Goal: Task Accomplishment & Management: Complete application form

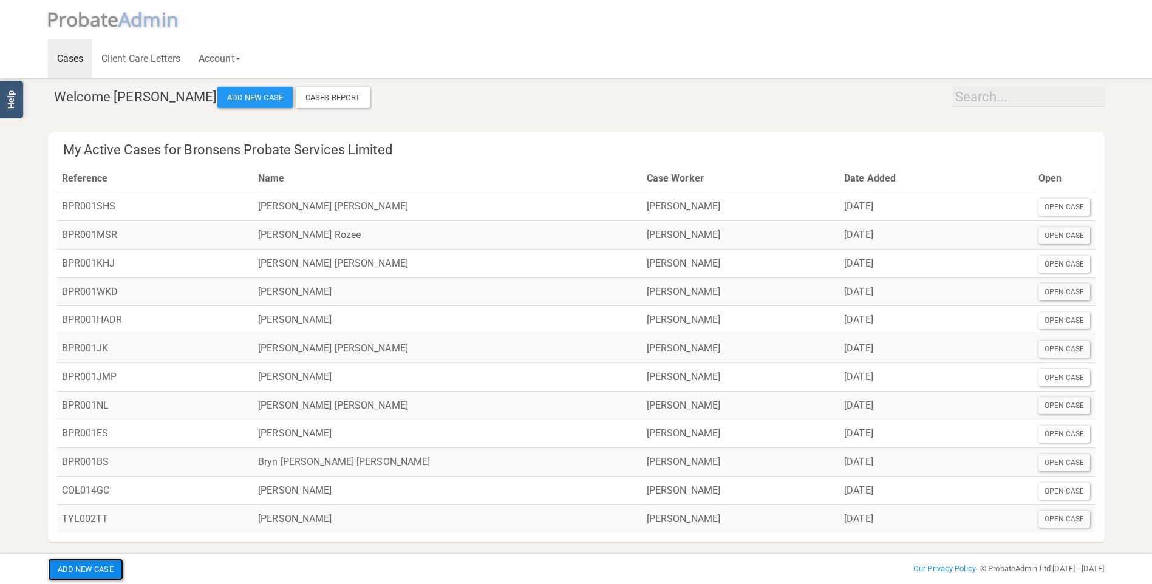
click at [99, 567] on button "Add New Case" at bounding box center [85, 570] width 75 height 22
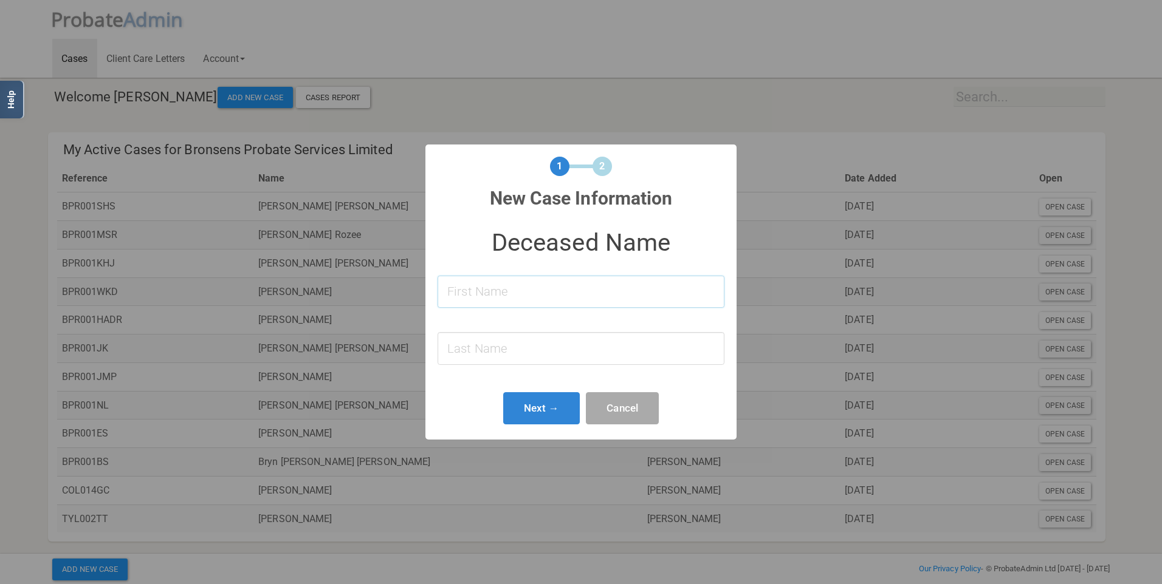
click at [514, 288] on input at bounding box center [580, 292] width 287 height 32
type input "Martin"
type input "Davies"
click at [554, 408] on button "Next →" at bounding box center [541, 408] width 77 height 32
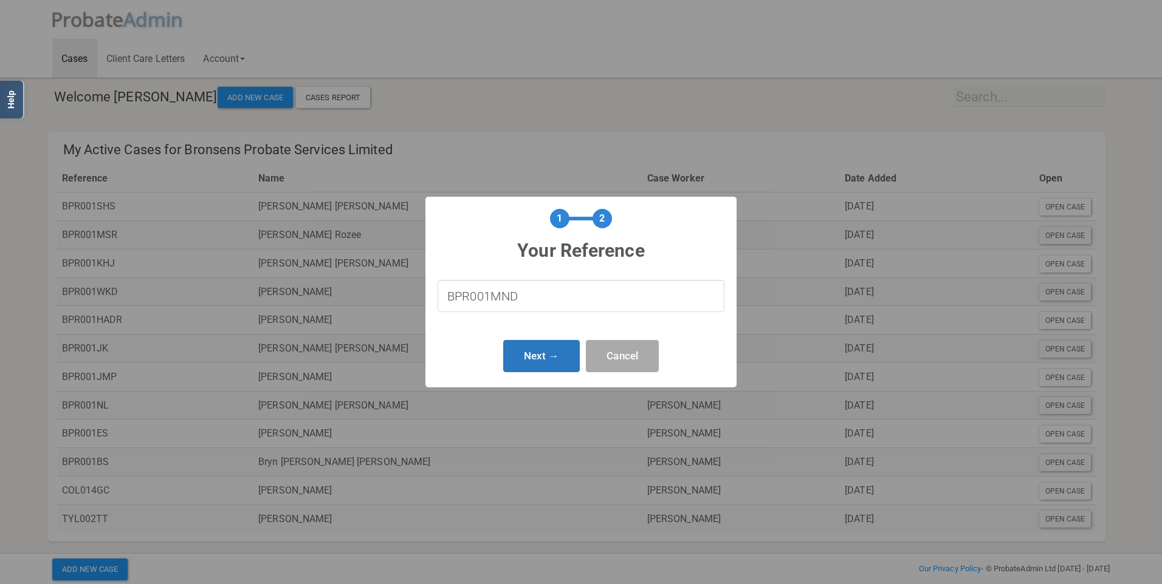
type input "BPR001MND"
click at [552, 357] on button "Next →" at bounding box center [541, 356] width 77 height 32
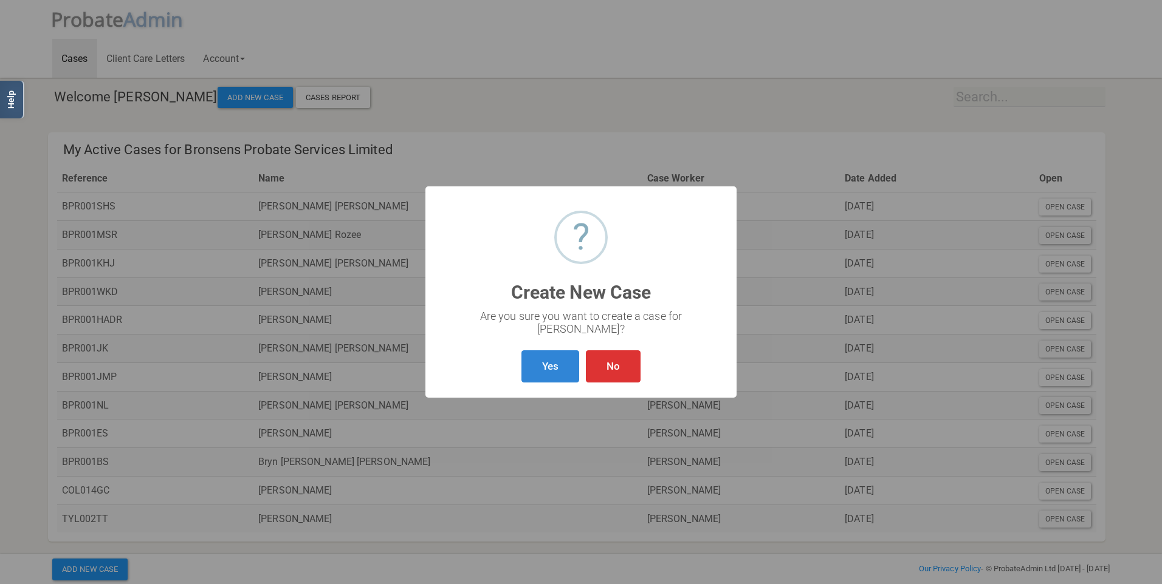
click at [552, 357] on button "Yes" at bounding box center [550, 367] width 58 height 32
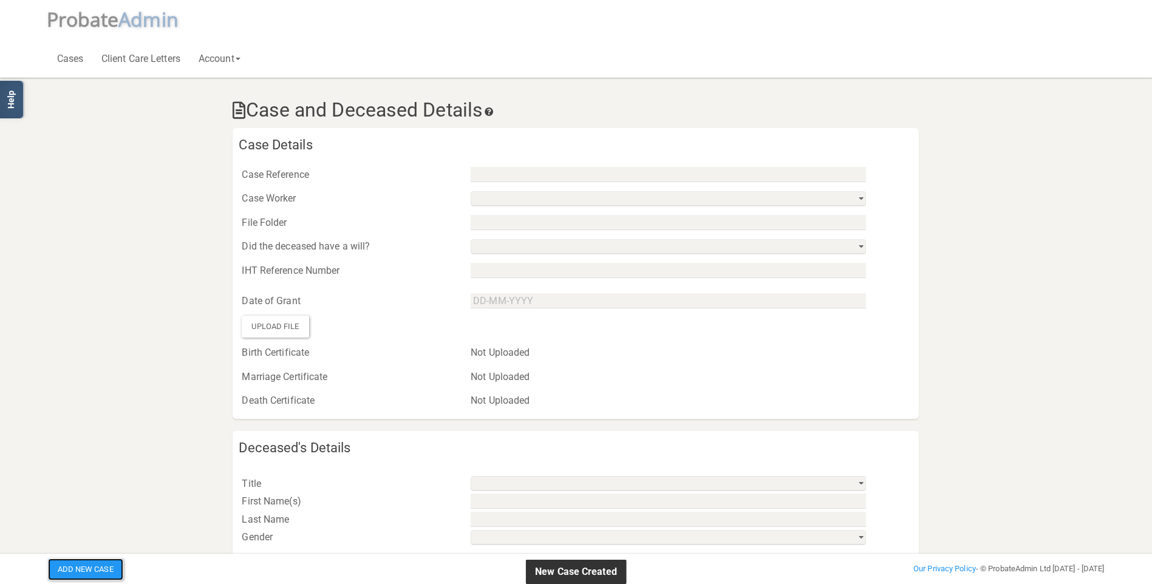
type input "BPR001MND"
select select "string:38c41b014160429ba60bab5f"
select select "string:No"
select select "string:"
type input "Martin"
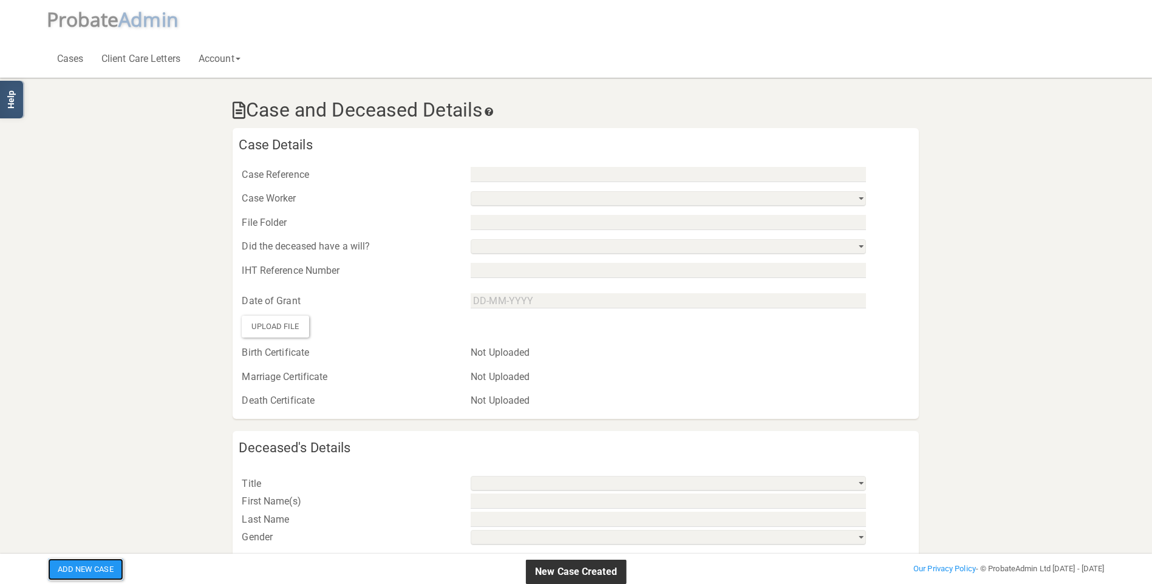
type input "Davies"
select select
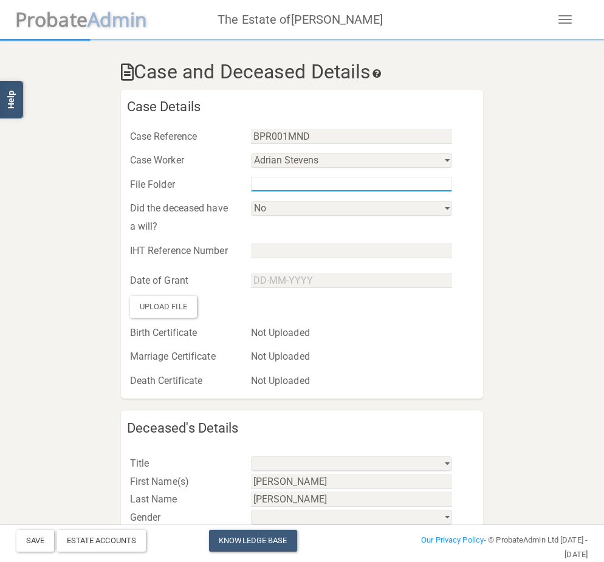
click at [285, 184] on input "text" at bounding box center [351, 184] width 201 height 15
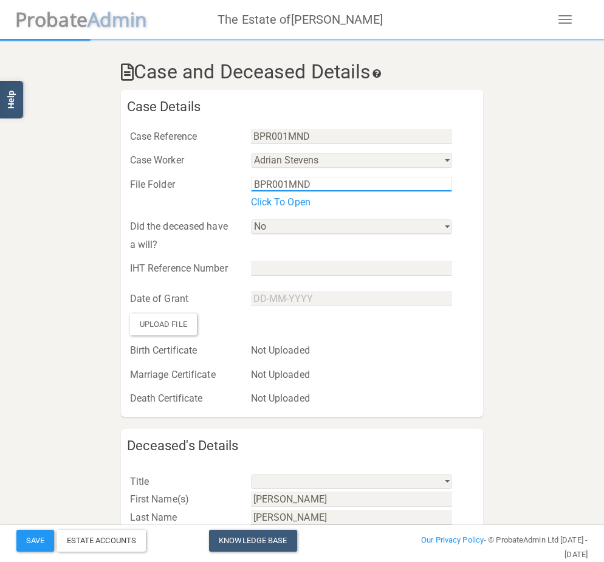
type input "BPR001MND"
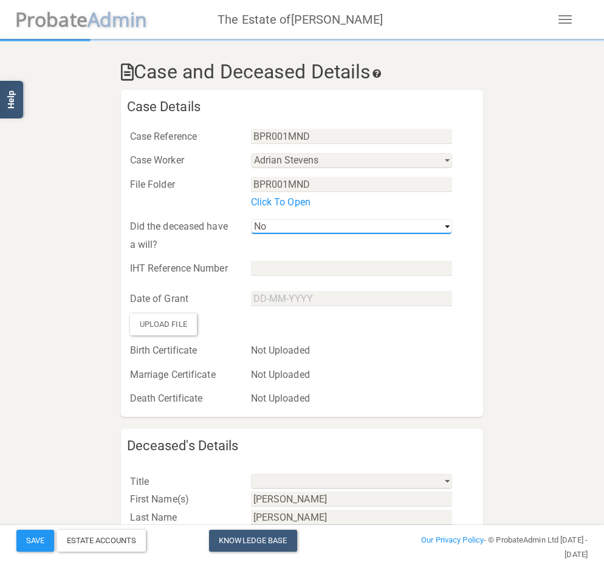
click at [289, 228] on select "Yes No" at bounding box center [351, 226] width 201 height 15
select select "string:Yes"
click at [251, 219] on select "Yes No" at bounding box center [351, 226] width 201 height 15
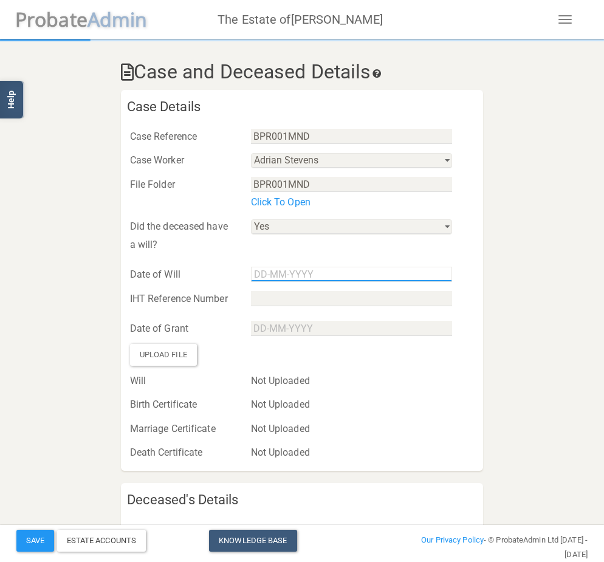
click at [282, 281] on input "text" at bounding box center [351, 274] width 201 height 15
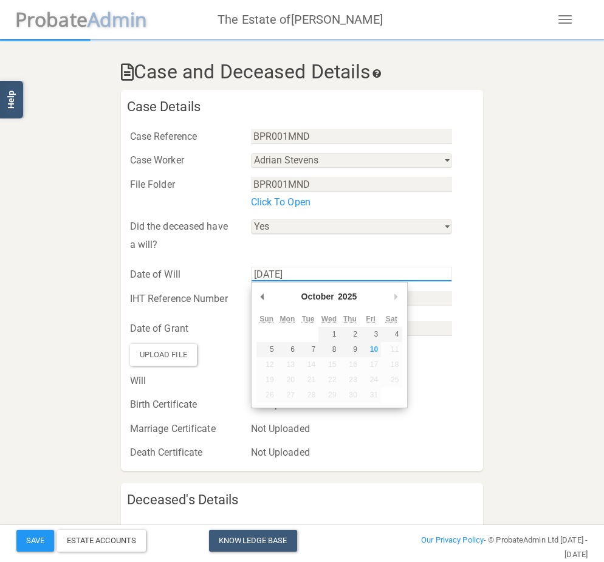
type input "23-11-2023"
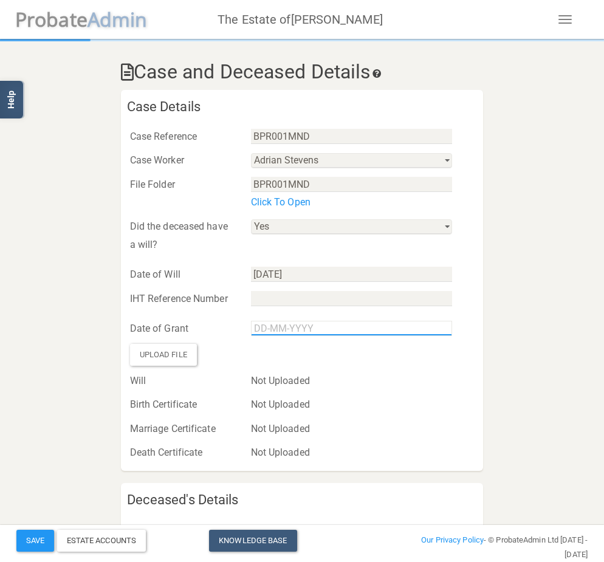
click at [271, 329] on input "text" at bounding box center [351, 328] width 201 height 15
click at [221, 376] on div "Will" at bounding box center [181, 381] width 121 height 18
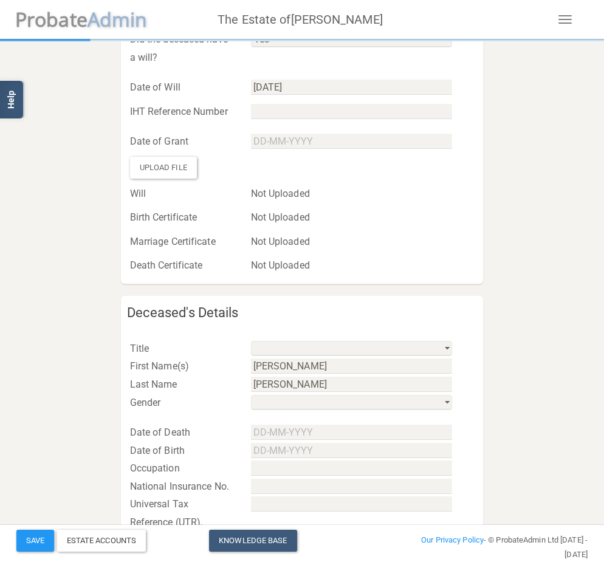
scroll to position [188, 0]
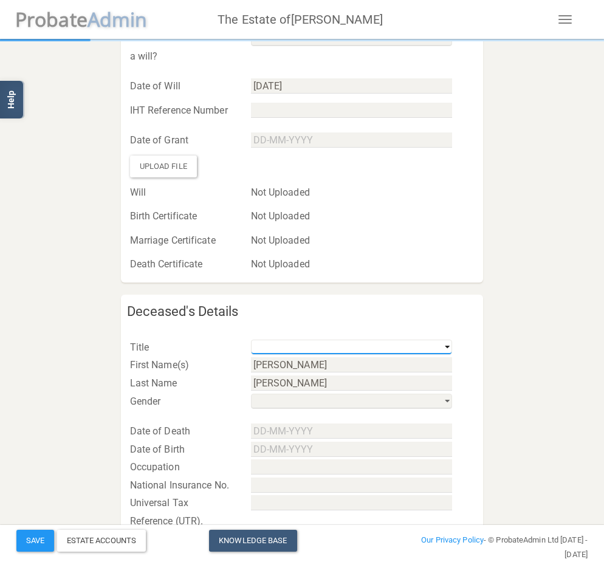
click at [330, 346] on select "Mr Mrs Miss Ms Dr Rev Other" at bounding box center [351, 347] width 201 height 15
select select "string:Mr"
click at [251, 340] on select "Mr Mrs Miss Ms Dr Rev Other" at bounding box center [351, 347] width 201 height 15
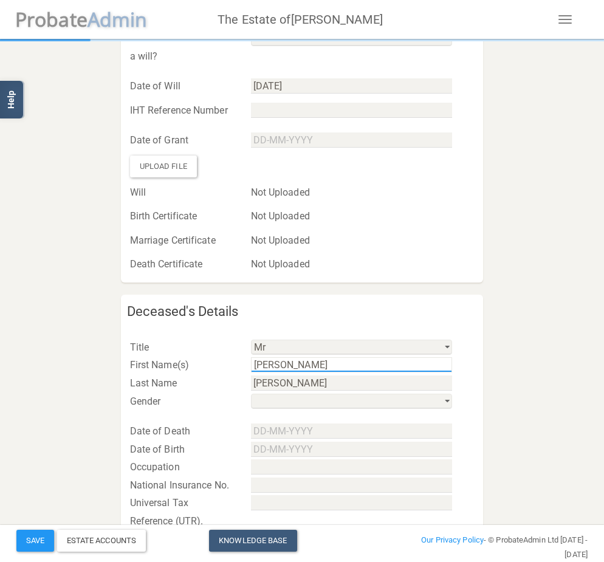
click at [323, 364] on input "Martin" at bounding box center [351, 364] width 201 height 15
type input "Martin Noel"
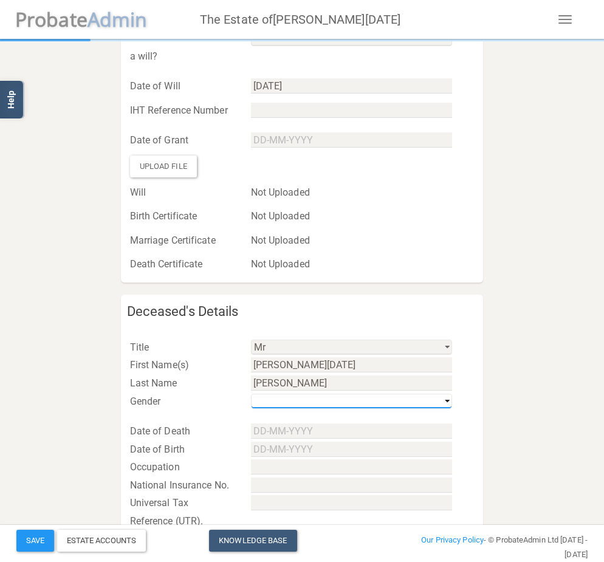
click at [340, 400] on select "his / him / he hers / her / she their / they / them" at bounding box center [351, 401] width 201 height 15
select select "string:m"
click at [251, 394] on select "his / him / he hers / her / she their / they / them" at bounding box center [351, 401] width 201 height 15
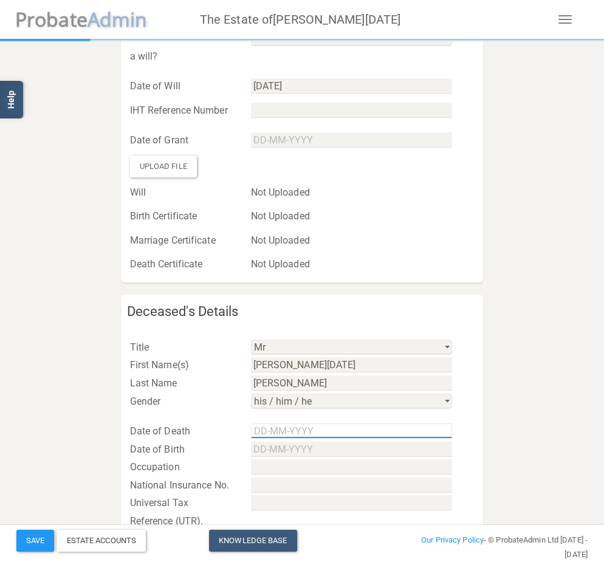
click at [270, 429] on input "text" at bounding box center [351, 430] width 201 height 15
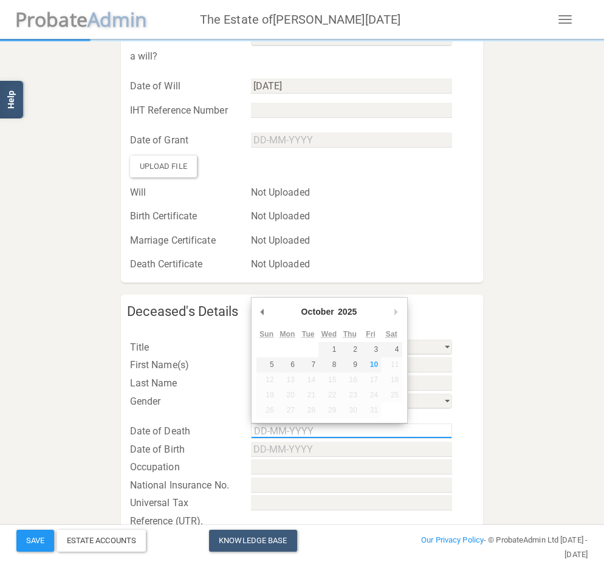
click at [258, 431] on input "Use the arrow keys to pick a date" at bounding box center [351, 430] width 201 height 15
type input "03-02-2025"
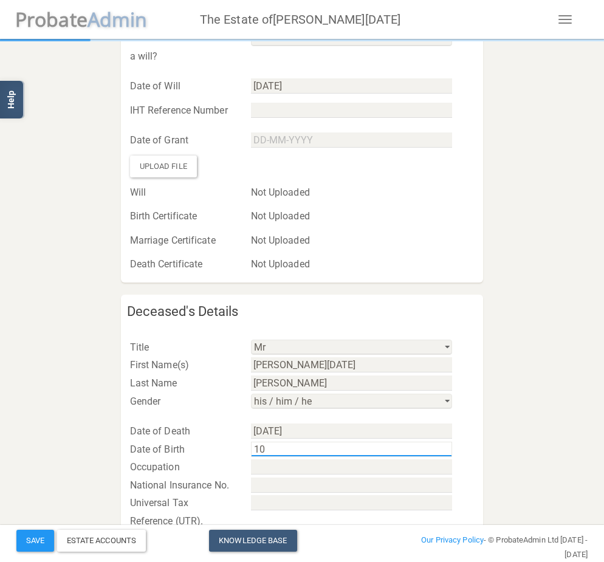
type input "1"
type input "23-12-1937"
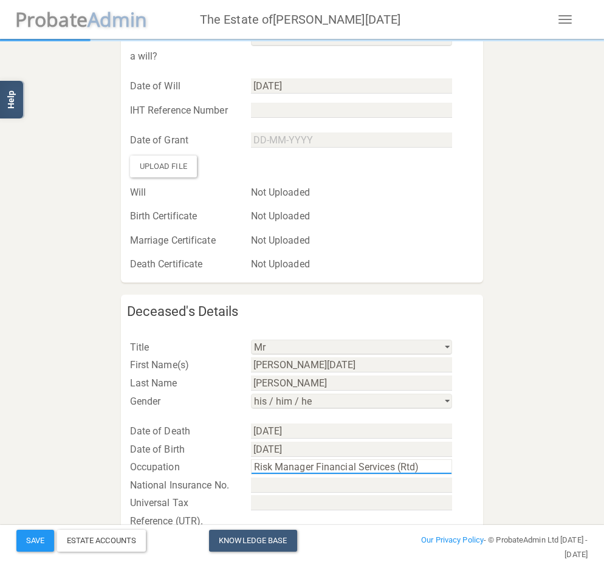
type input "Risk Manager Financial Services (Rtd)"
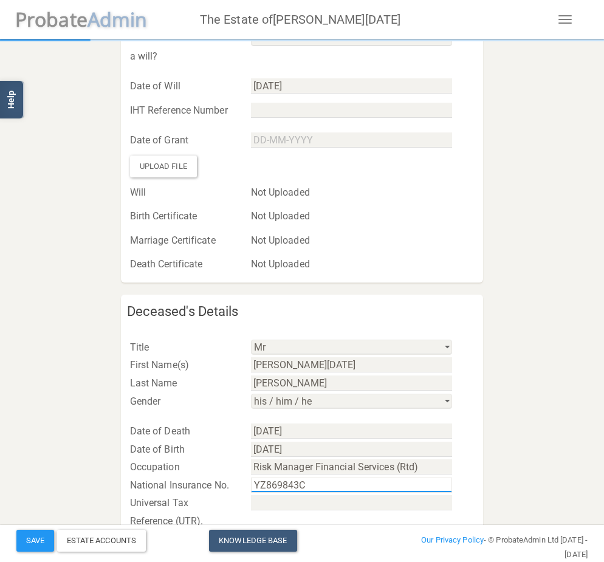
type input "YZ869843C"
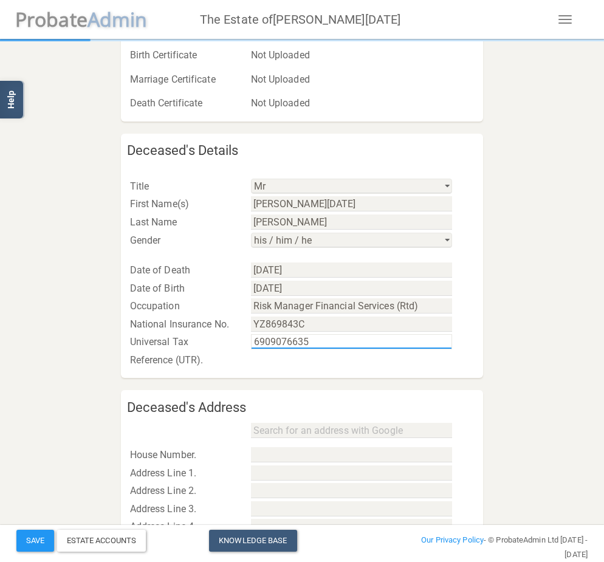
scroll to position [362, 0]
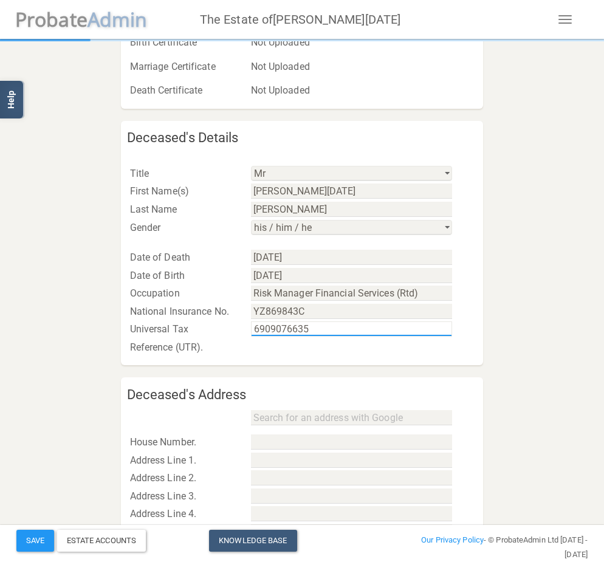
type input "6909076635"
click at [313, 352] on div "Universal Tax Reference (UTR). 6909076635" at bounding box center [302, 338] width 363 height 36
click at [307, 348] on div "Universal Tax Reference (UTR). 6909076635" at bounding box center [302, 338] width 363 height 36
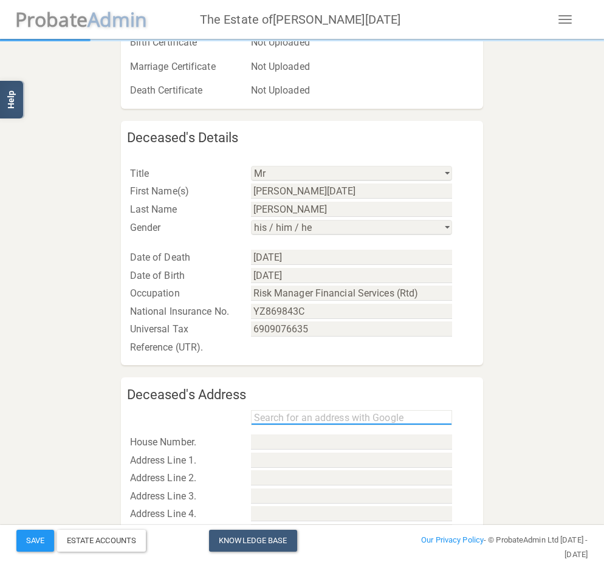
click at [305, 422] on input "text" at bounding box center [351, 417] width 201 height 15
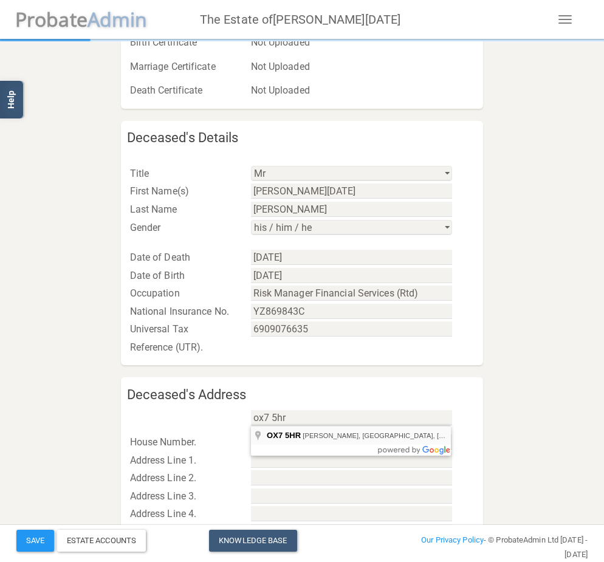
type input "Churchill Rd, Chipping Norton OX7 5HR, UK"
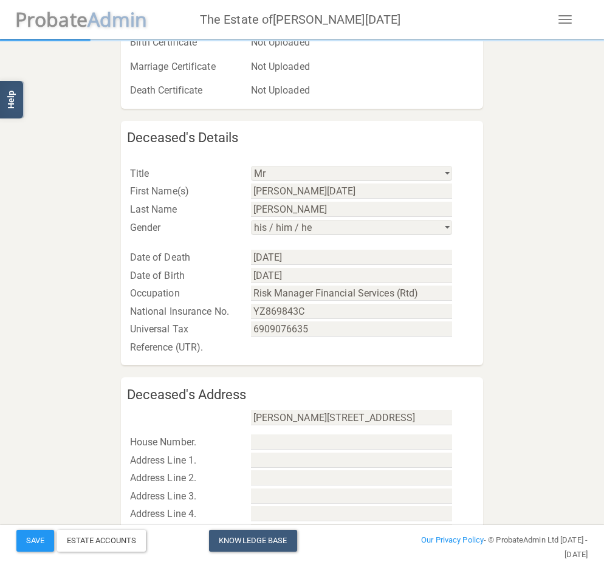
type input "Churchill Road"
type input "Chipping Norton"
type input "Oxfordshire"
type input "United Kingdom"
type input "OX7 5HR"
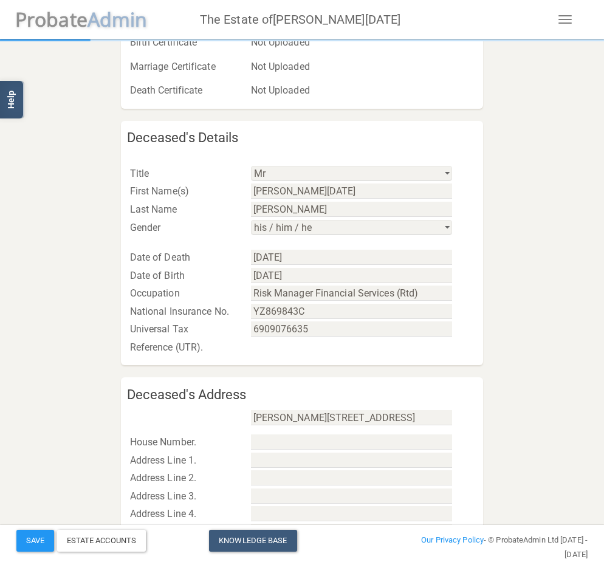
select select "string:England & Wales"
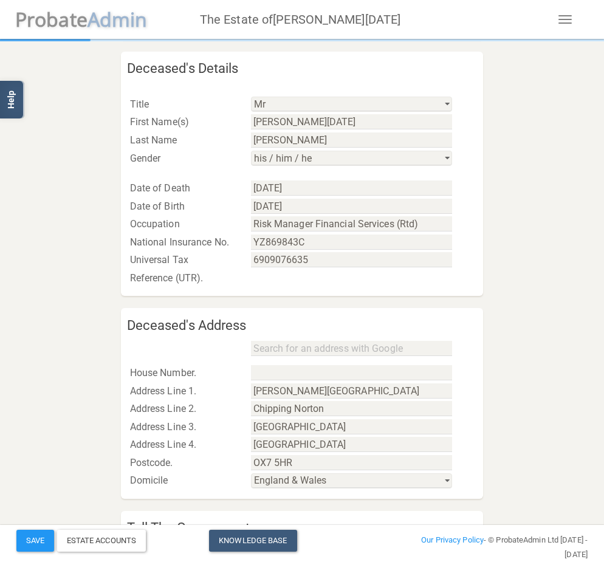
scroll to position [439, 0]
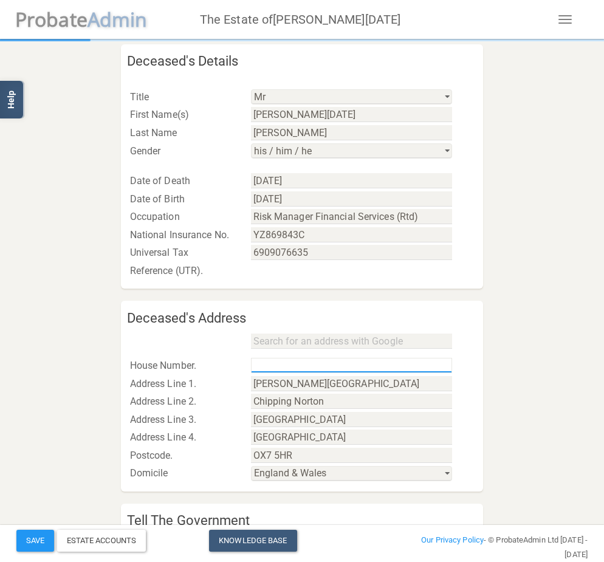
click at [276, 365] on input "text" at bounding box center [351, 365] width 201 height 15
type input "Oakley House"
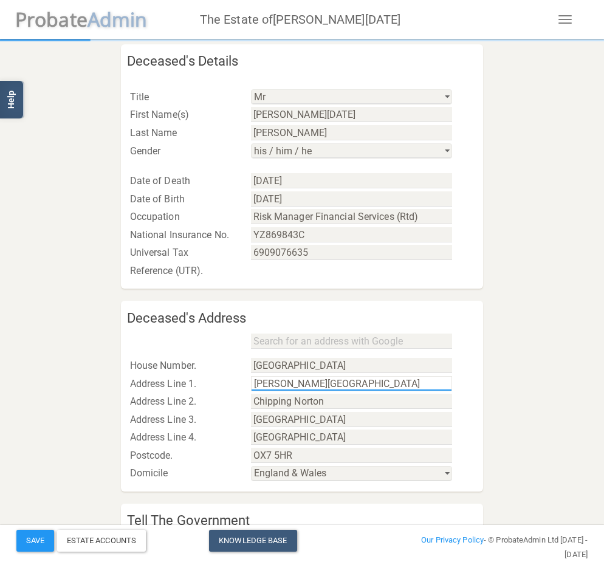
click at [265, 386] on input "Churchill Road" at bounding box center [351, 383] width 201 height 15
click at [259, 382] on input "Churchill Road" at bounding box center [351, 383] width 201 height 15
click at [256, 382] on input "Churchill Road" at bounding box center [351, 383] width 201 height 15
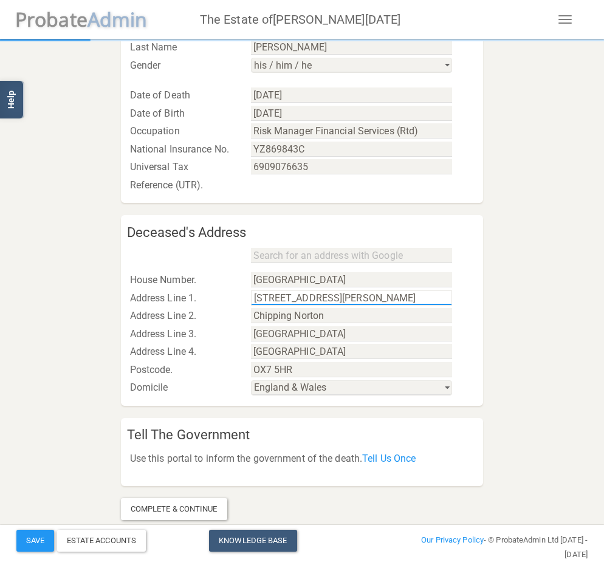
scroll to position [528, 0]
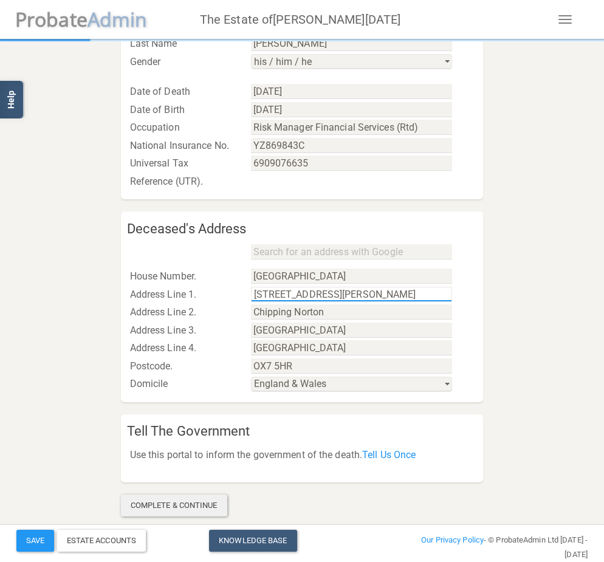
type input "5 Churchill Road"
click at [187, 503] on div "Complete & Continue" at bounding box center [174, 506] width 106 height 22
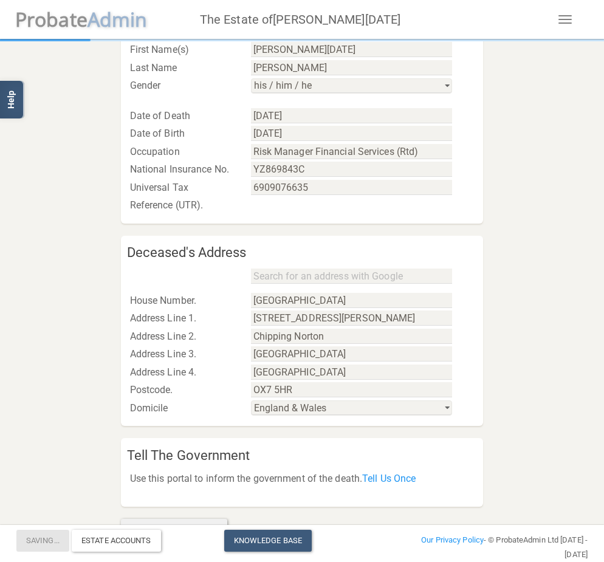
scroll to position [552, 0]
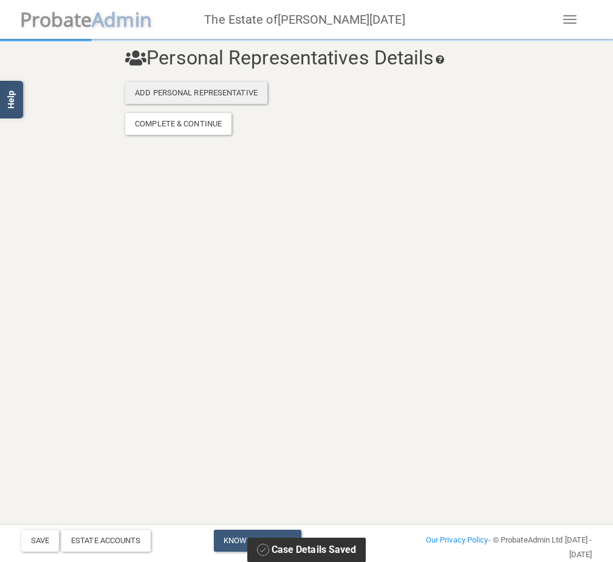
click at [179, 90] on div "Add Personal Representative" at bounding box center [196, 93] width 142 height 22
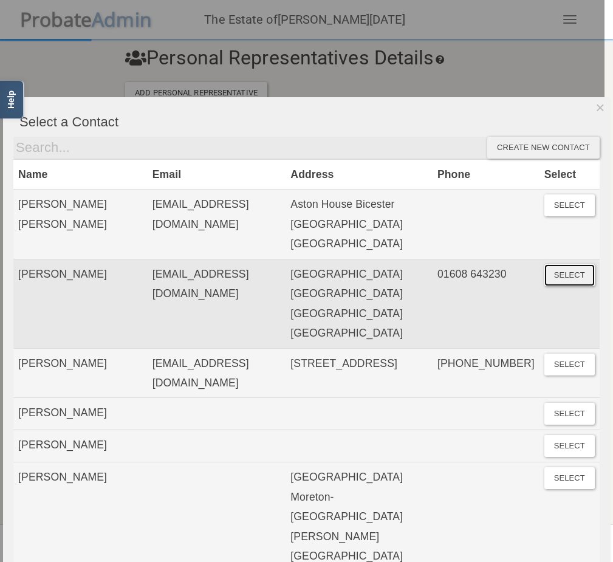
click at [553, 273] on button "Select" at bounding box center [569, 275] width 50 height 22
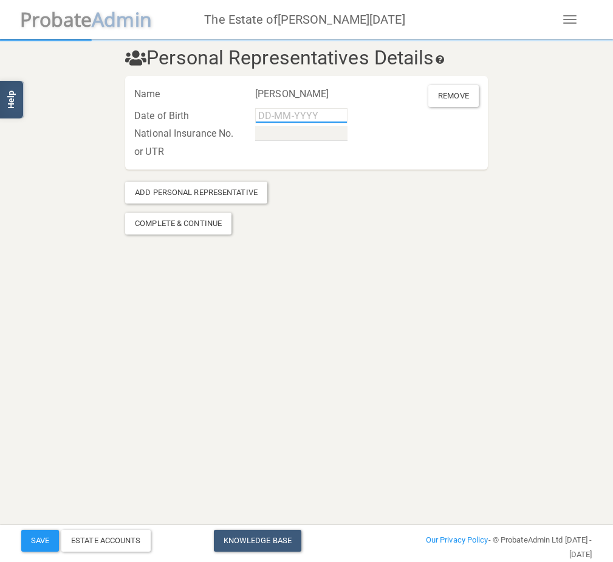
click at [276, 116] on input "text" at bounding box center [301, 115] width 92 height 15
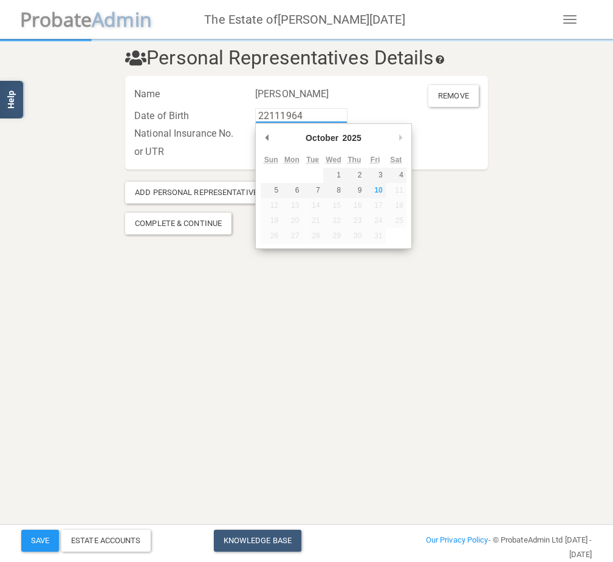
type input "22-11-1964"
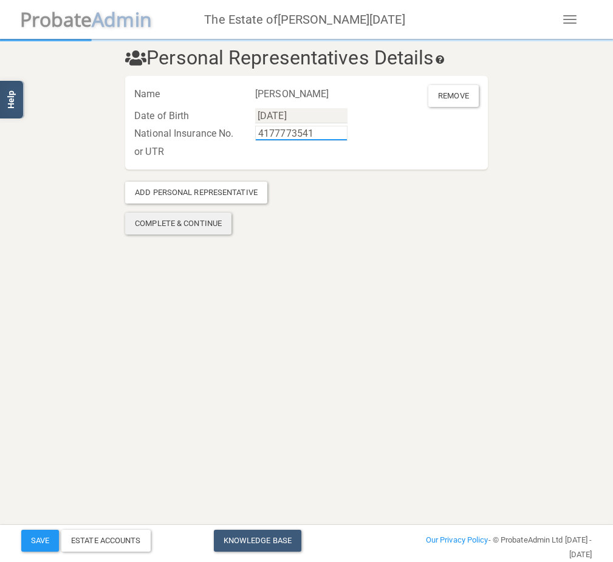
type input "4177773541"
click at [204, 222] on div "Complete & Continue" at bounding box center [178, 224] width 106 height 22
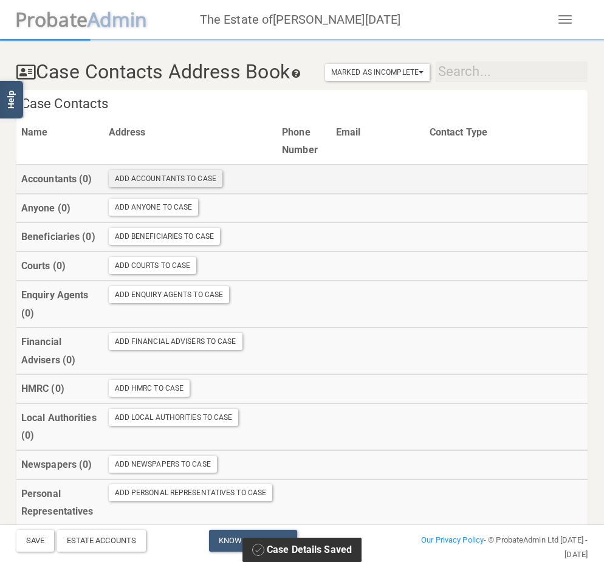
click at [177, 187] on div "Add Accountants To Case" at bounding box center [166, 178] width 114 height 17
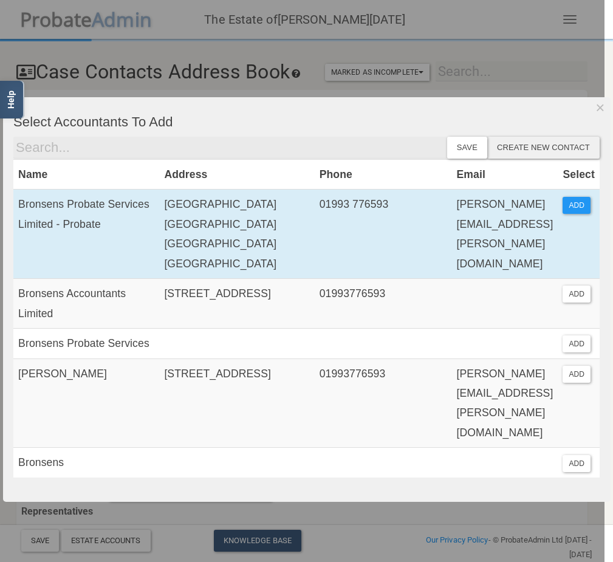
click at [191, 220] on td "[GEOGRAPHIC_DATA] [GEOGRAPHIC_DATA] [GEOGRAPHIC_DATA] [GEOGRAPHIC_DATA]" at bounding box center [236, 234] width 155 height 89
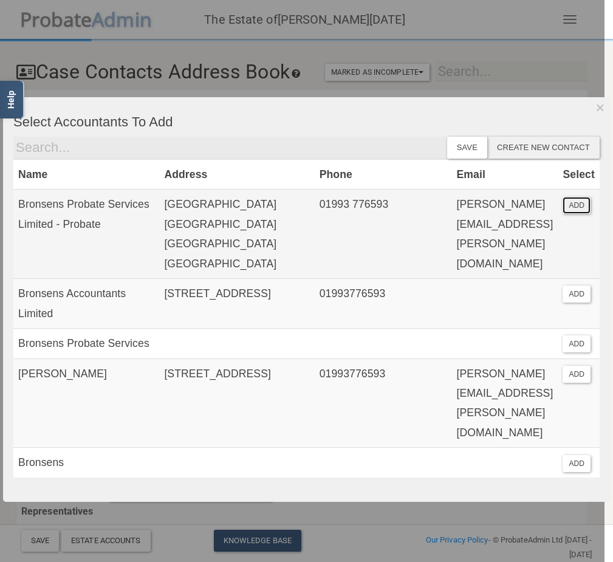
click at [563, 204] on button "ADD" at bounding box center [577, 205] width 28 height 17
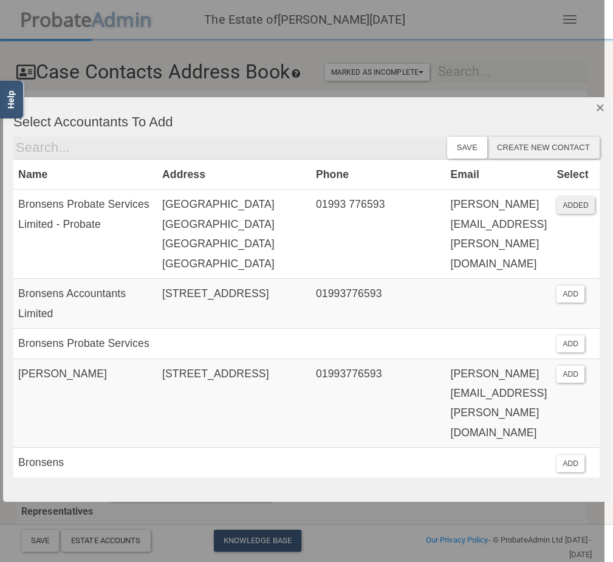
click at [595, 104] on button "Dismiss" at bounding box center [600, 107] width 20 height 21
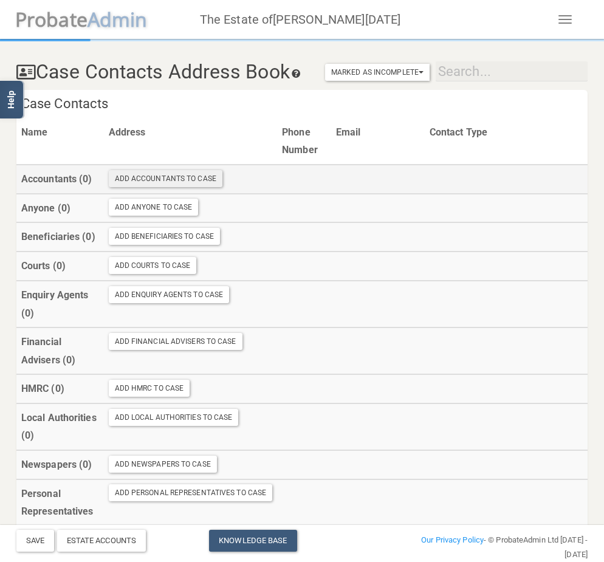
click at [180, 187] on div "Add Accountants To Case" at bounding box center [166, 178] width 114 height 17
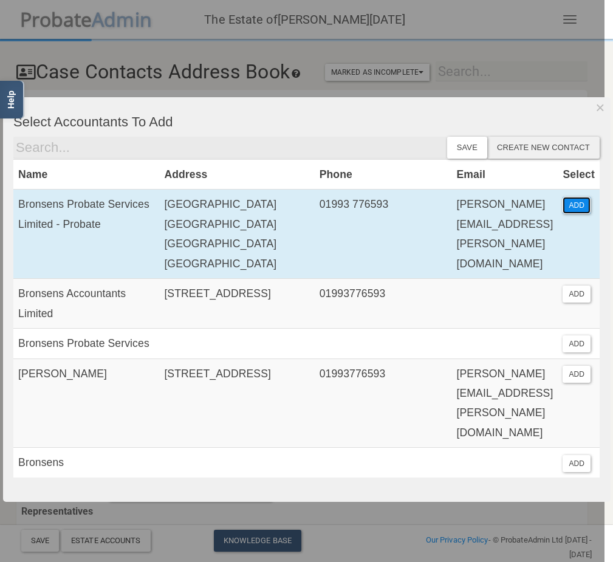
click at [570, 206] on button "ADD" at bounding box center [577, 205] width 28 height 17
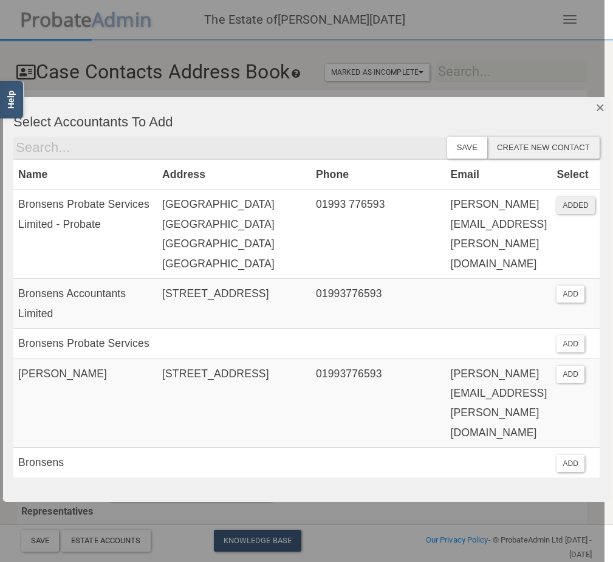
click at [590, 107] on button "Dismiss" at bounding box center [600, 107] width 20 height 21
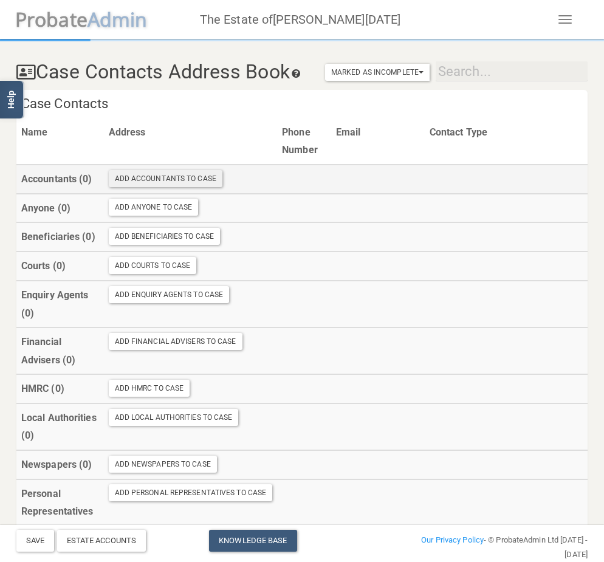
click at [164, 187] on div "Add Accountants To Case" at bounding box center [166, 178] width 114 height 17
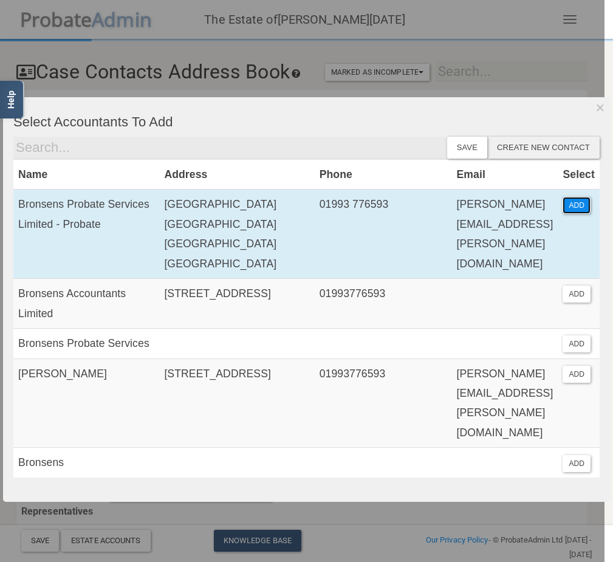
click at [572, 202] on button "ADD" at bounding box center [577, 205] width 28 height 17
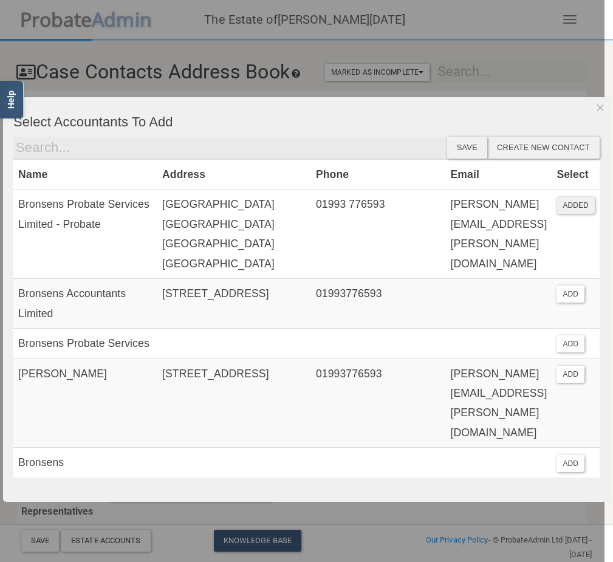
click at [469, 148] on div "Save" at bounding box center [467, 148] width 40 height 22
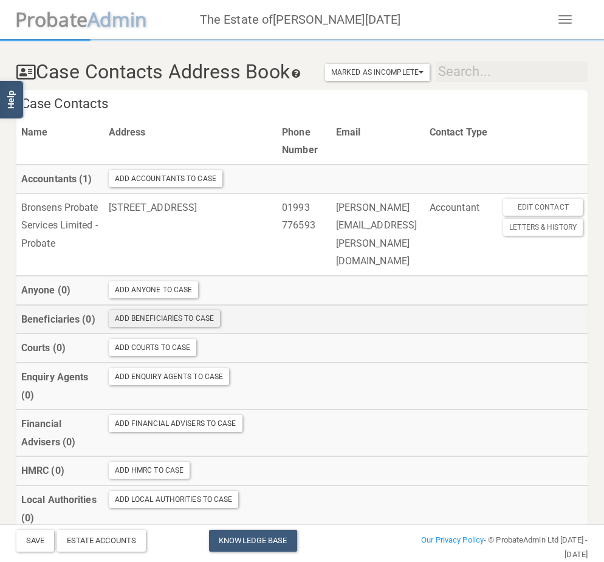
click at [149, 327] on div "Add Beneficiaries To Case" at bounding box center [165, 318] width 112 height 17
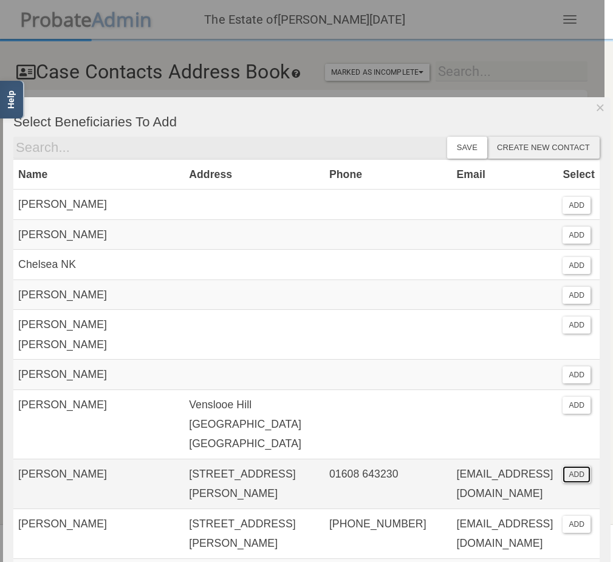
click at [567, 471] on button "ADD" at bounding box center [577, 474] width 28 height 17
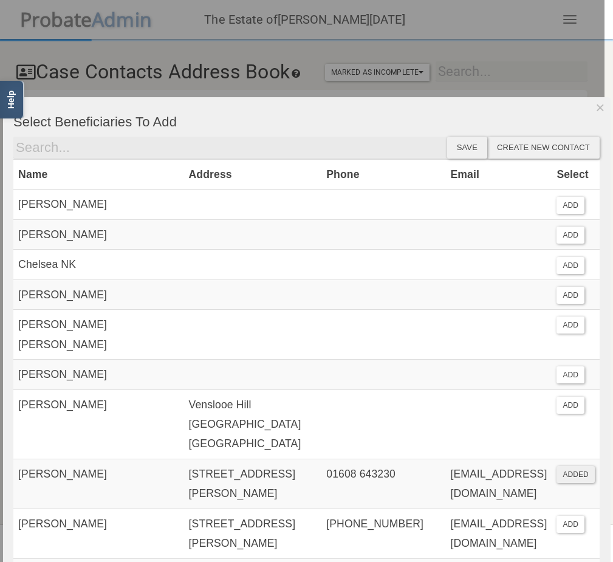
click at [452, 144] on div "Save" at bounding box center [467, 148] width 40 height 22
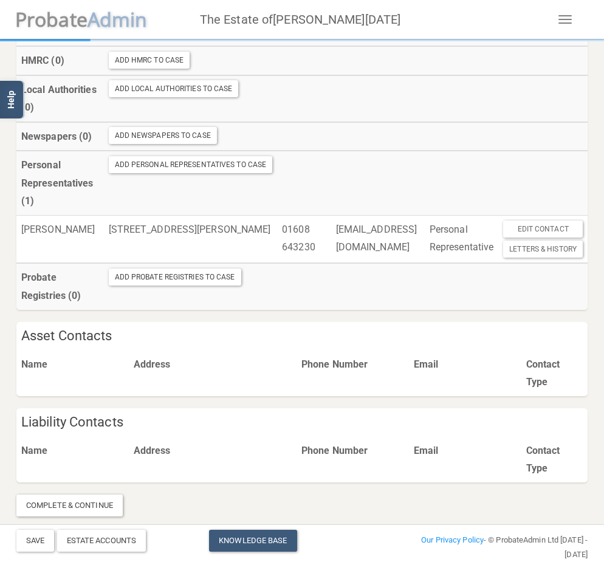
scroll to position [544, 0]
click at [85, 506] on div "Complete & Continue" at bounding box center [69, 506] width 106 height 22
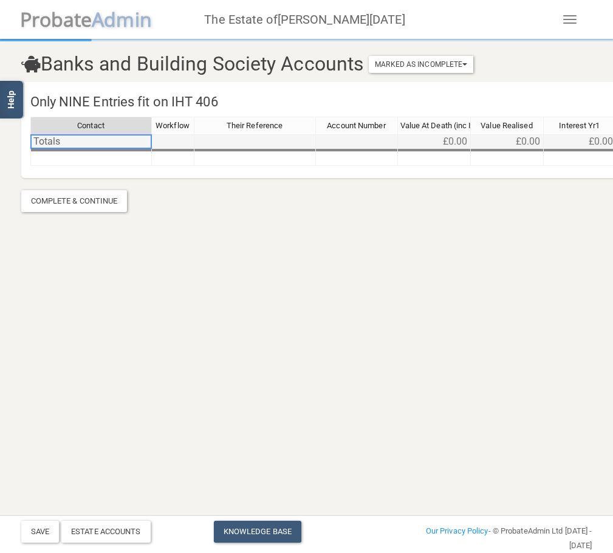
click at [108, 142] on td "Totals" at bounding box center [91, 141] width 122 height 15
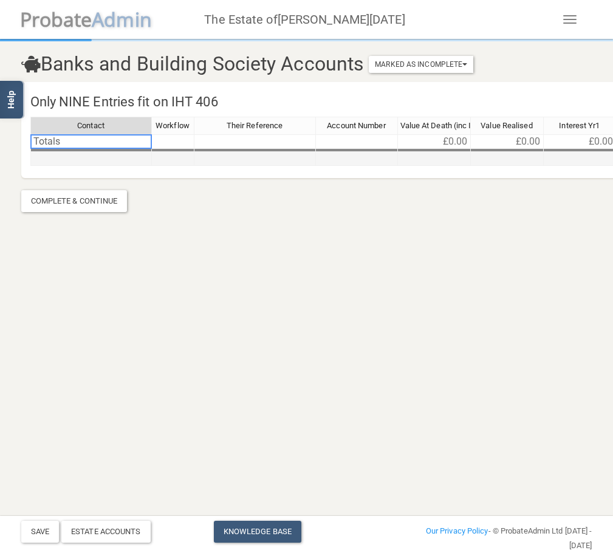
click at [104, 158] on td at bounding box center [91, 159] width 122 height 14
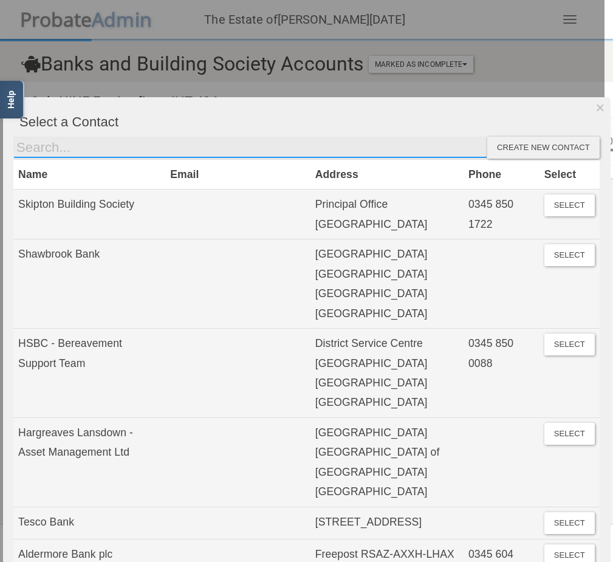
click at [70, 145] on input "text" at bounding box center [250, 148] width 474 height 22
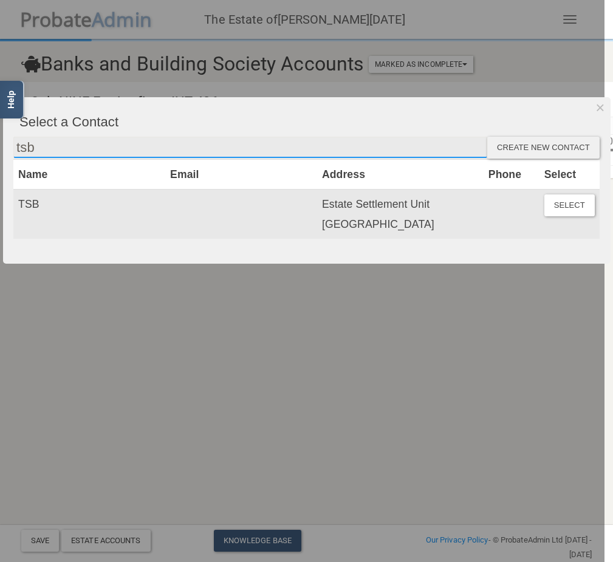
type input "tsb"
click at [437, 208] on td "Estate Settlement Unit [GEOGRAPHIC_DATA]" at bounding box center [400, 214] width 166 height 49
click at [553, 205] on button "Select" at bounding box center [569, 205] width 50 height 22
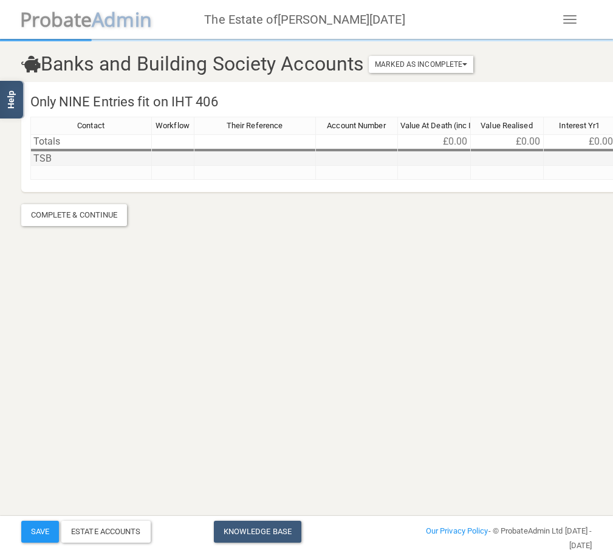
click at [220, 156] on td at bounding box center [255, 159] width 122 height 14
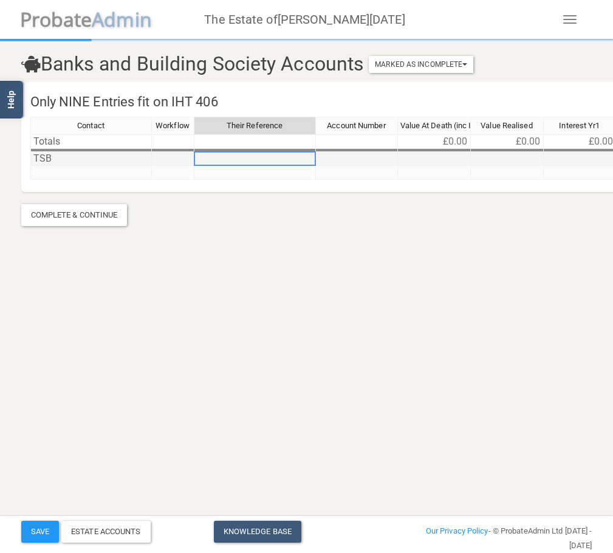
click at [378, 155] on td at bounding box center [357, 159] width 82 height 14
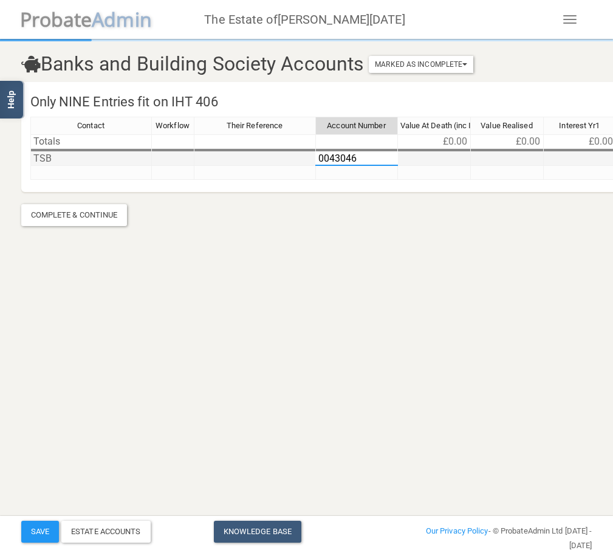
type textarea "00430468"
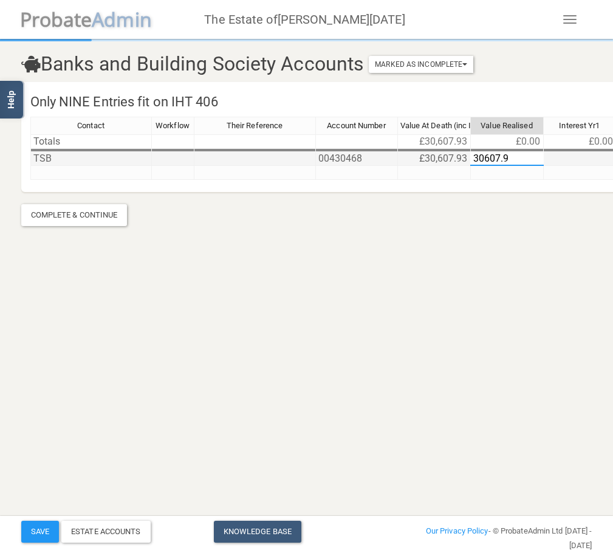
type textarea "30607.93"
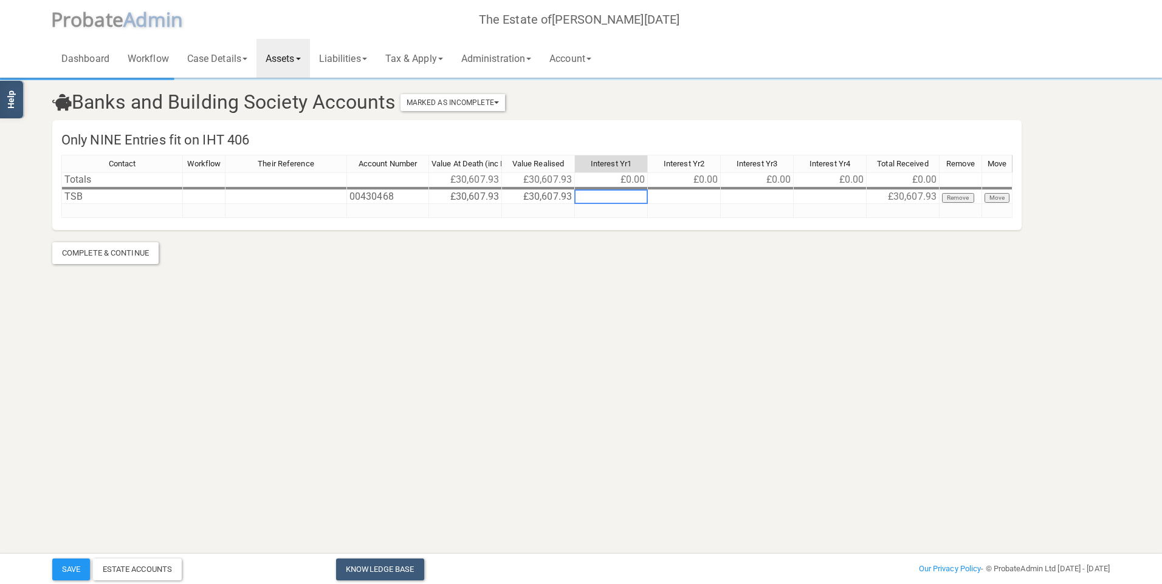
click at [298, 55] on link "Assets" at bounding box center [282, 58] width 53 height 39
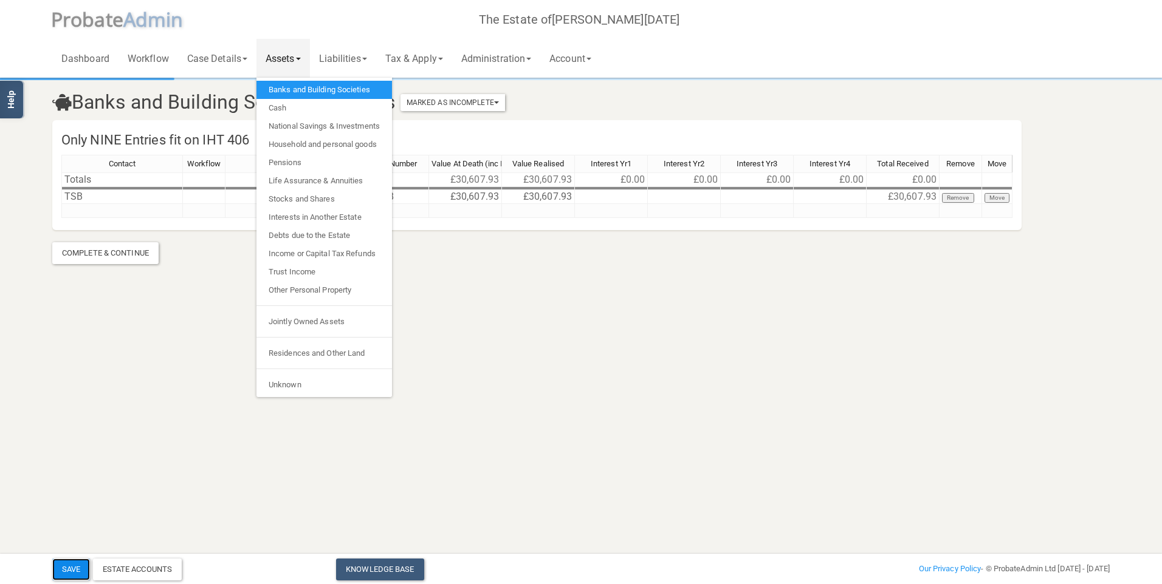
click at [69, 561] on button "Save" at bounding box center [71, 570] width 38 height 22
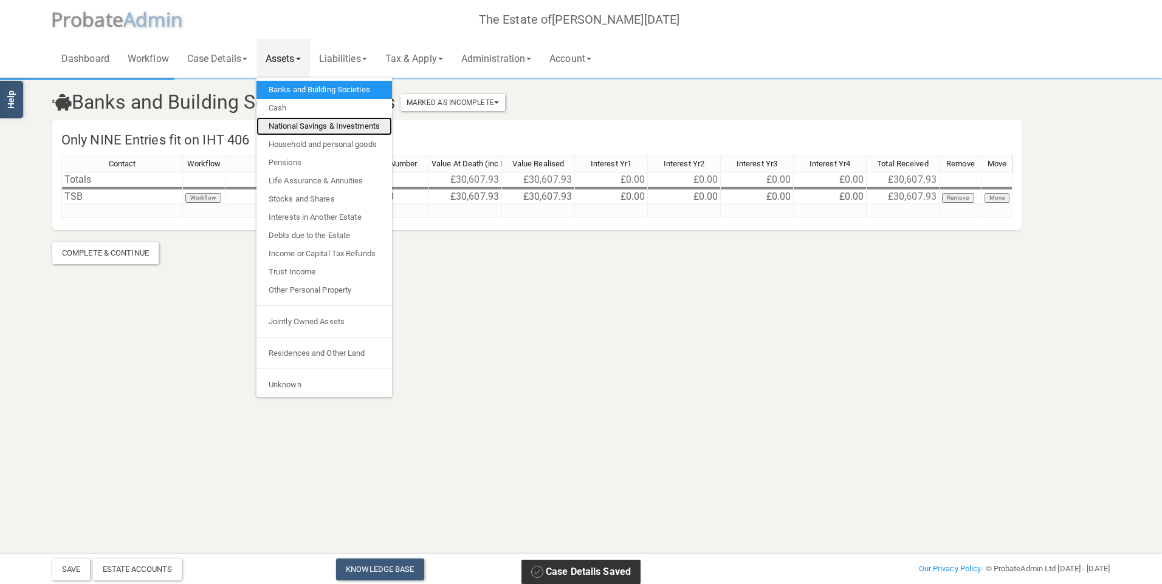
click at [309, 125] on link "National Savings & Investments" at bounding box center [323, 126] width 135 height 18
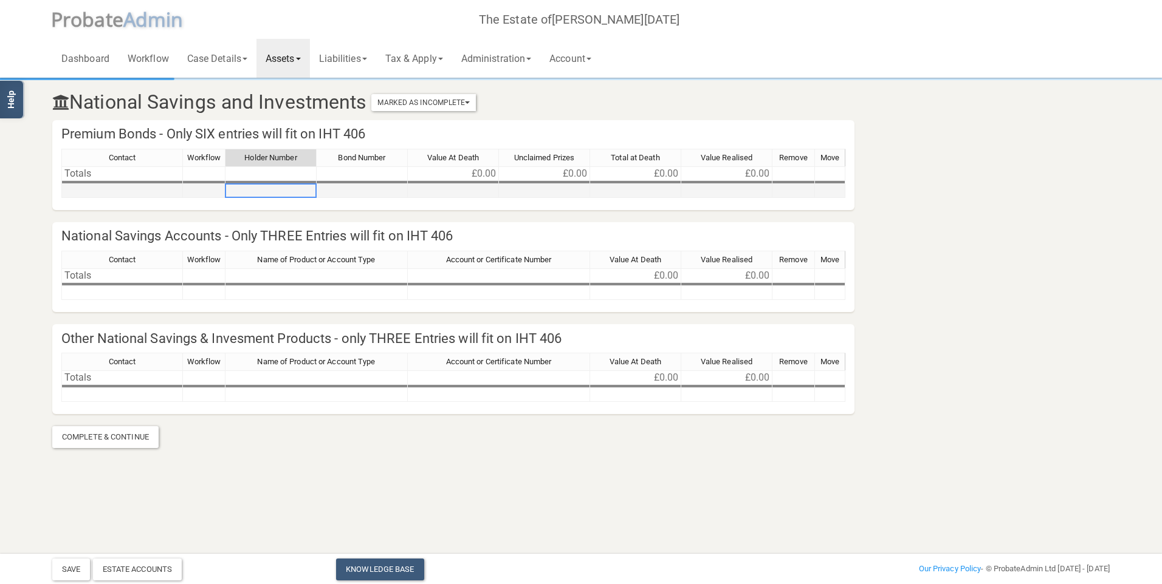
click at [247, 185] on td at bounding box center [270, 191] width 91 height 14
type textarea "17718551K"
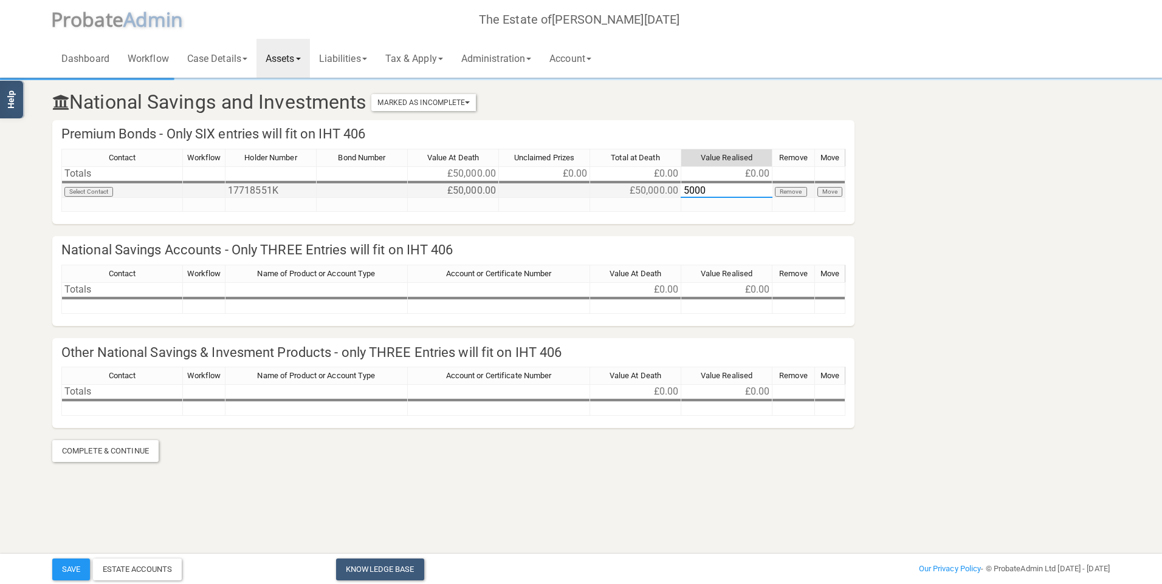
type textarea "50000"
click at [68, 561] on button "Save" at bounding box center [71, 570] width 38 height 22
click at [276, 53] on link "Assets" at bounding box center [282, 58] width 53 height 39
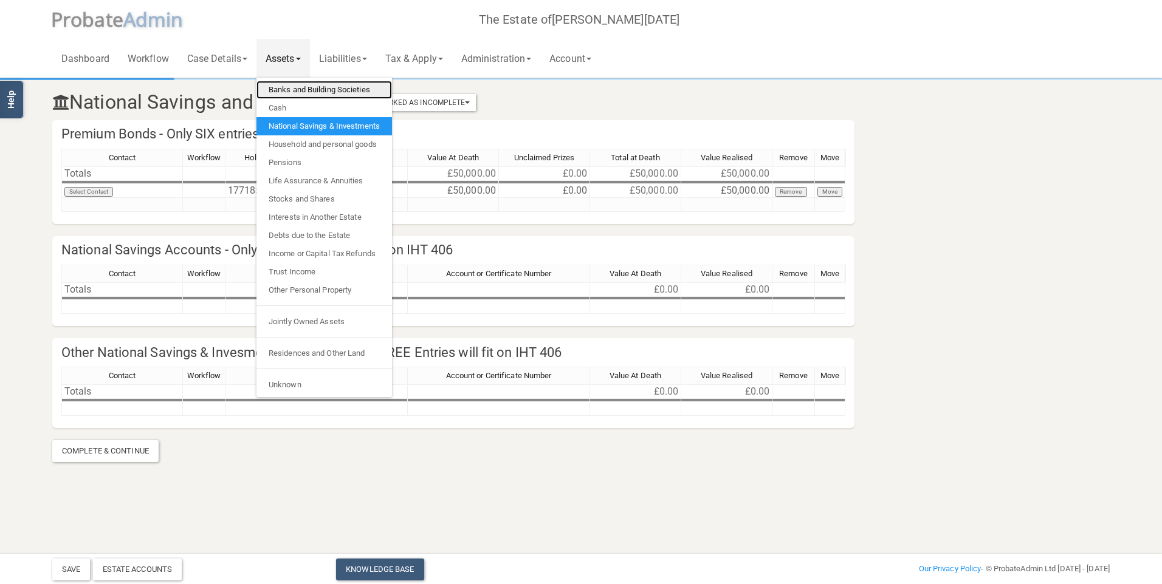
click at [304, 89] on link "Banks and Building Societies" at bounding box center [323, 90] width 135 height 18
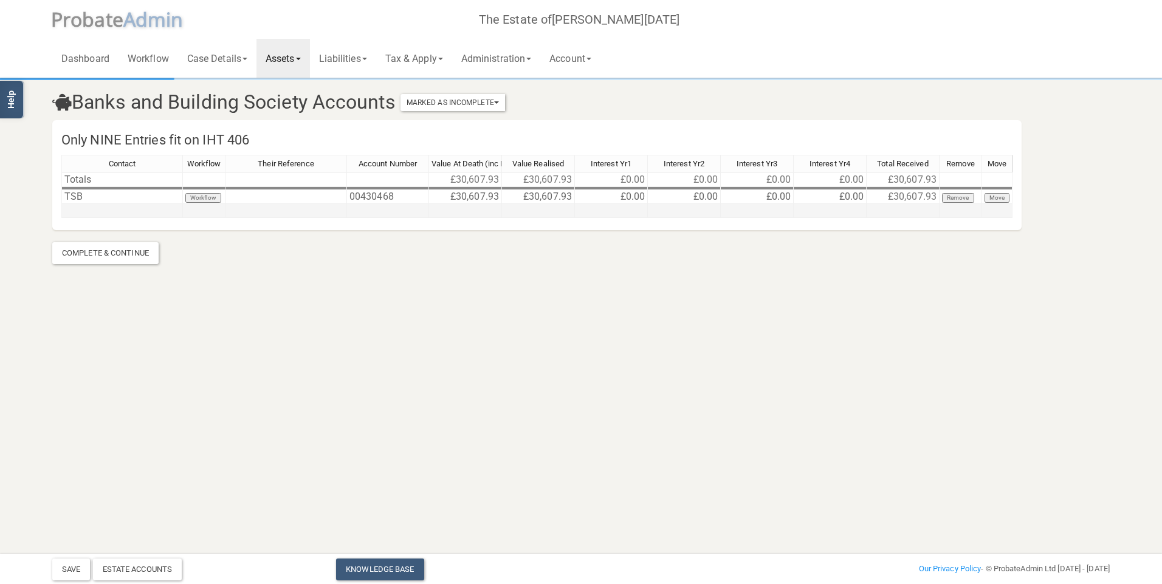
click at [143, 210] on td at bounding box center [122, 211] width 122 height 14
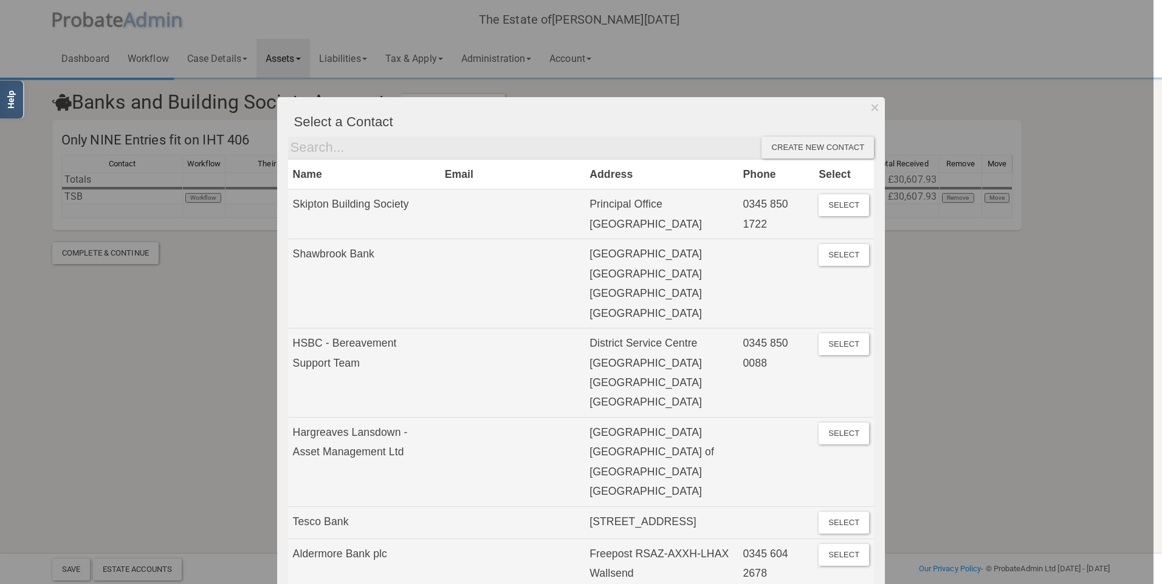
click at [603, 146] on div "Create new contact" at bounding box center [817, 148] width 112 height 22
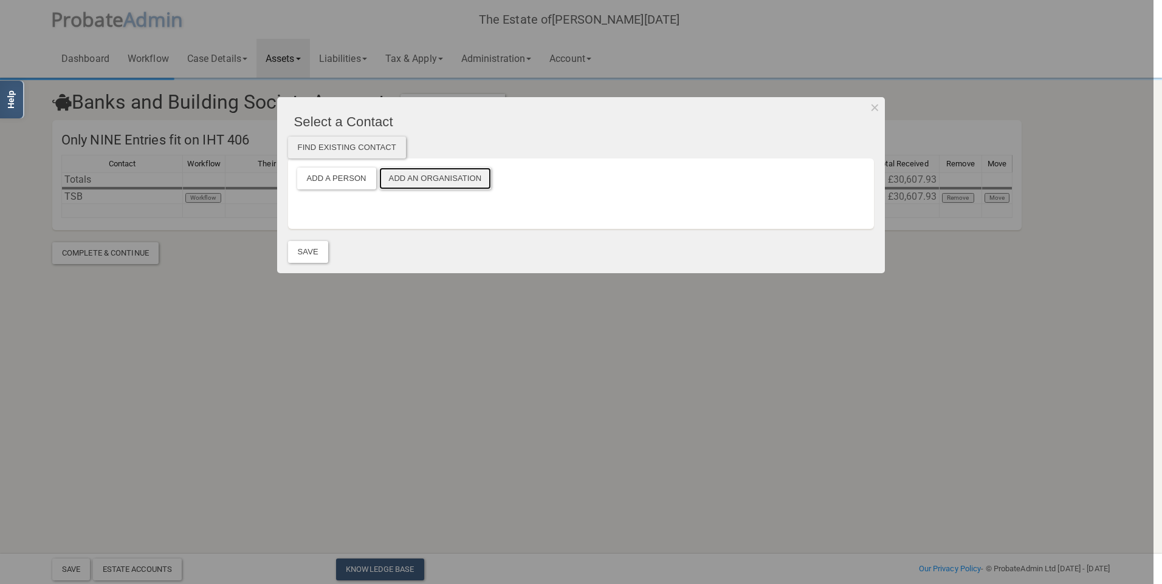
click at [414, 183] on button "Add an Organisation" at bounding box center [435, 179] width 112 height 22
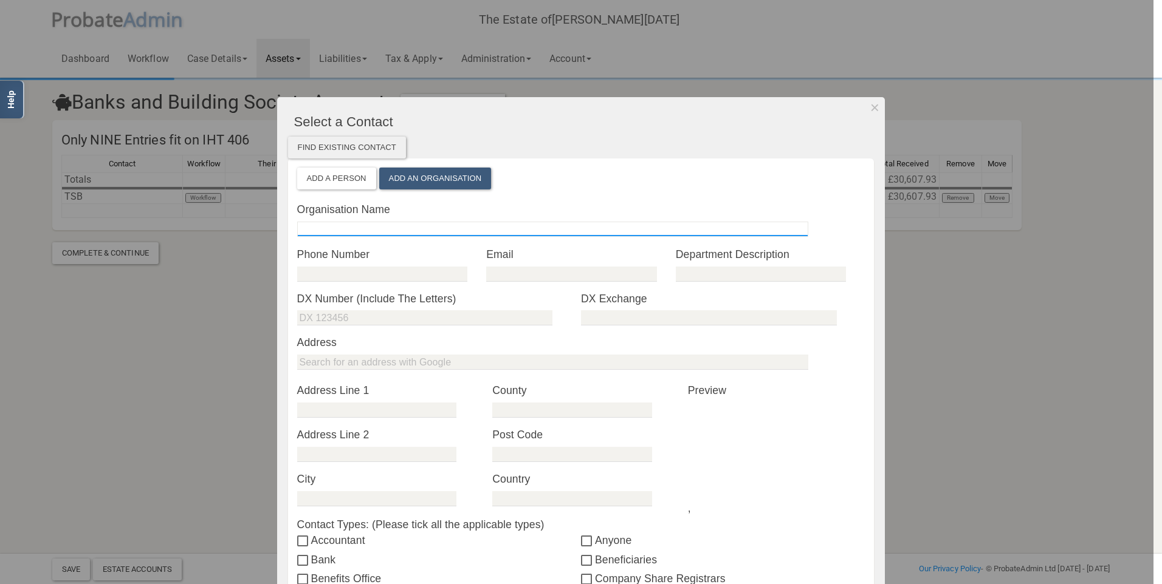
click at [388, 225] on input "text" at bounding box center [552, 229] width 511 height 15
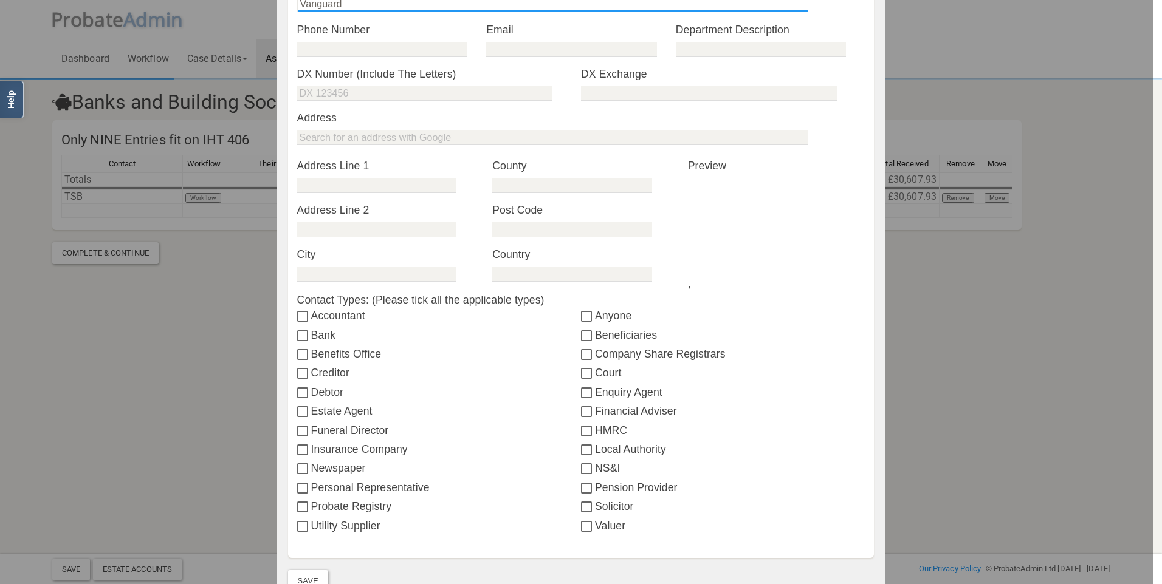
scroll to position [237, 0]
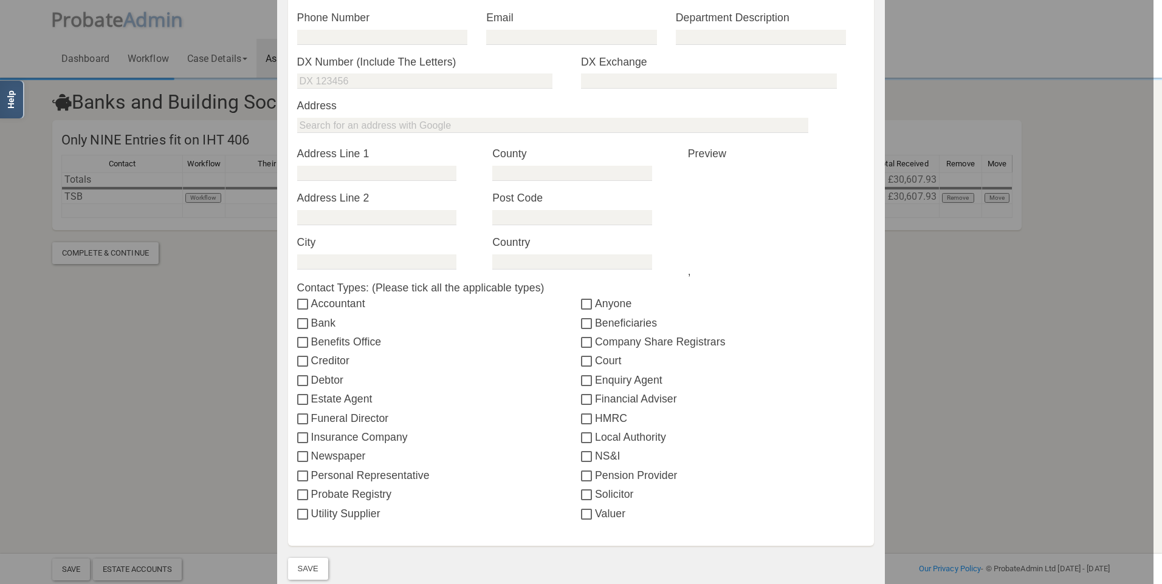
type input "Vanguard"
click at [304, 327] on input "Bank" at bounding box center [304, 325] width 14 height 10
checkbox input "true"
click at [306, 561] on button "Save" at bounding box center [308, 569] width 40 height 22
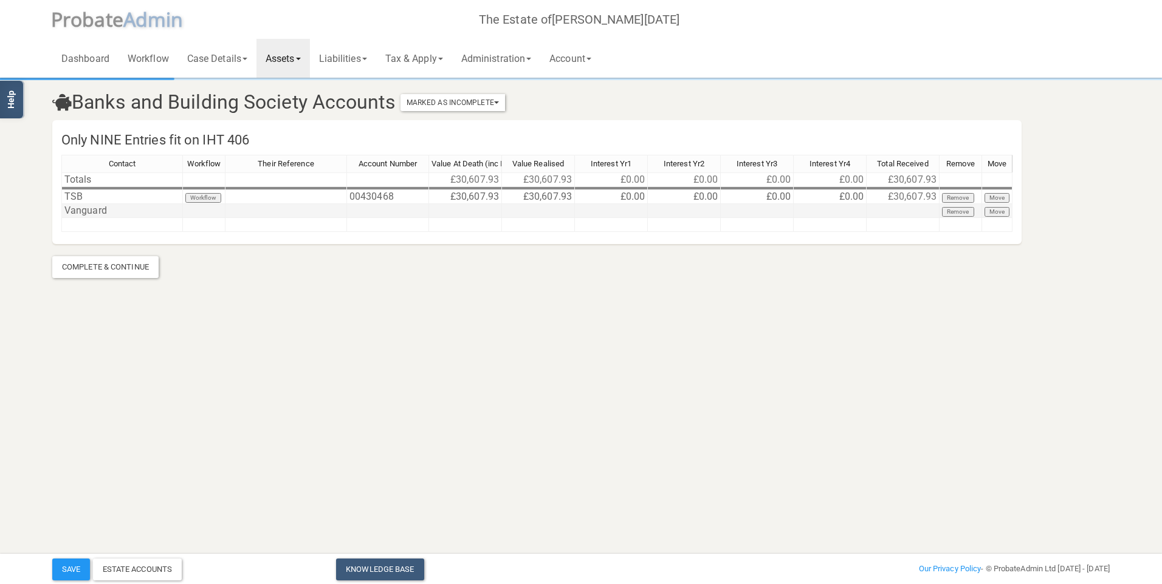
click at [365, 207] on td at bounding box center [388, 211] width 82 height 14
type textarea "VG0720444"
type textarea "22302.76"
click at [70, 561] on button "Save" at bounding box center [71, 570] width 38 height 22
click at [497, 422] on html "</div></div> Help Toggle navigation P robate A dmin The Estate of Martin Noel D…" at bounding box center [581, 292] width 1162 height 584
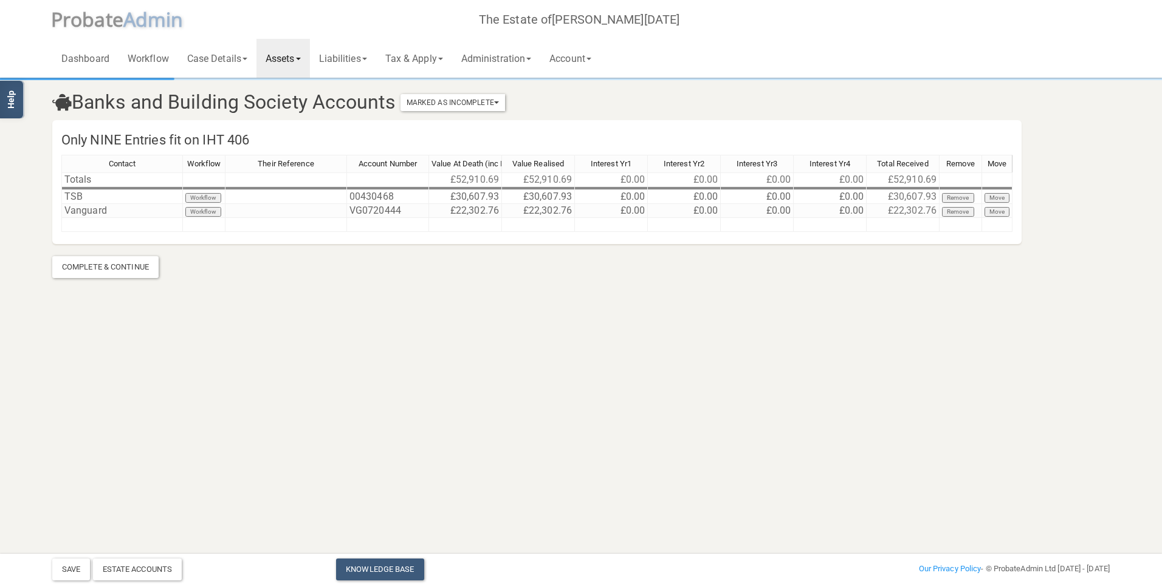
click at [66, 558] on div "Save Estate Accounts Knowledge Base Add New Case Our Privacy Policy - © Probate…" at bounding box center [580, 567] width 1075 height 27
click at [66, 561] on button "Save" at bounding box center [71, 570] width 38 height 22
click at [341, 55] on link "Liabilities" at bounding box center [343, 58] width 66 height 39
click at [348, 106] on link "General Creditors" at bounding box center [358, 108] width 97 height 18
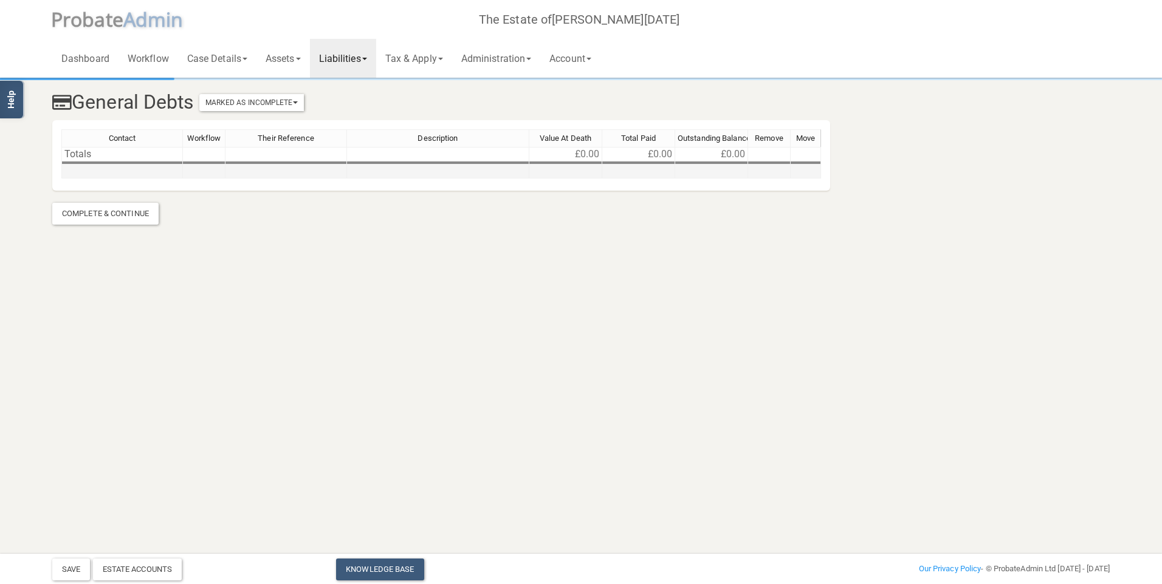
click at [156, 171] on td at bounding box center [122, 172] width 122 height 14
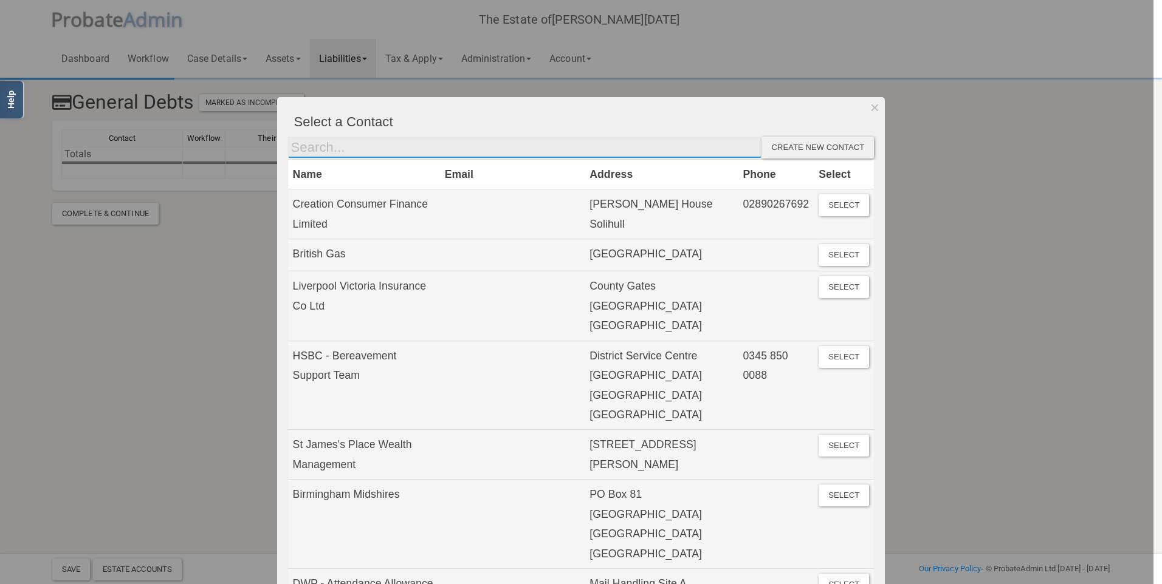
click at [553, 146] on input "text" at bounding box center [525, 148] width 474 height 22
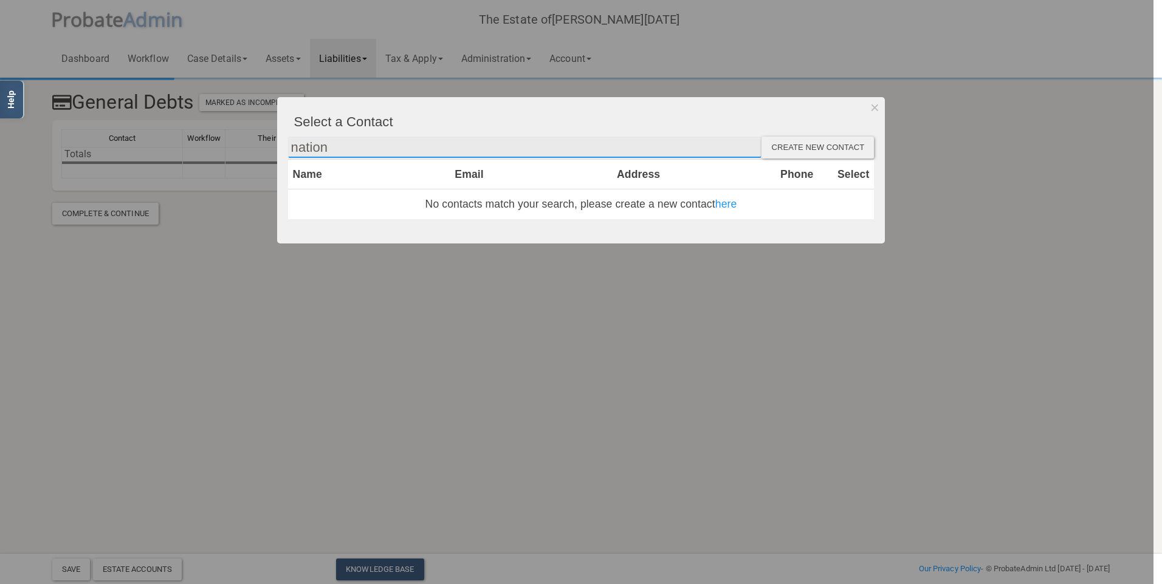
type input "nation"
click at [603, 147] on div "Create new contact" at bounding box center [817, 148] width 112 height 22
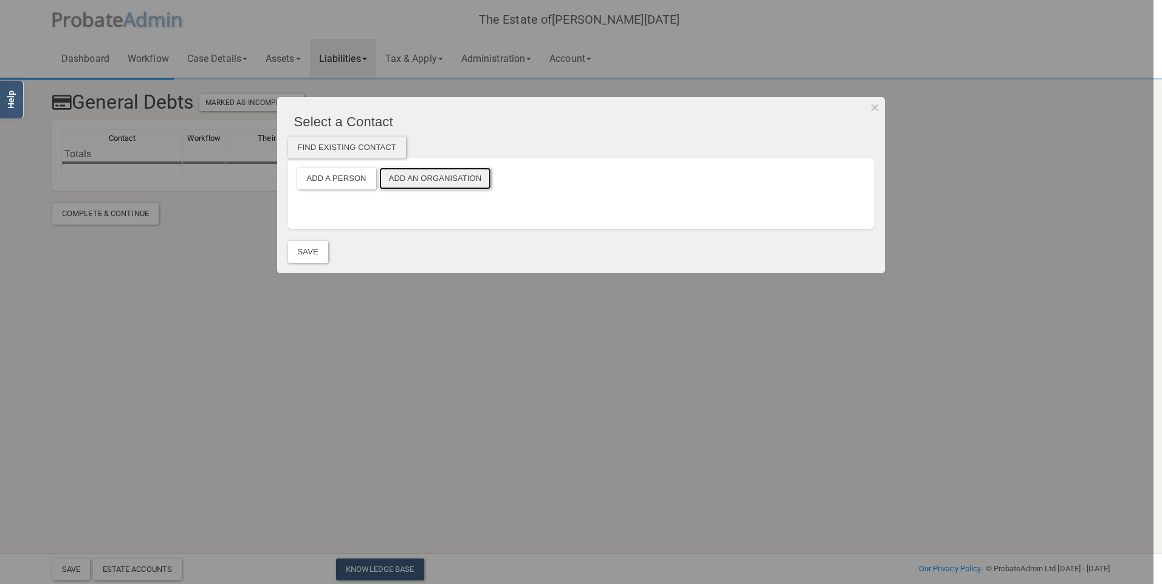
click at [403, 181] on button "Add an Organisation" at bounding box center [435, 179] width 112 height 22
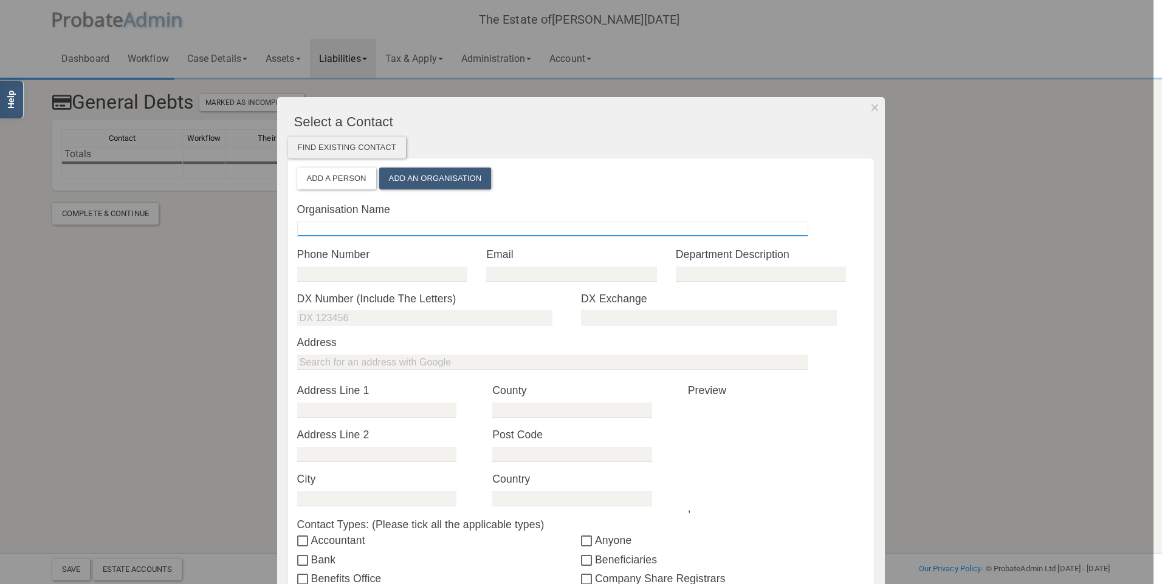
click at [371, 227] on input "text" at bounding box center [552, 229] width 511 height 15
type input "Nationwide"
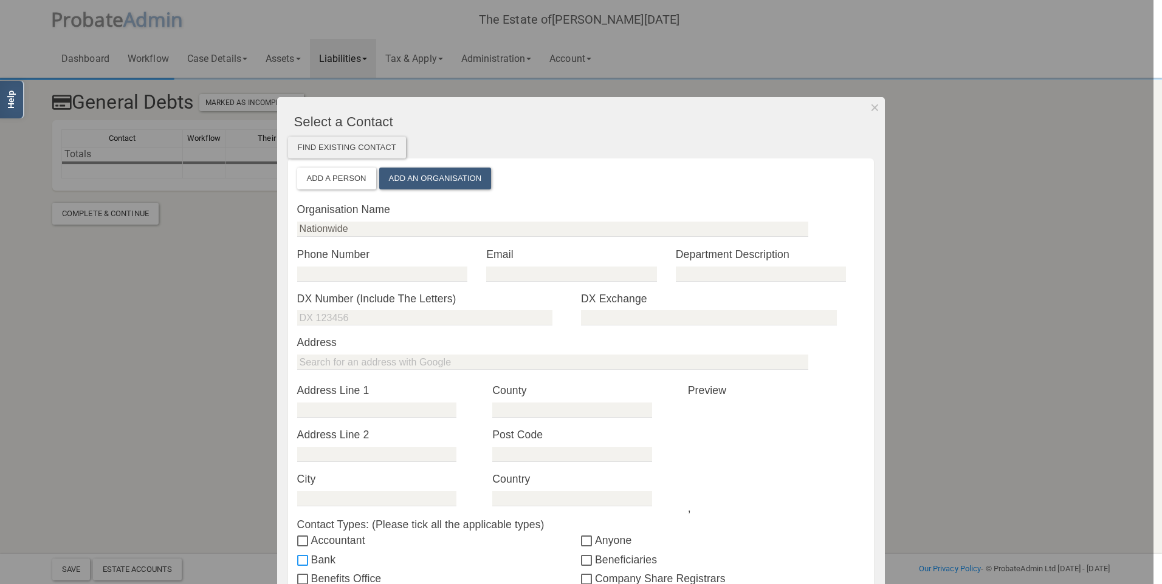
click at [297, 560] on input "Bank" at bounding box center [304, 561] width 14 height 10
checkbox input "true"
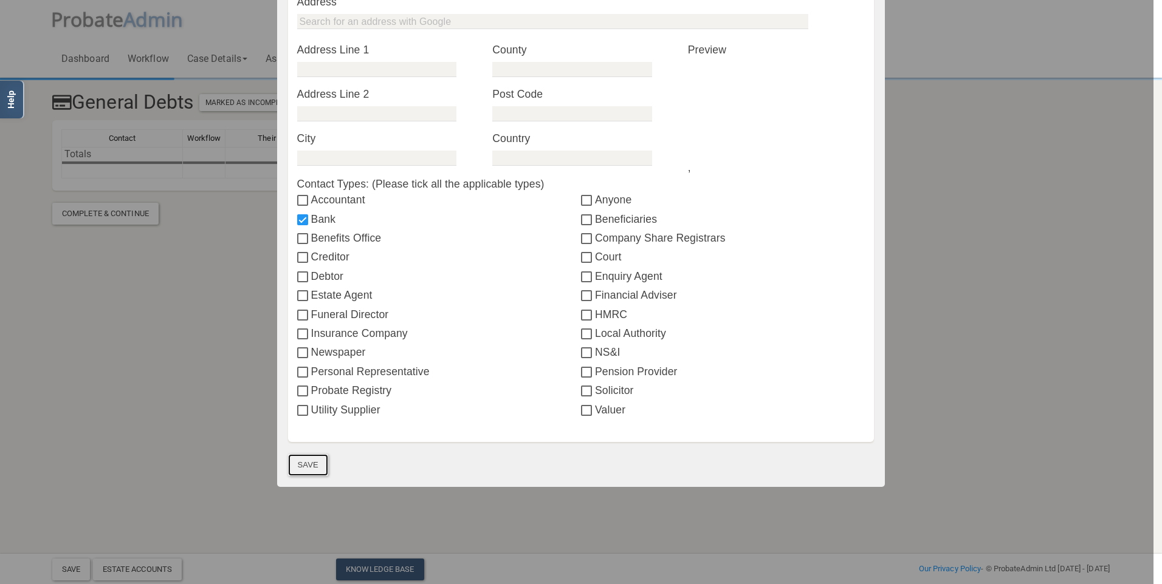
click at [300, 469] on button "Save" at bounding box center [308, 465] width 40 height 22
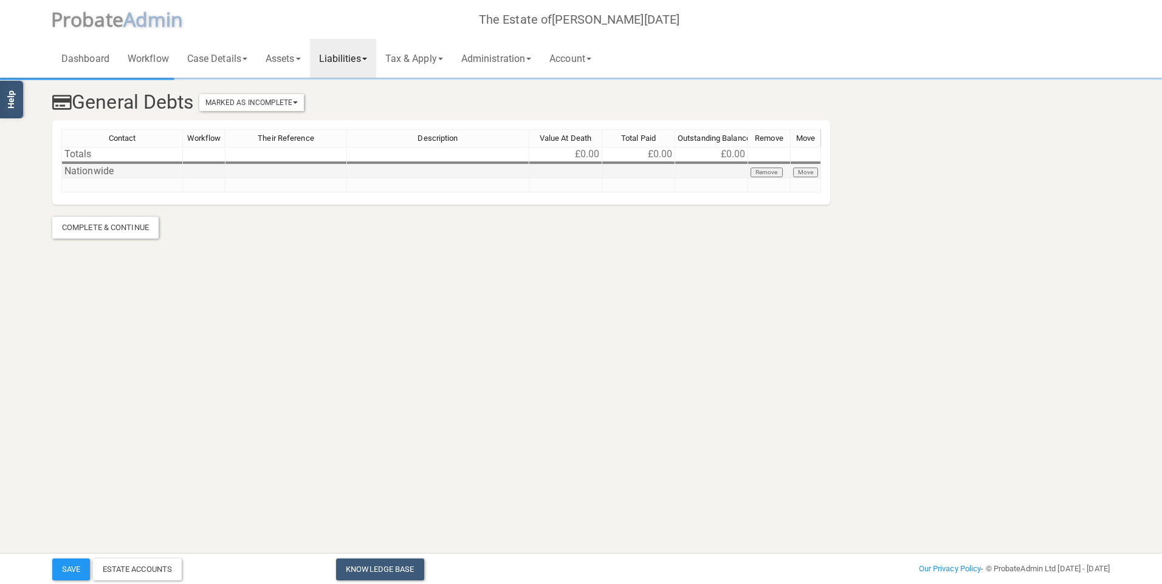
click at [290, 171] on td at bounding box center [286, 172] width 122 height 14
click at [61, 178] on div "Contact Workflow Their Reference Description Value At Death Total Paid Outstand…" at bounding box center [61, 160] width 0 height 63
click at [272, 166] on td "0563/294588235" at bounding box center [286, 172] width 122 height 14
click at [311, 165] on div at bounding box center [286, 164] width 122 height 1
click at [311, 171] on td "0563/294588235" at bounding box center [286, 172] width 122 height 14
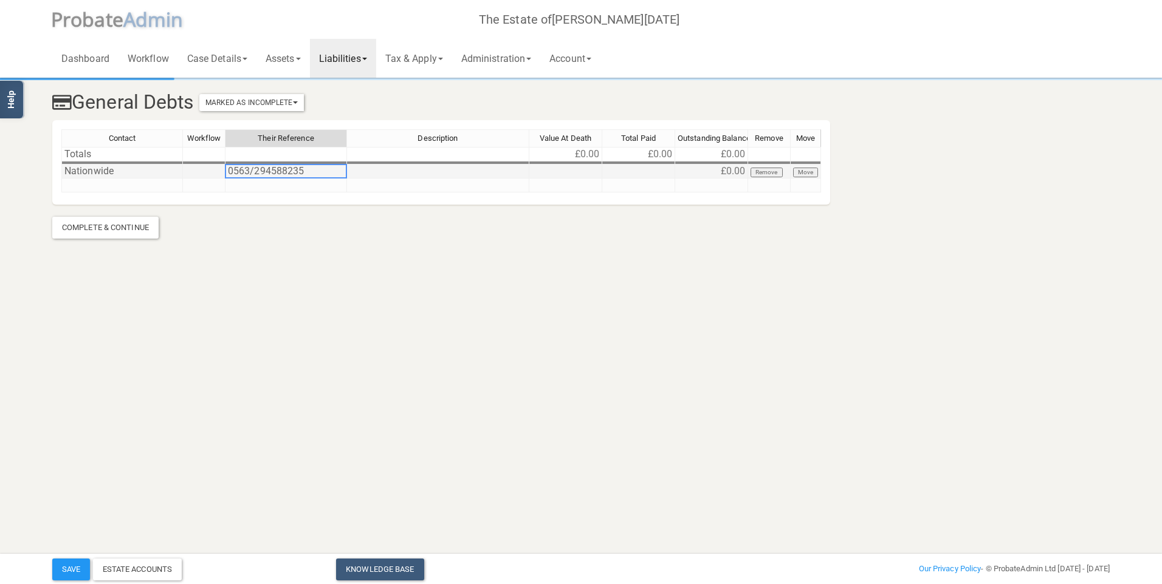
click at [283, 168] on td "0563/294588235" at bounding box center [286, 172] width 122 height 14
click at [281, 169] on td "0563/294588235/5644" at bounding box center [286, 172] width 122 height 14
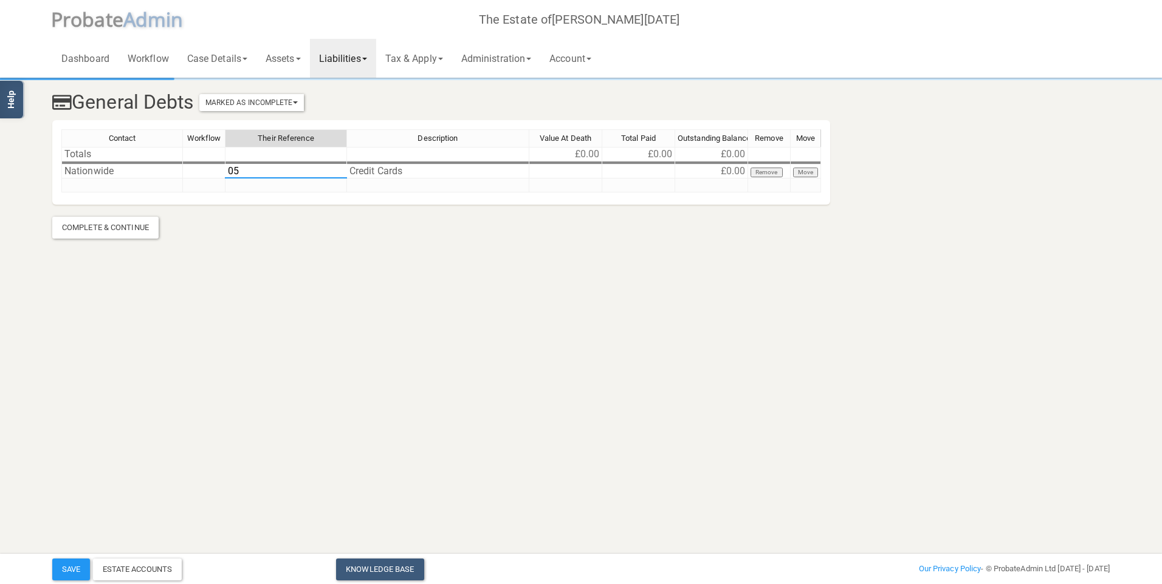
type textarea "0"
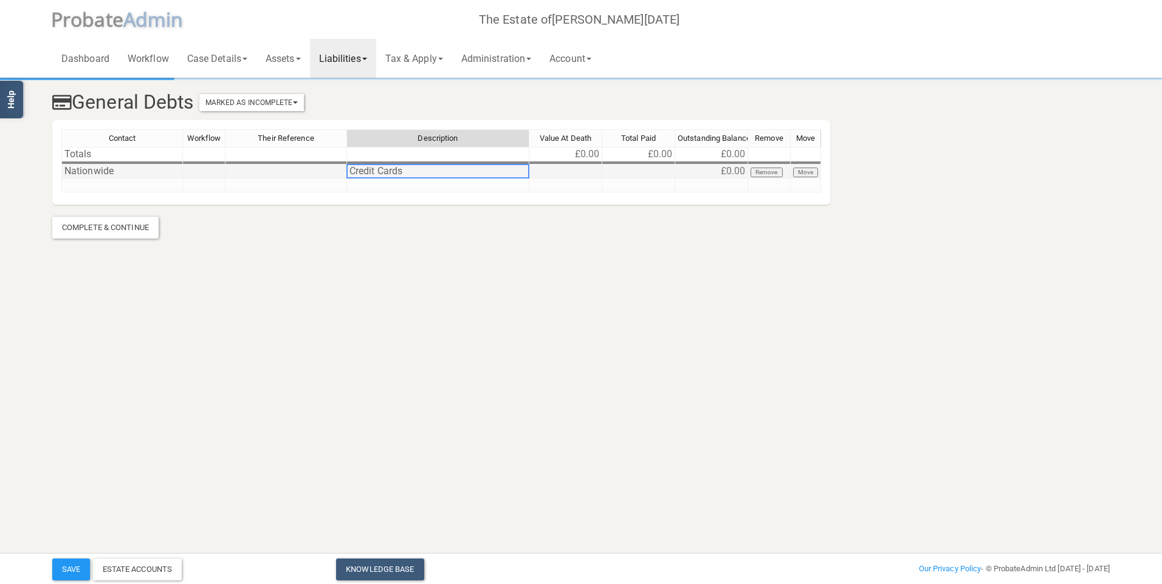
click at [418, 169] on td "Credit Cards" at bounding box center [438, 172] width 182 height 14
type textarea "Credit Card"
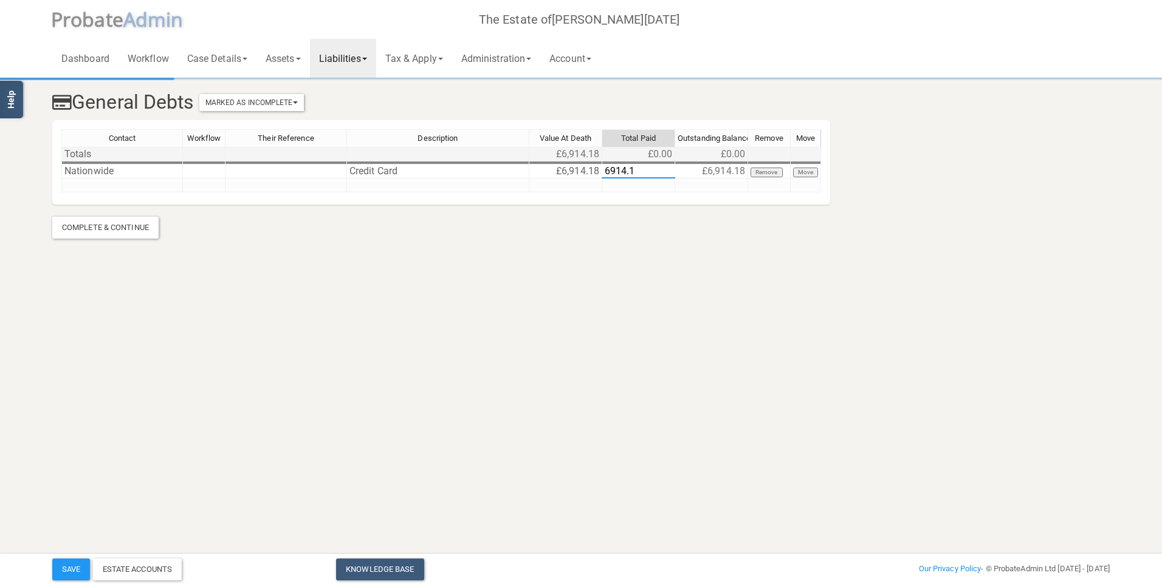
type textarea "6914.18"
click at [70, 561] on button "Save" at bounding box center [71, 570] width 38 height 22
click at [281, 58] on link "Assets" at bounding box center [282, 58] width 53 height 39
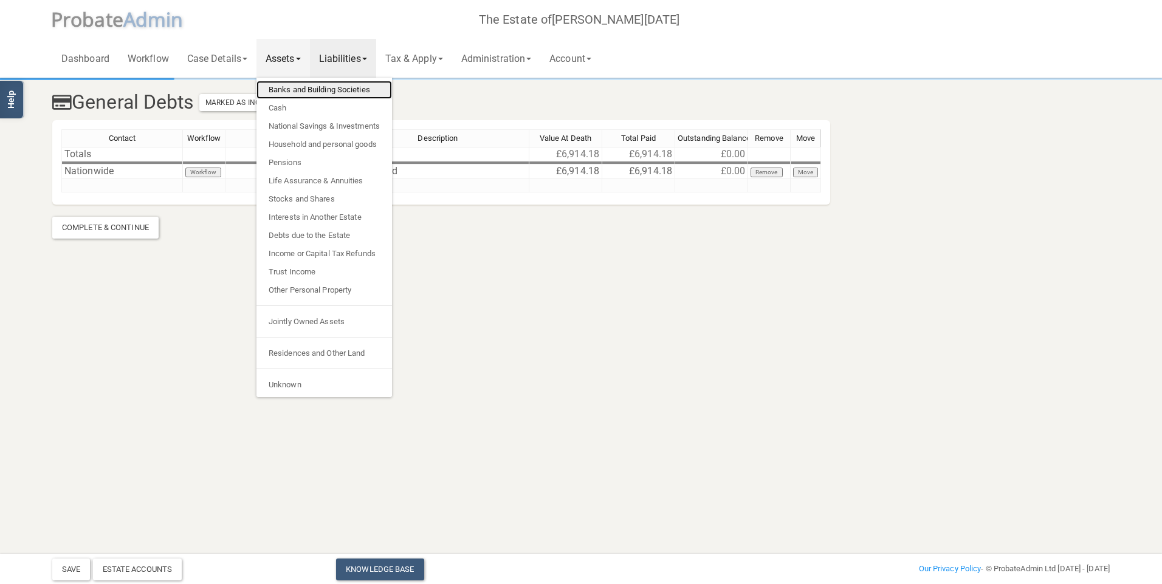
click at [295, 89] on link "Banks and Building Societies" at bounding box center [323, 90] width 135 height 18
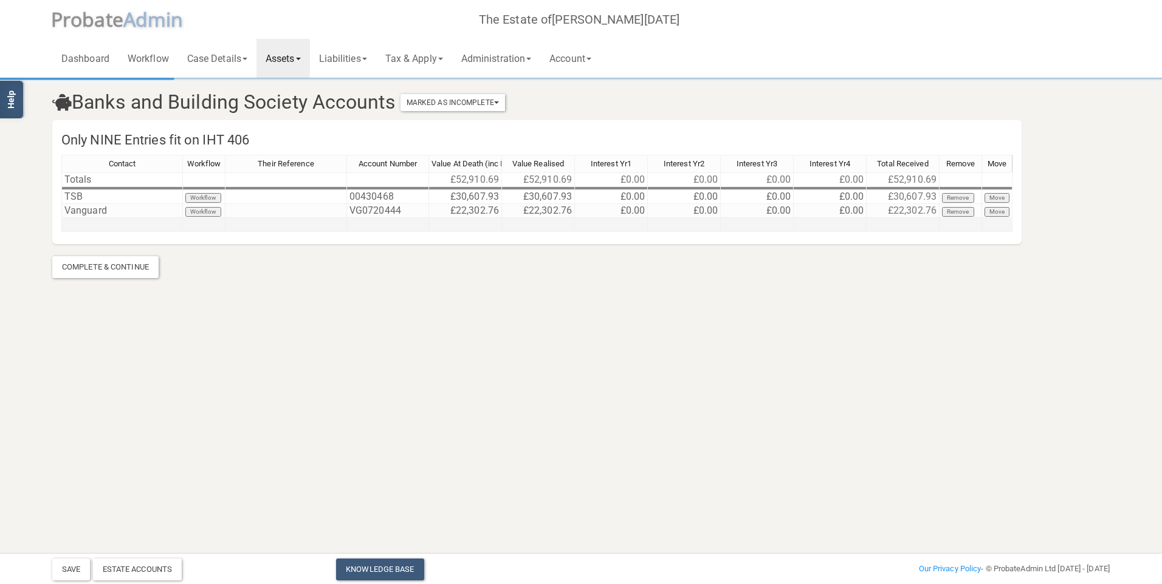
click at [116, 226] on td at bounding box center [122, 225] width 122 height 14
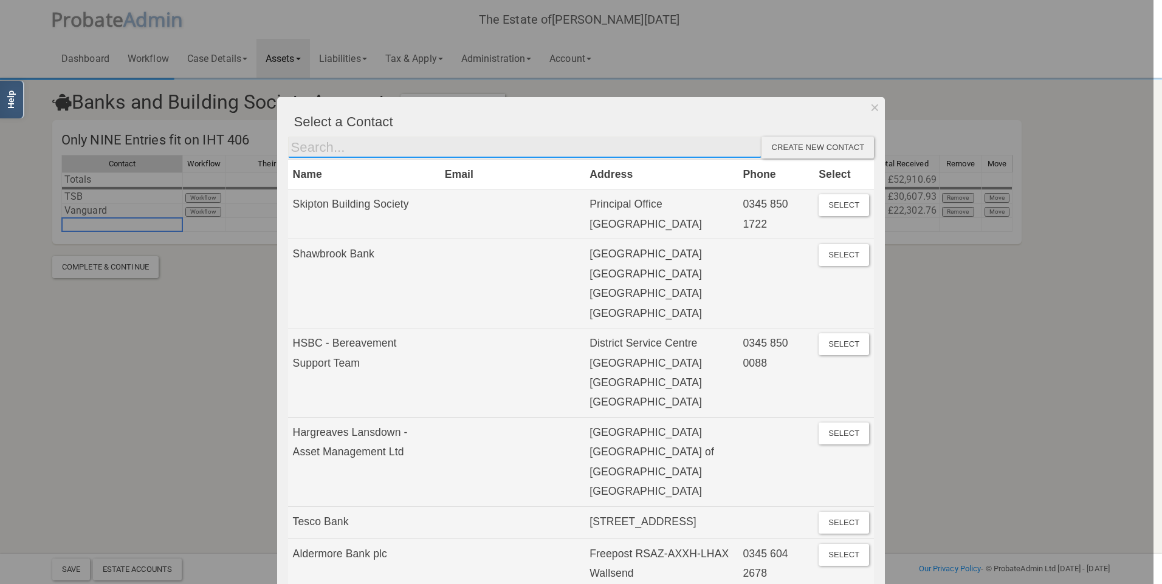
click at [388, 146] on input "text" at bounding box center [525, 148] width 474 height 22
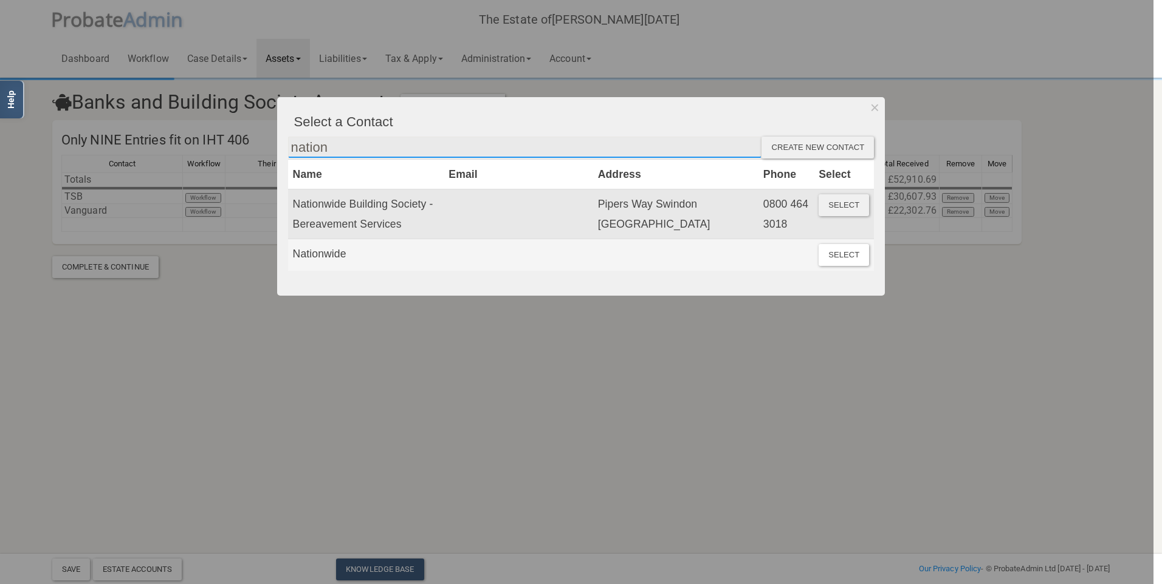
type input "nation"
click at [603, 210] on button "Select" at bounding box center [843, 205] width 50 height 22
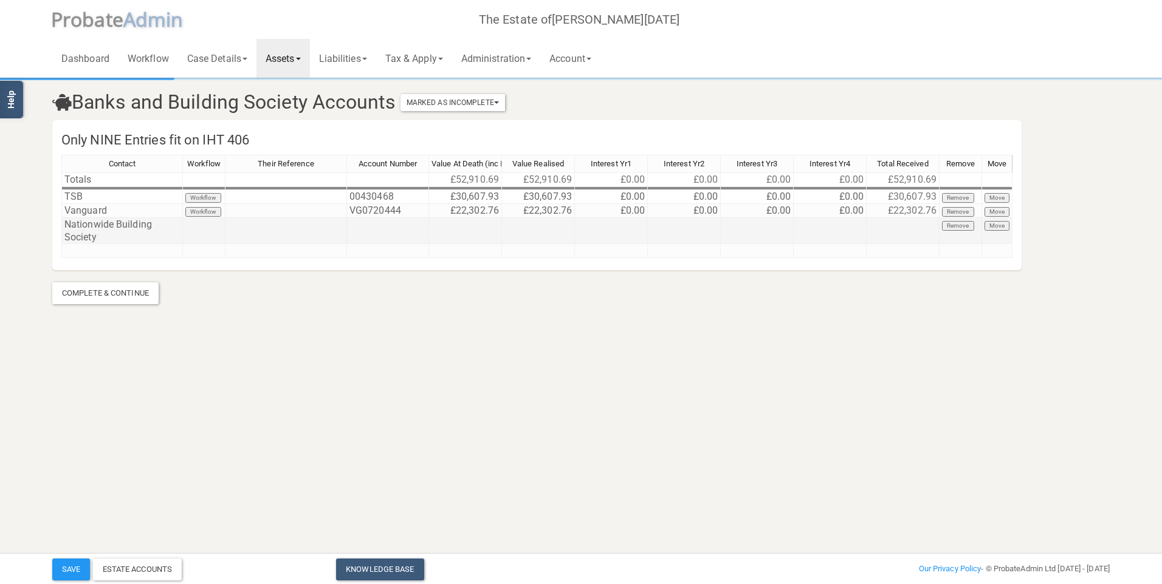
click at [370, 233] on td at bounding box center [388, 231] width 82 height 26
type textarea "ISAs 8235/5644"
type textarea "42278.44"
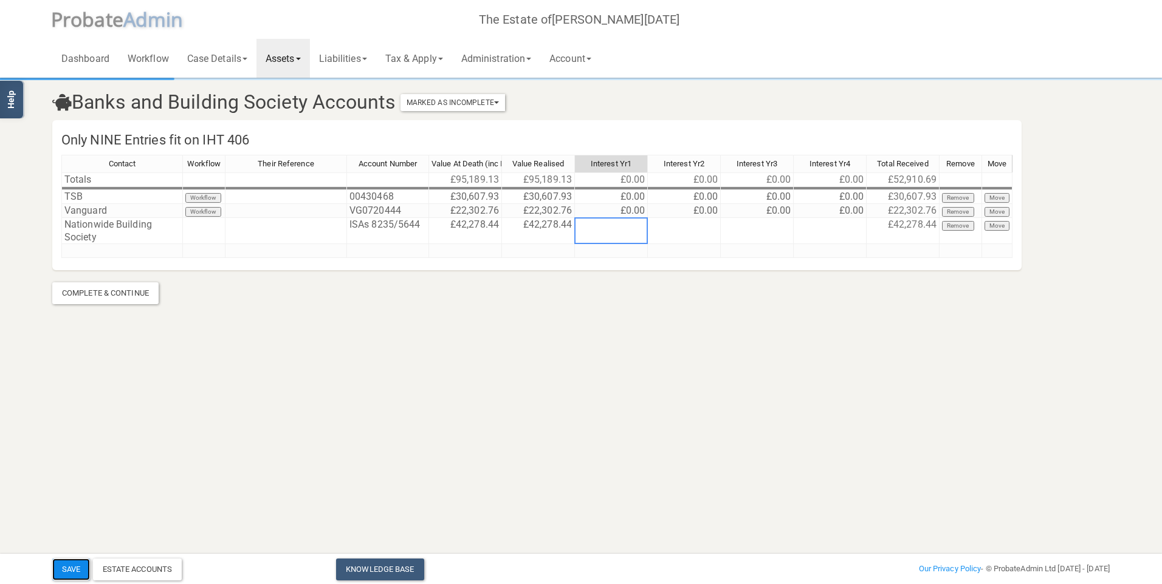
click at [72, 561] on button "Save" at bounding box center [71, 570] width 38 height 22
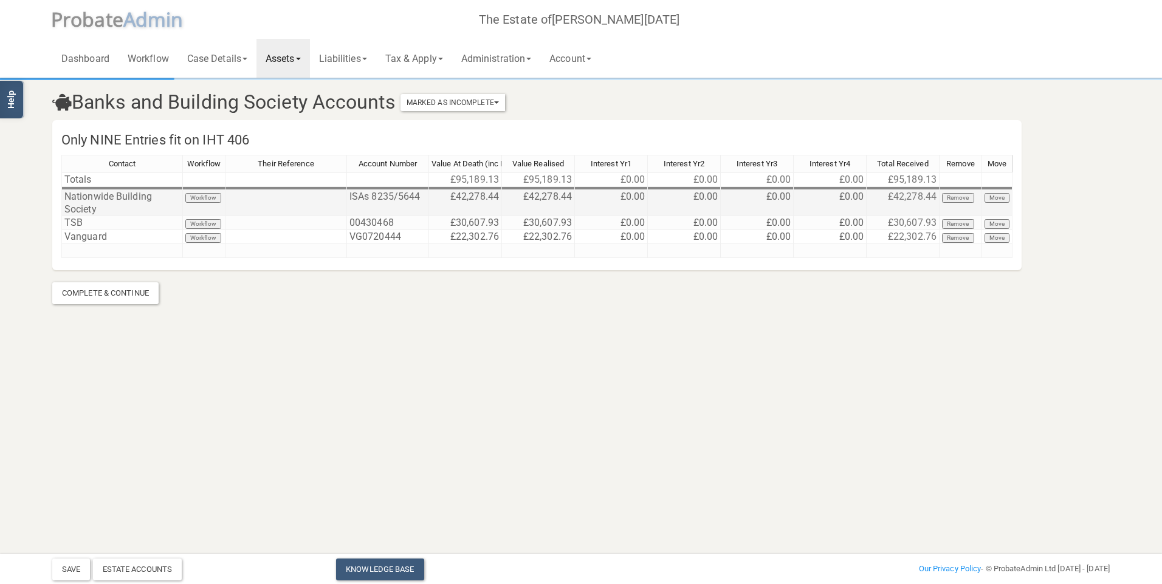
click at [400, 199] on td "ISAs 8235/5644" at bounding box center [388, 203] width 82 height 26
click at [395, 196] on textarea "ISAs 8235/5644" at bounding box center [387, 203] width 83 height 27
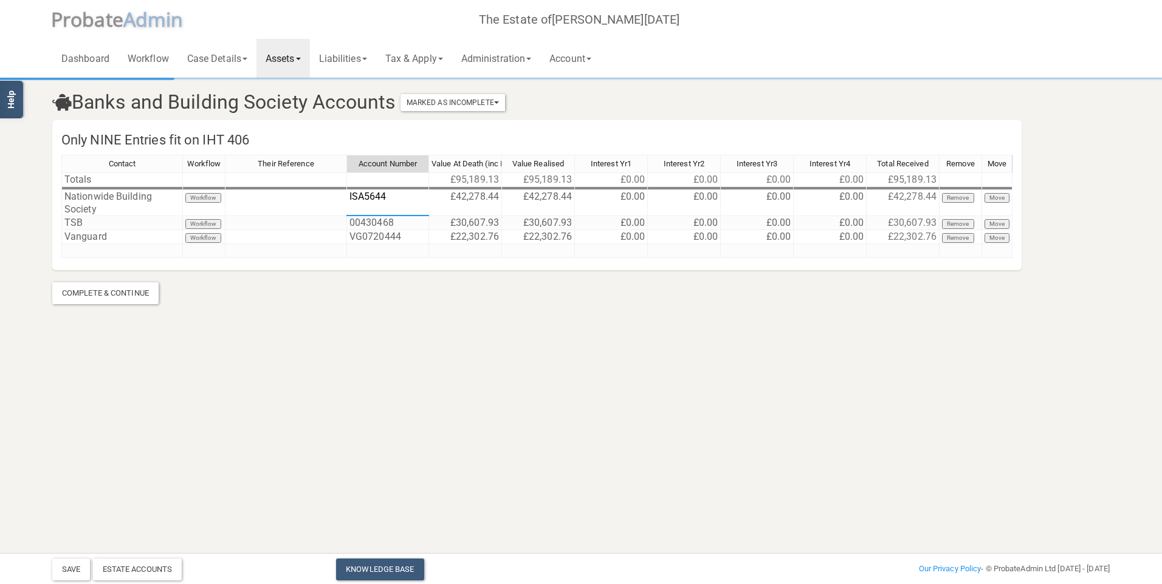
type textarea "ISA 5644"
type textarea "42256.45"
click at [72, 561] on button "Save" at bounding box center [71, 570] width 38 height 22
click at [137, 254] on td at bounding box center [122, 251] width 122 height 14
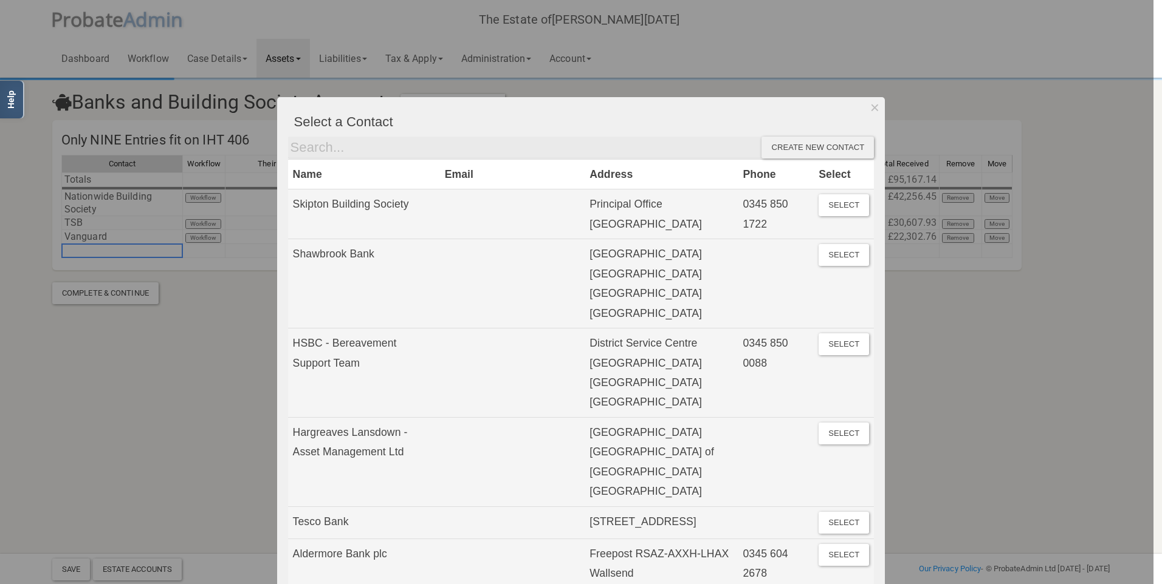
click at [202, 433] on div at bounding box center [576, 292] width 1153 height 584
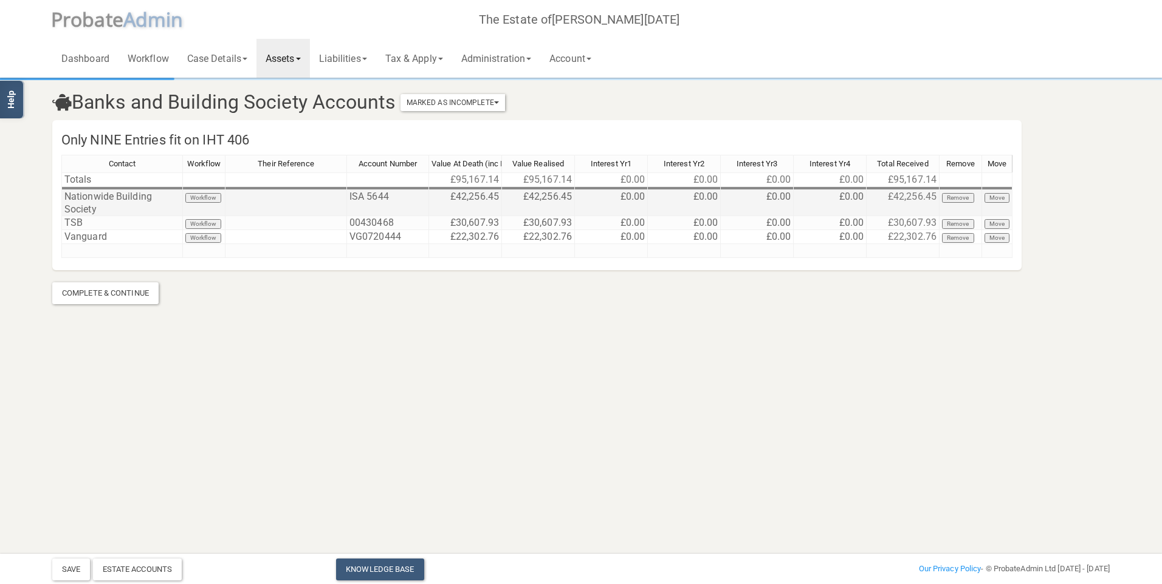
click at [391, 200] on td "ISA 5644" at bounding box center [388, 203] width 82 height 26
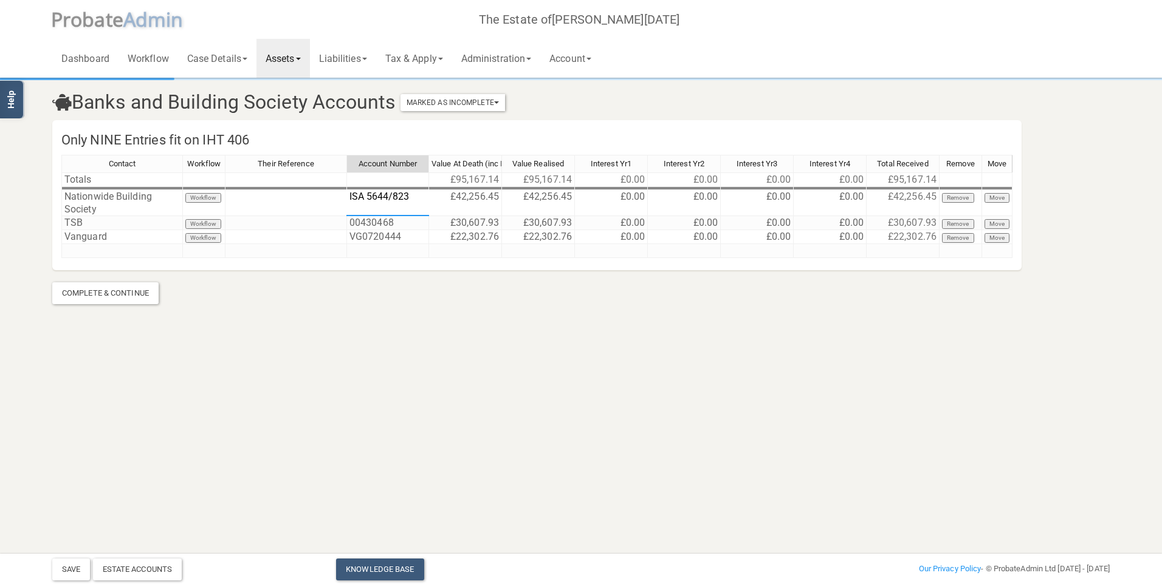
type textarea "ISA 5644/8235"
type textarea "42278.44"
click at [75, 561] on button "Save" at bounding box center [71, 570] width 38 height 22
click at [118, 253] on td at bounding box center [122, 251] width 122 height 14
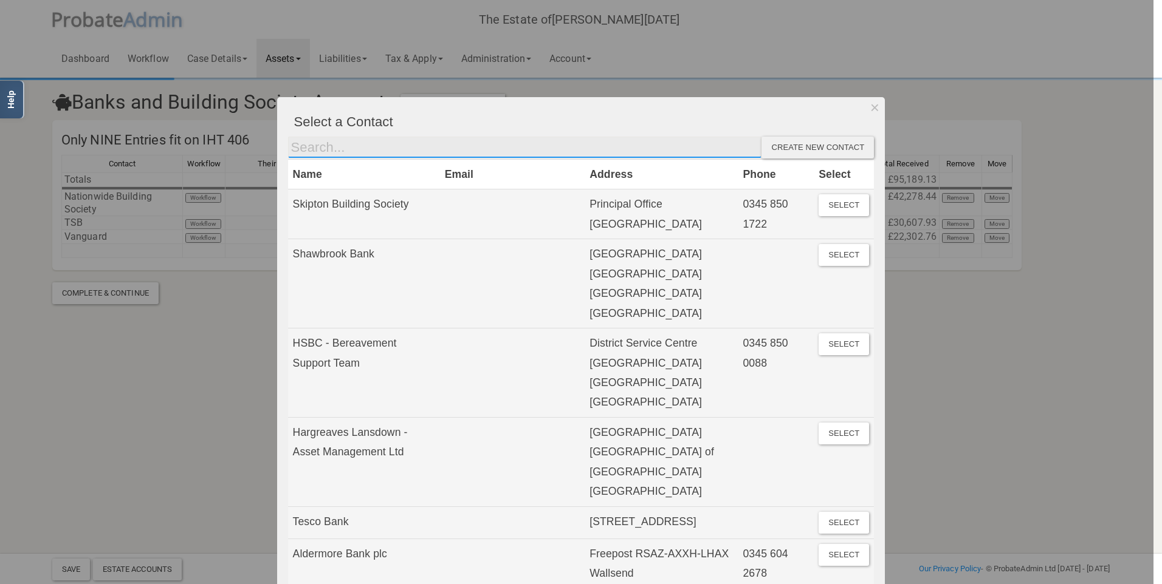
click at [417, 142] on input "text" at bounding box center [525, 148] width 474 height 22
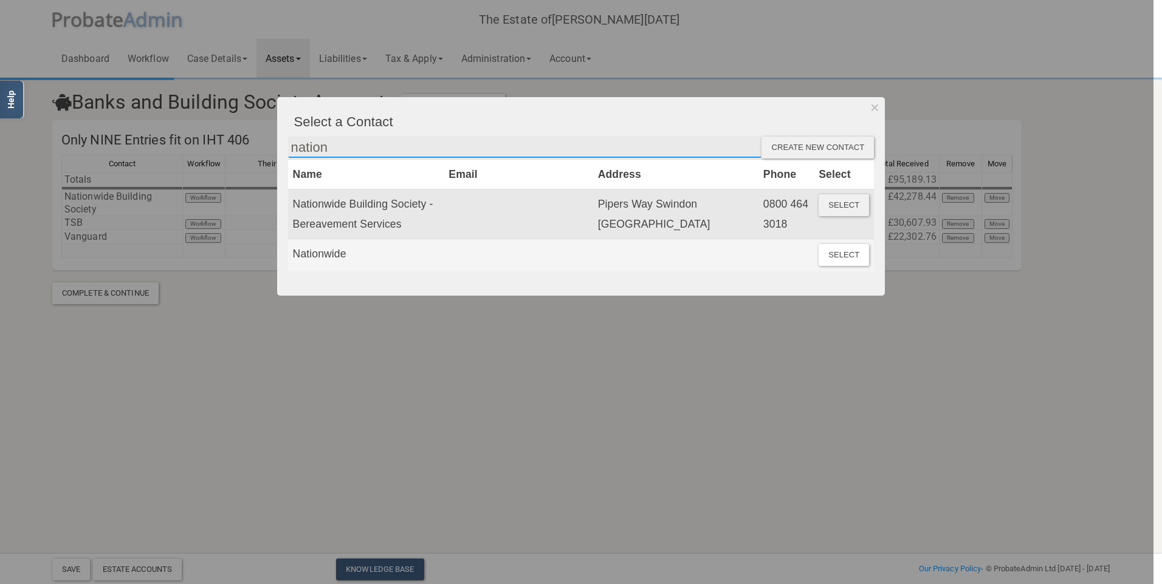
type input "nation"
click at [603, 209] on button "Select" at bounding box center [843, 205] width 50 height 22
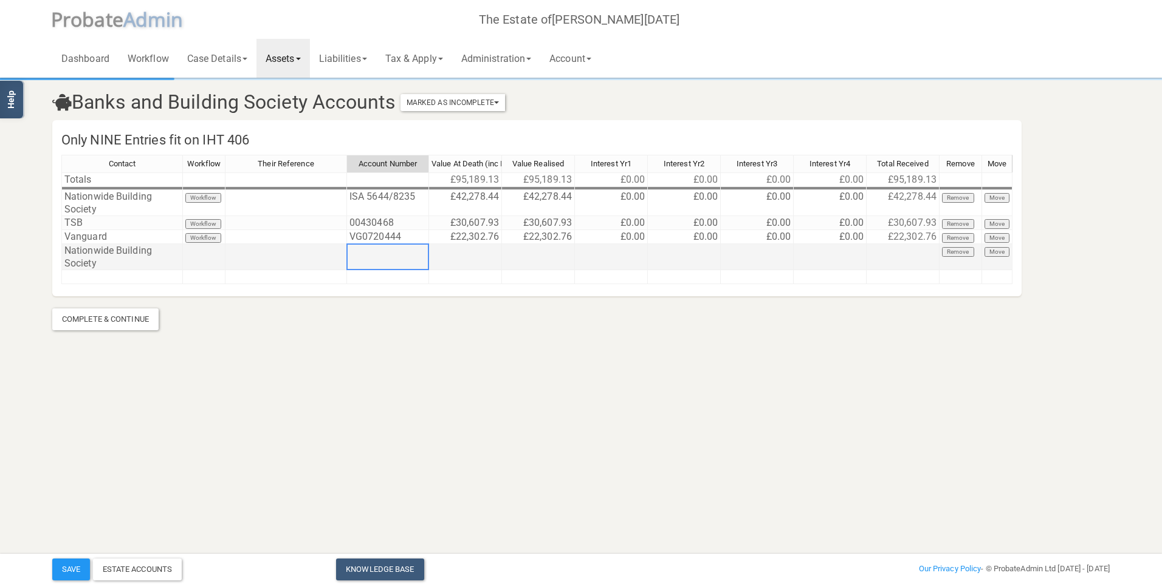
click at [382, 255] on td at bounding box center [388, 257] width 82 height 26
type textarea "Various"
click at [469, 250] on td at bounding box center [465, 257] width 73 height 26
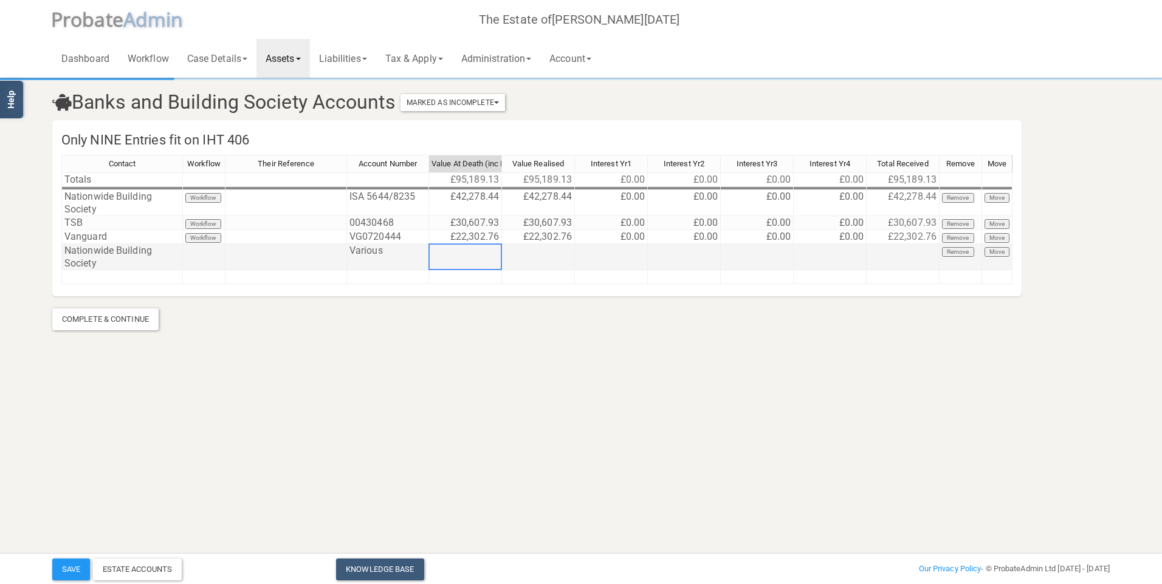
click at [469, 250] on td at bounding box center [465, 257] width 73 height 26
click at [526, 251] on td at bounding box center [538, 257] width 73 height 26
click at [495, 258] on td at bounding box center [465, 257] width 73 height 26
click at [474, 255] on td at bounding box center [465, 257] width 73 height 26
type textarea "14052.11"
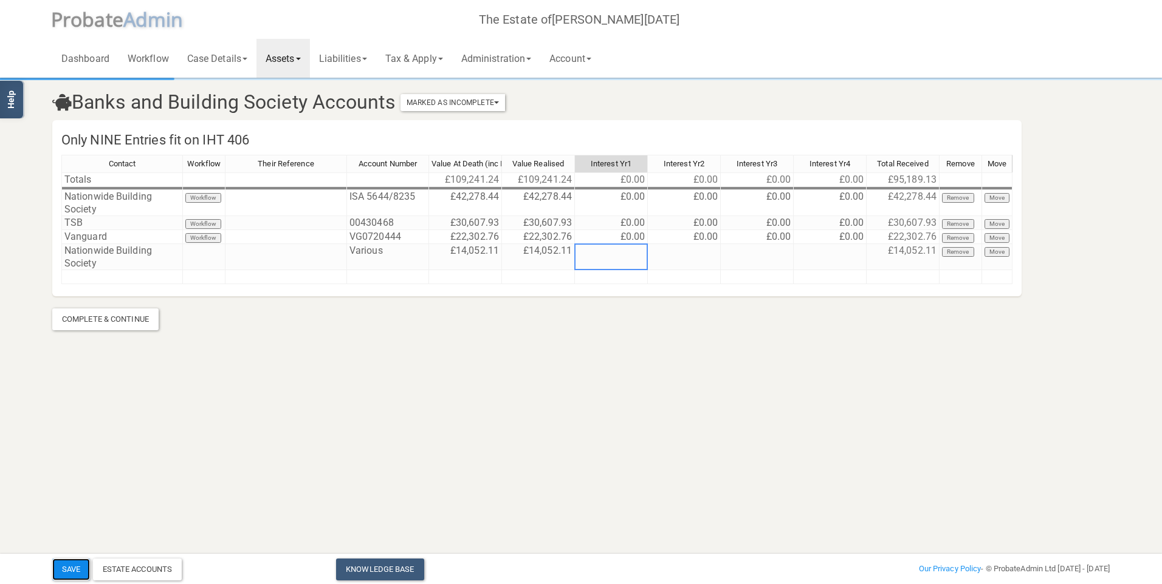
click at [68, 561] on button "Save" at bounding box center [71, 570] width 38 height 22
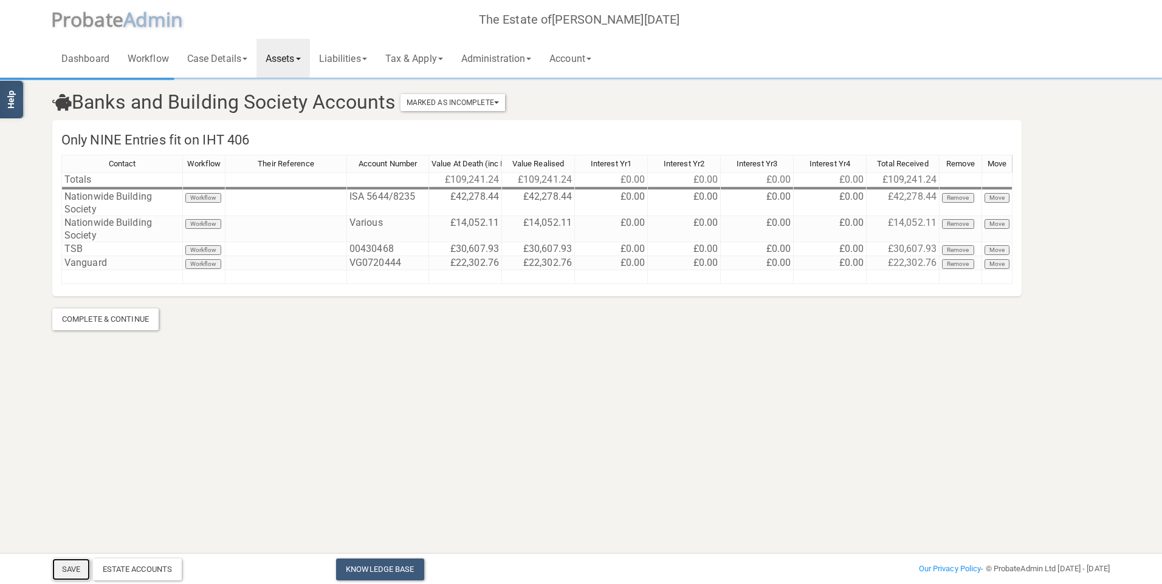
click at [65, 561] on button "Save" at bounding box center [71, 570] width 38 height 22
click at [334, 57] on link "Liabilities" at bounding box center [343, 58] width 66 height 39
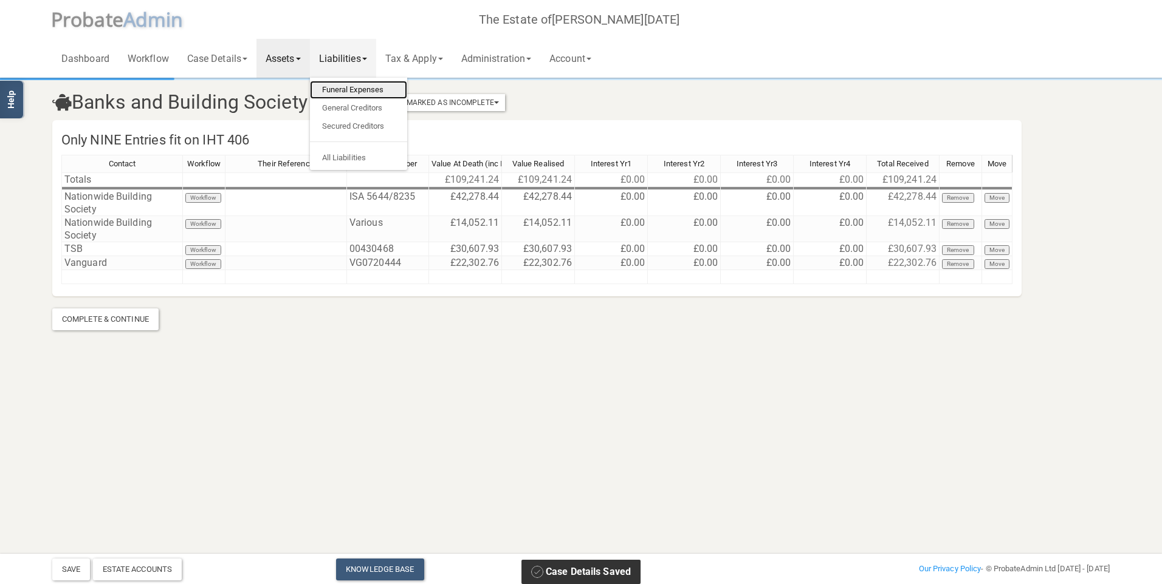
click at [354, 89] on link "Funeral Expenses" at bounding box center [358, 90] width 97 height 18
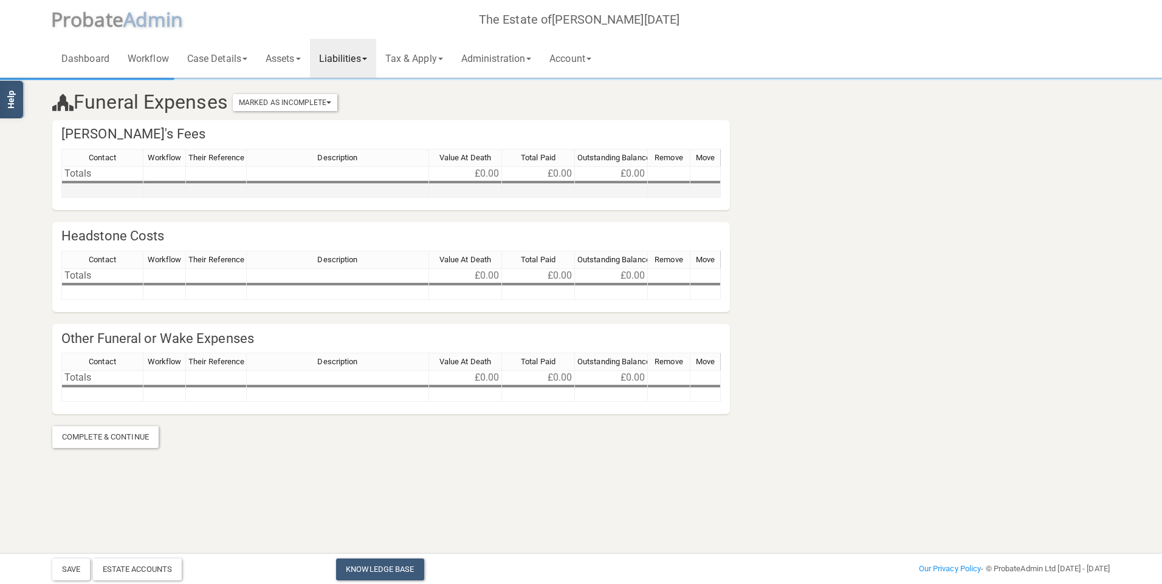
click at [107, 187] on td at bounding box center [102, 191] width 82 height 14
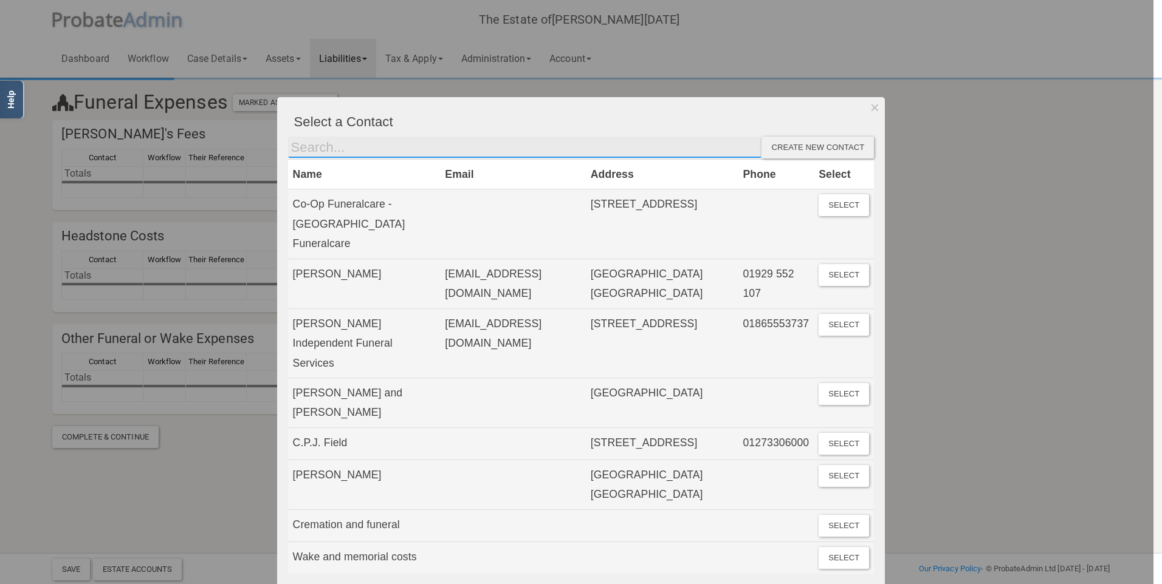
click at [338, 144] on input "text" at bounding box center [525, 148] width 474 height 22
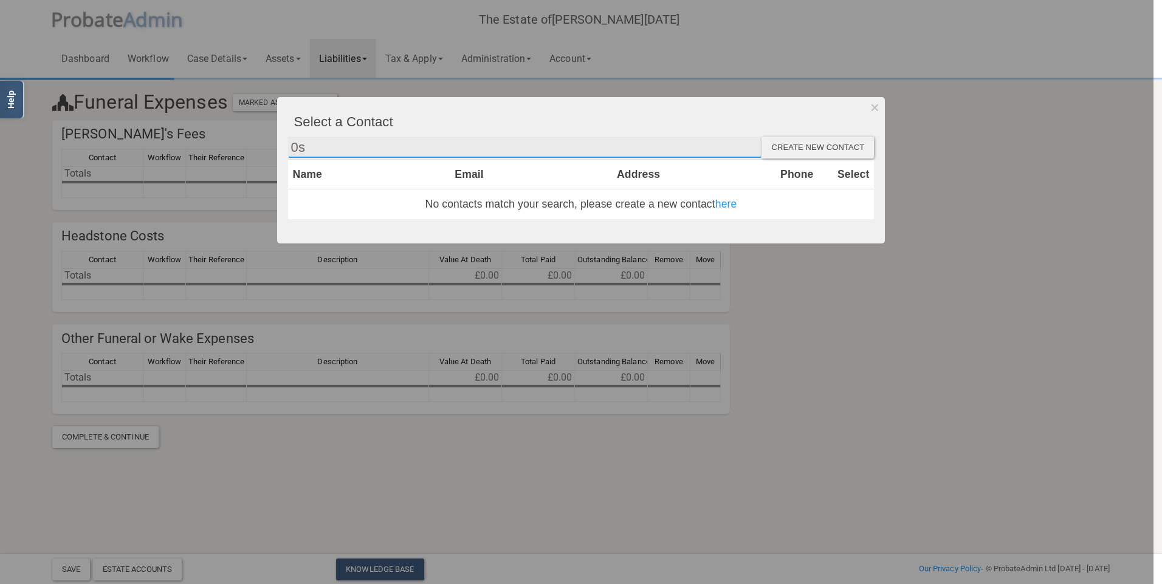
type input "0"
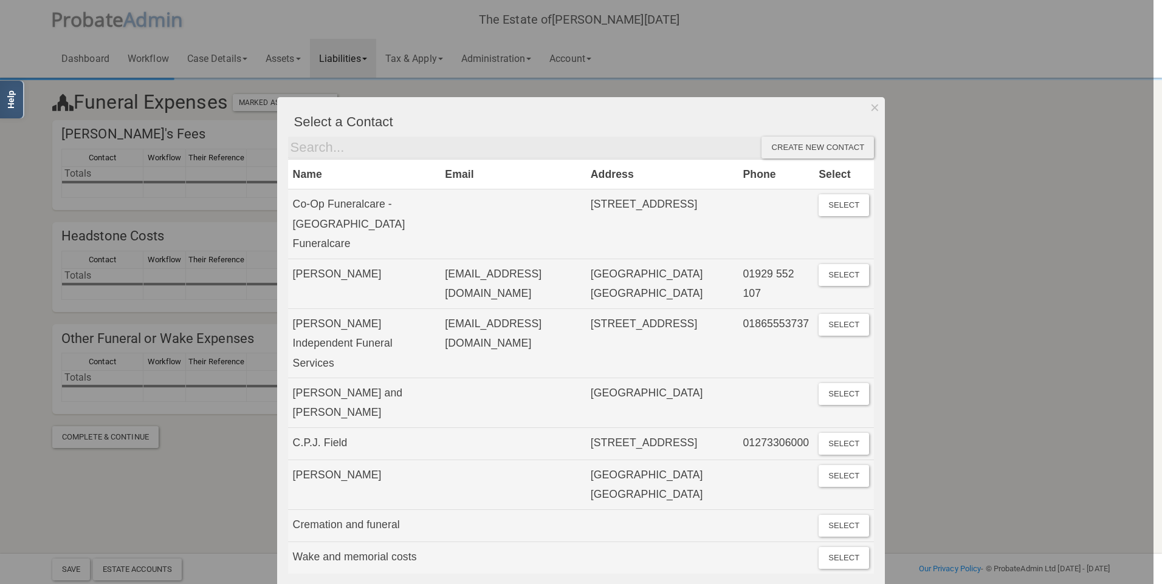
click at [603, 150] on div "Create new contact" at bounding box center [817, 148] width 112 height 22
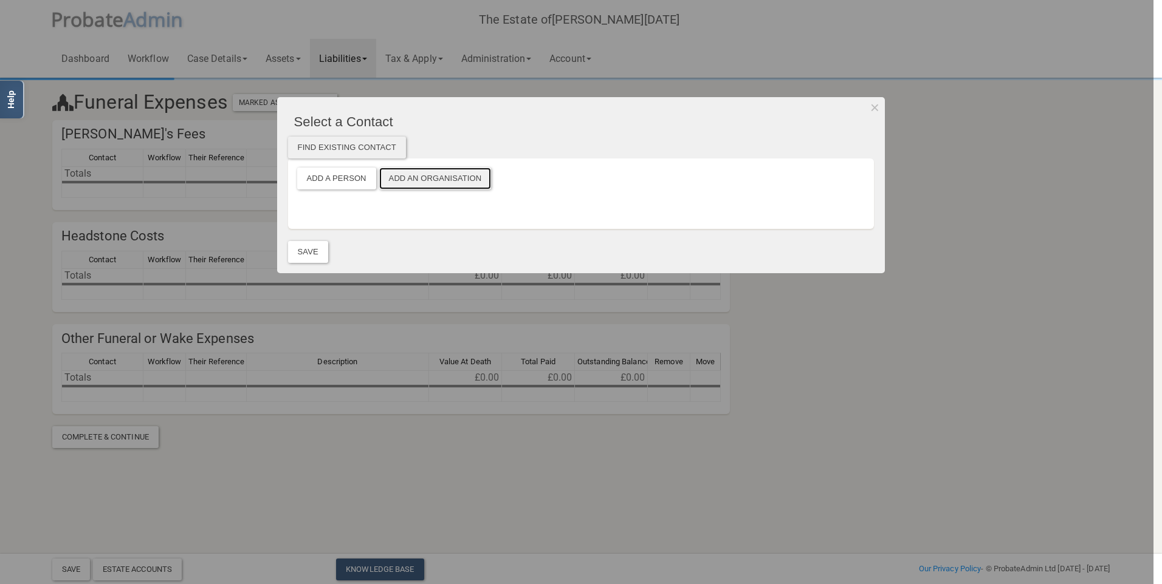
click at [414, 179] on button "Add an Organisation" at bounding box center [435, 179] width 112 height 22
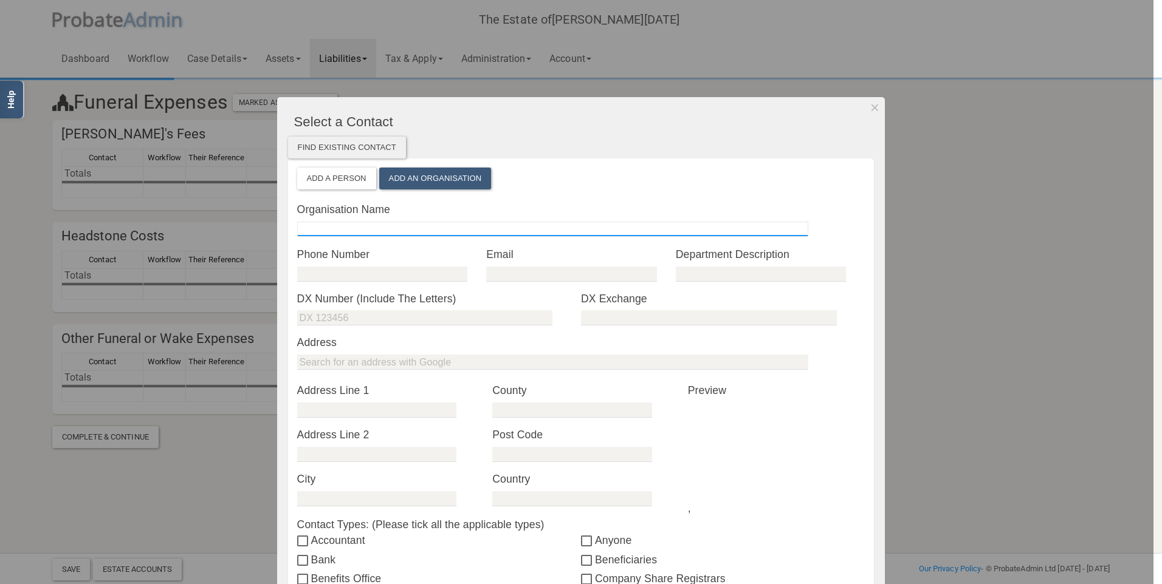
click at [357, 232] on input "text" at bounding box center [552, 229] width 511 height 15
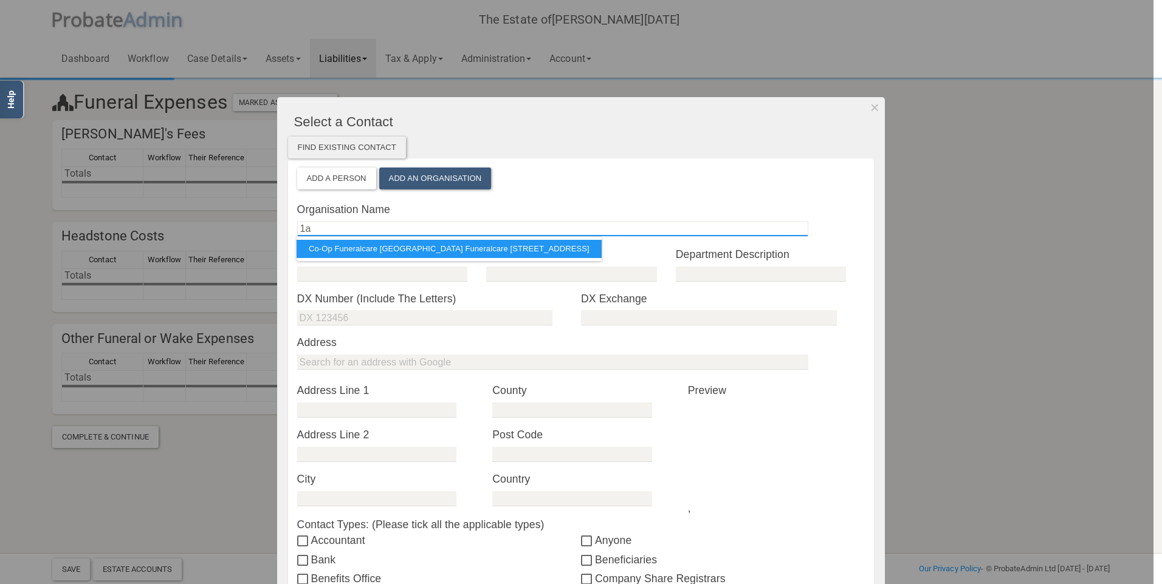
type input "1"
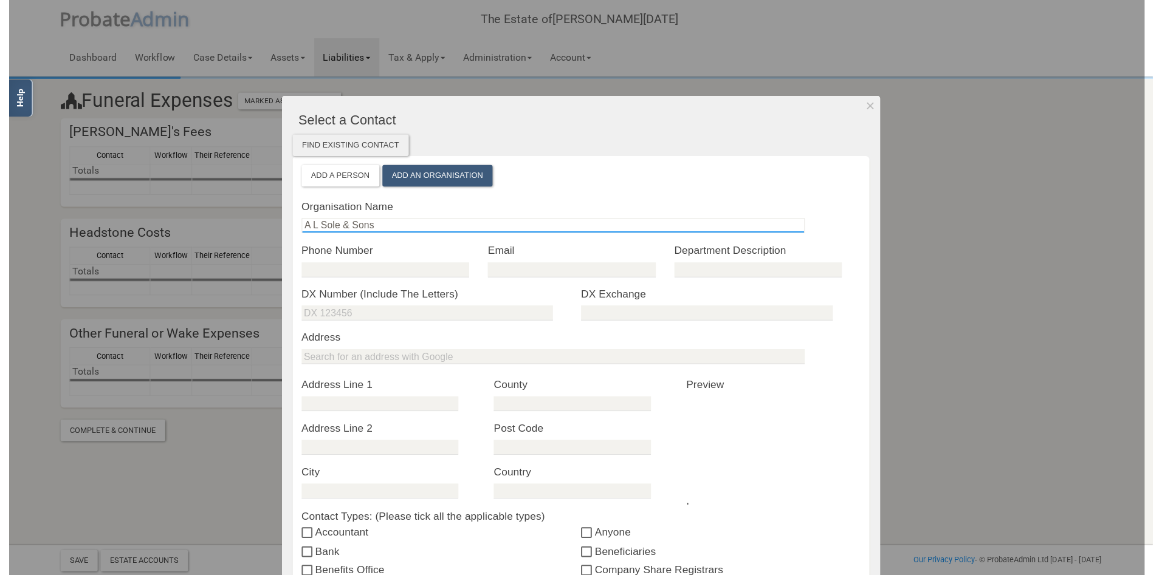
scroll to position [341, 0]
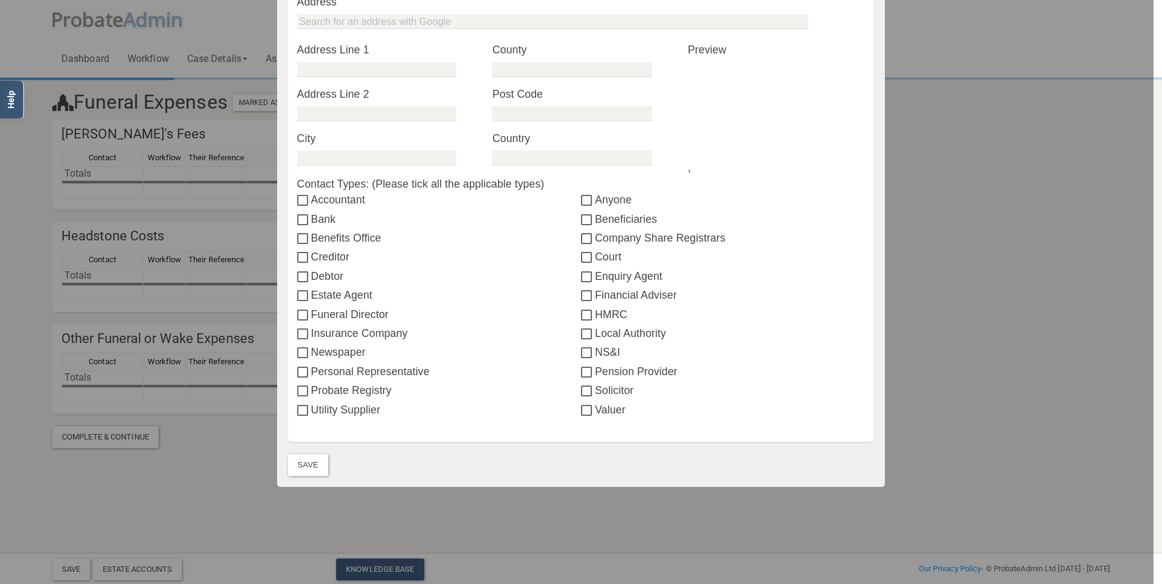
type input "A L Sole & Sons"
click at [300, 311] on input "Funeral Director" at bounding box center [304, 316] width 14 height 10
checkbox input "true"
click at [301, 457] on button "Save" at bounding box center [308, 465] width 40 height 22
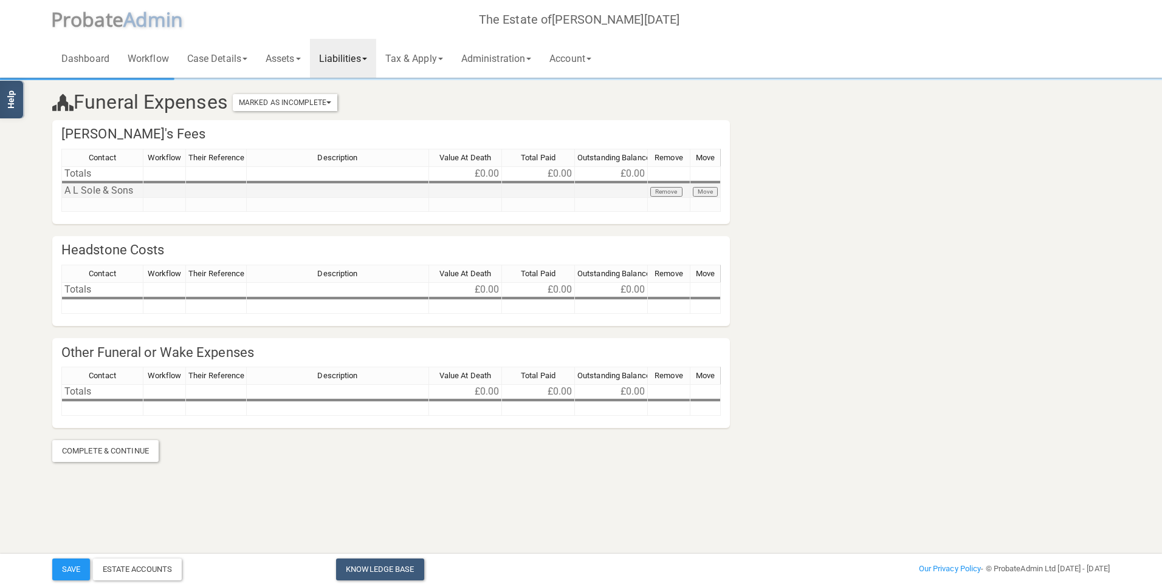
click at [352, 188] on td at bounding box center [338, 191] width 182 height 14
type textarea "6814"
click at [275, 405] on td at bounding box center [338, 409] width 182 height 14
type textarea "Wake and misc costs"
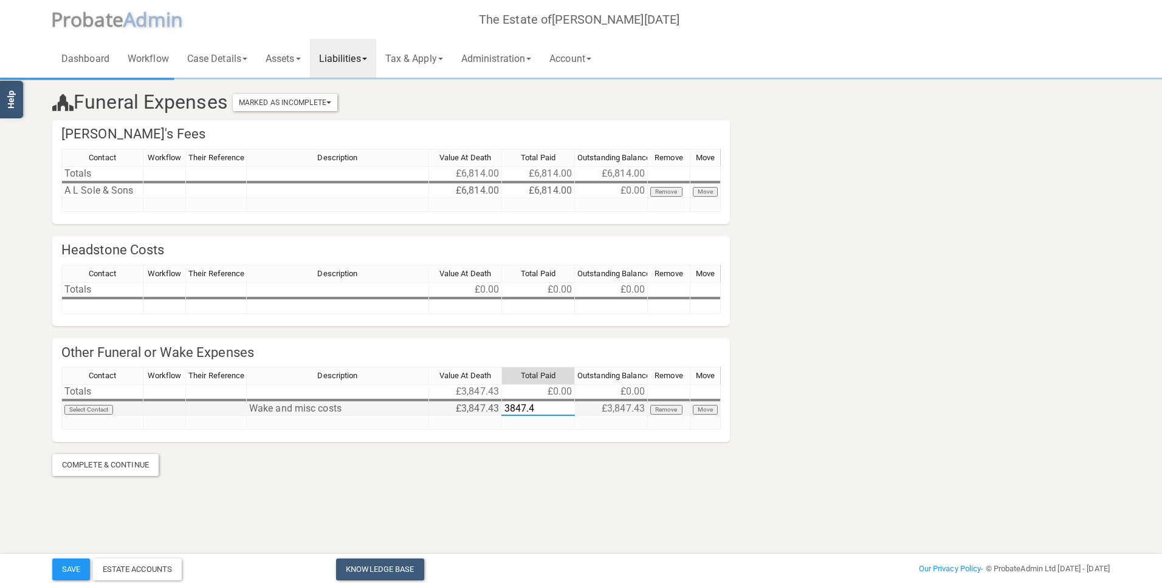
type textarea "3847.43"
click at [66, 561] on button "Save" at bounding box center [71, 570] width 38 height 22
click at [280, 56] on link "Assets" at bounding box center [282, 58] width 53 height 39
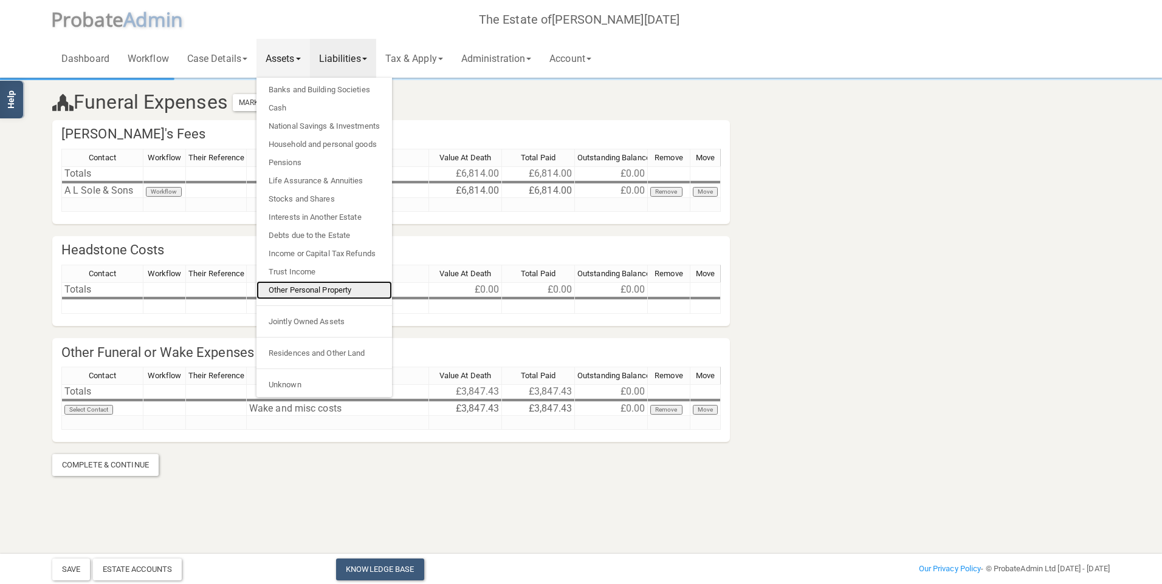
click at [310, 287] on link "Other Personal Property" at bounding box center [323, 290] width 135 height 18
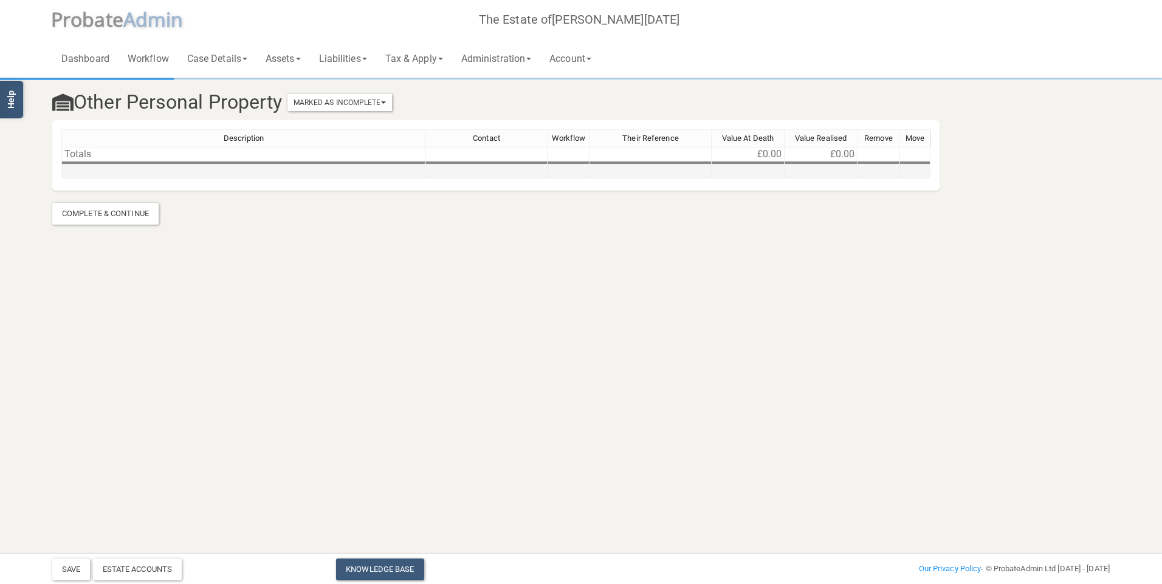
click at [136, 168] on td at bounding box center [243, 172] width 365 height 14
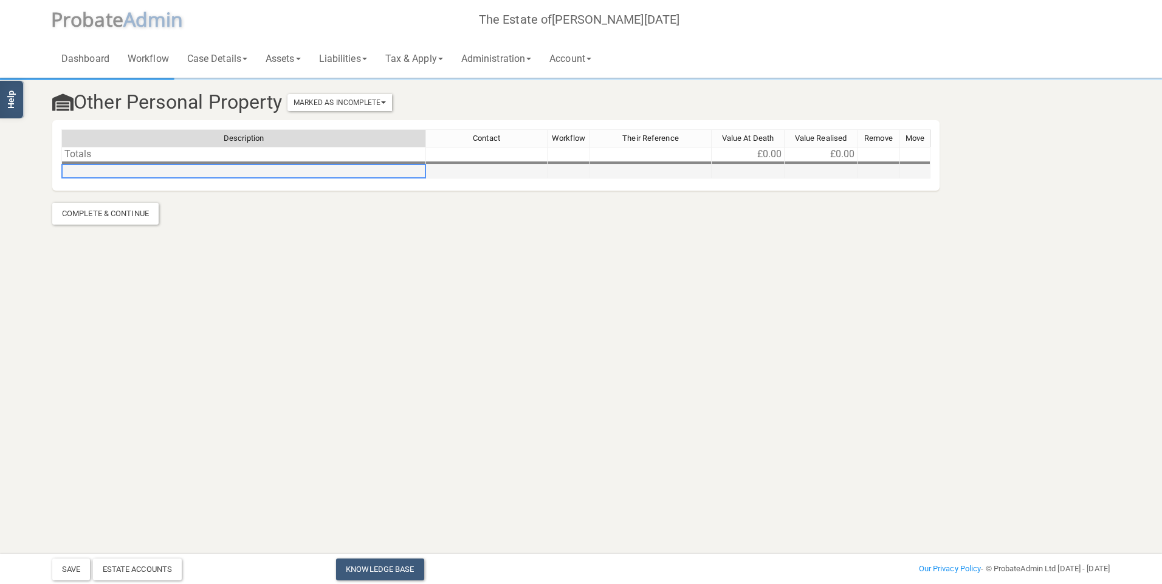
click at [137, 168] on td at bounding box center [243, 172] width 365 height 14
type textarea "Mercedes Vito camper van"
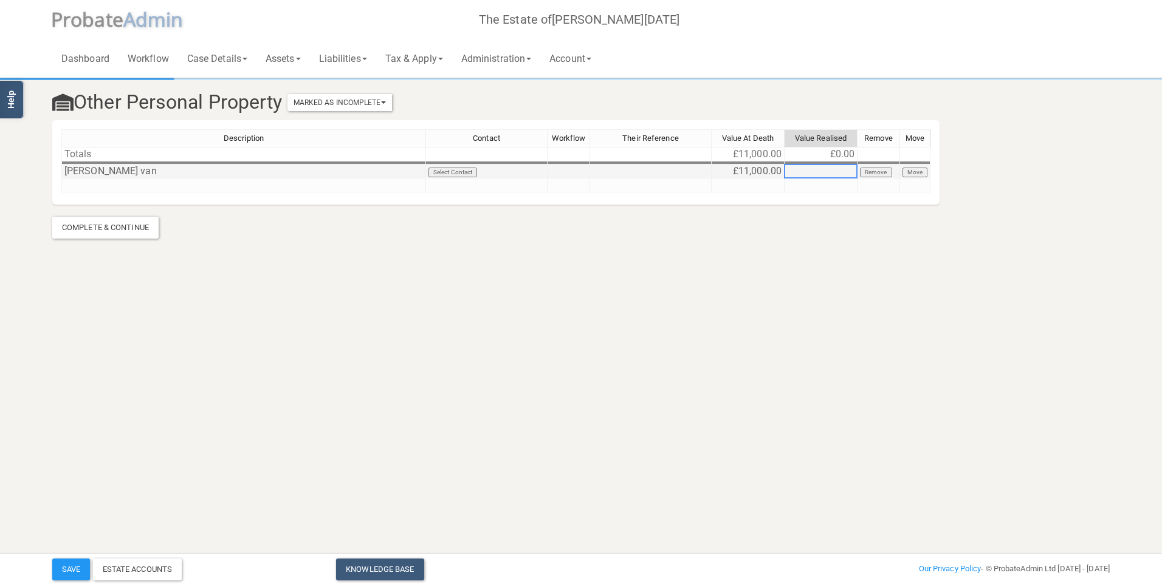
type textarea "0"
type textarea "11000"
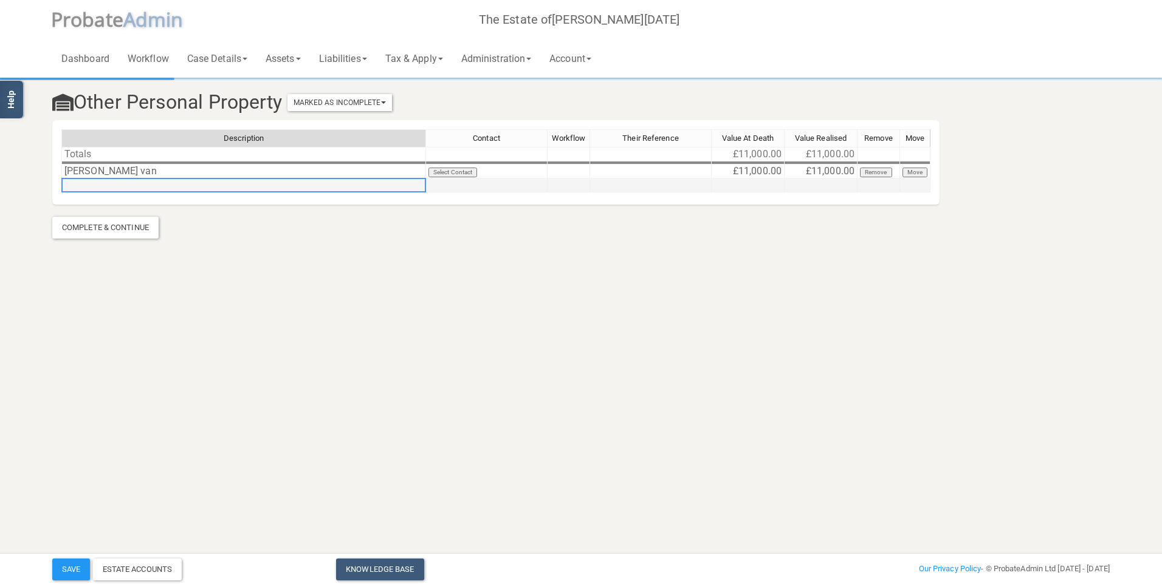
click at [89, 185] on td at bounding box center [243, 186] width 365 height 14
type textarea "Citroen XM"
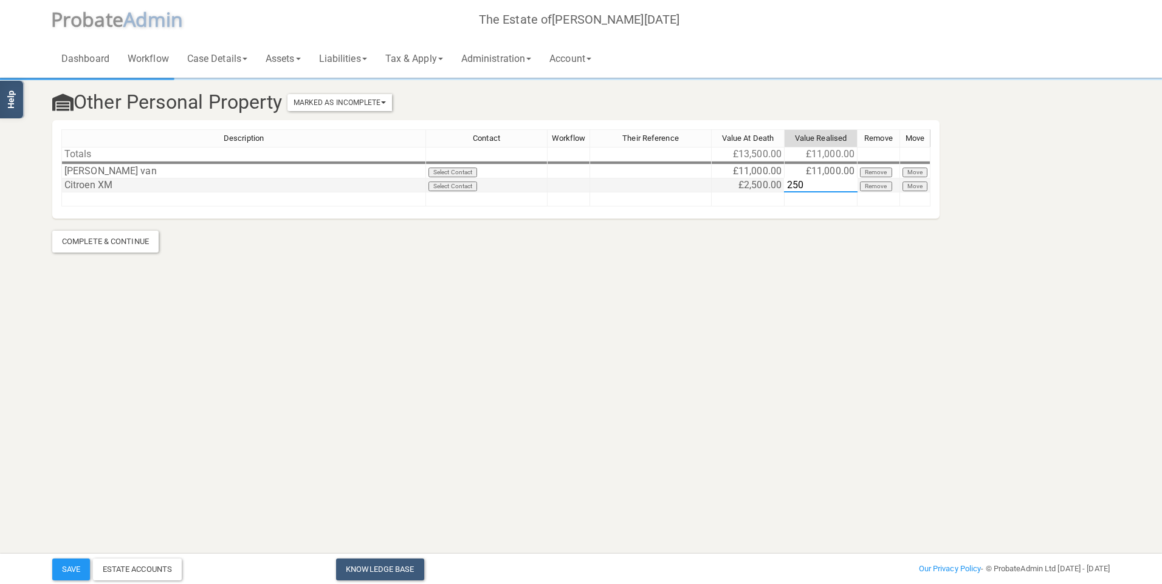
type textarea "2500"
click at [85, 195] on td at bounding box center [243, 200] width 365 height 14
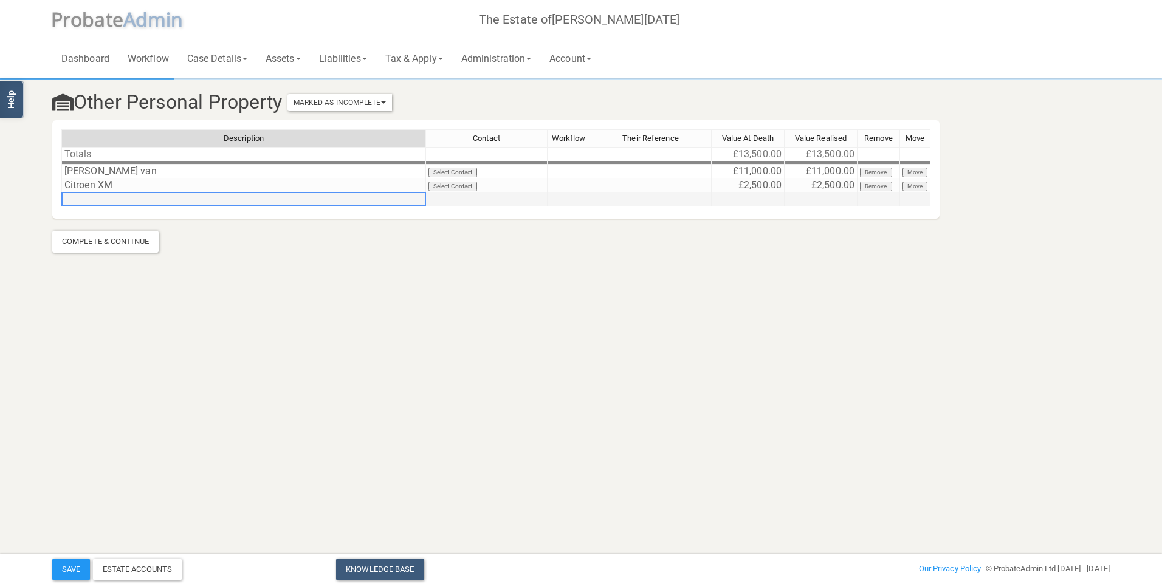
click at [88, 196] on td at bounding box center [243, 200] width 365 height 14
type textarea "Golf I Convertible & BMW Touring motorbike"
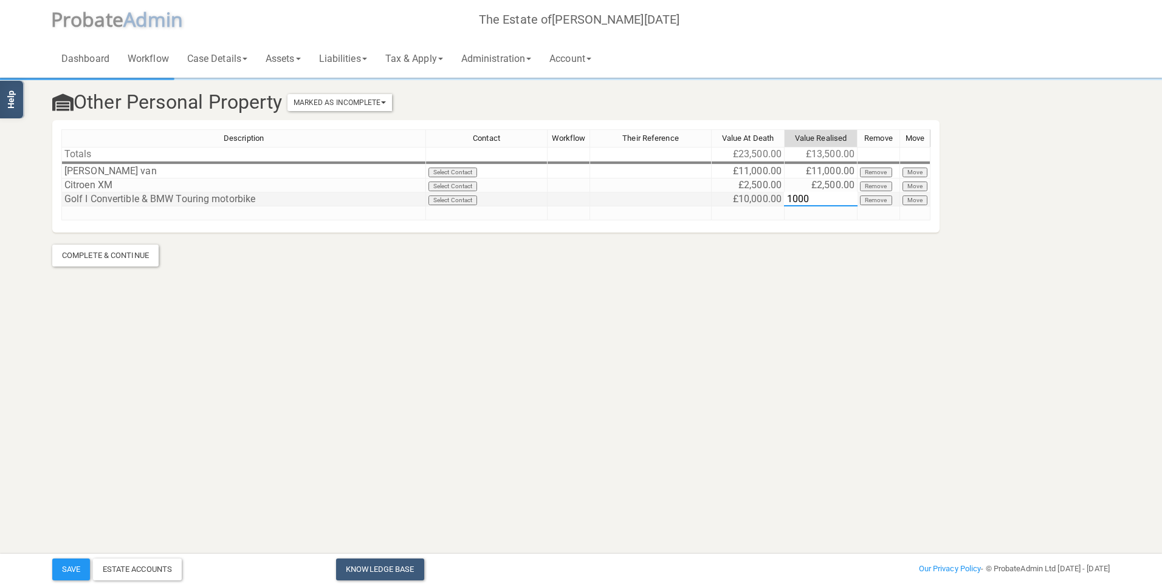
type textarea "10000"
click at [77, 561] on button "Save" at bounding box center [71, 570] width 38 height 22
click at [288, 56] on link "Assets" at bounding box center [282, 58] width 53 height 39
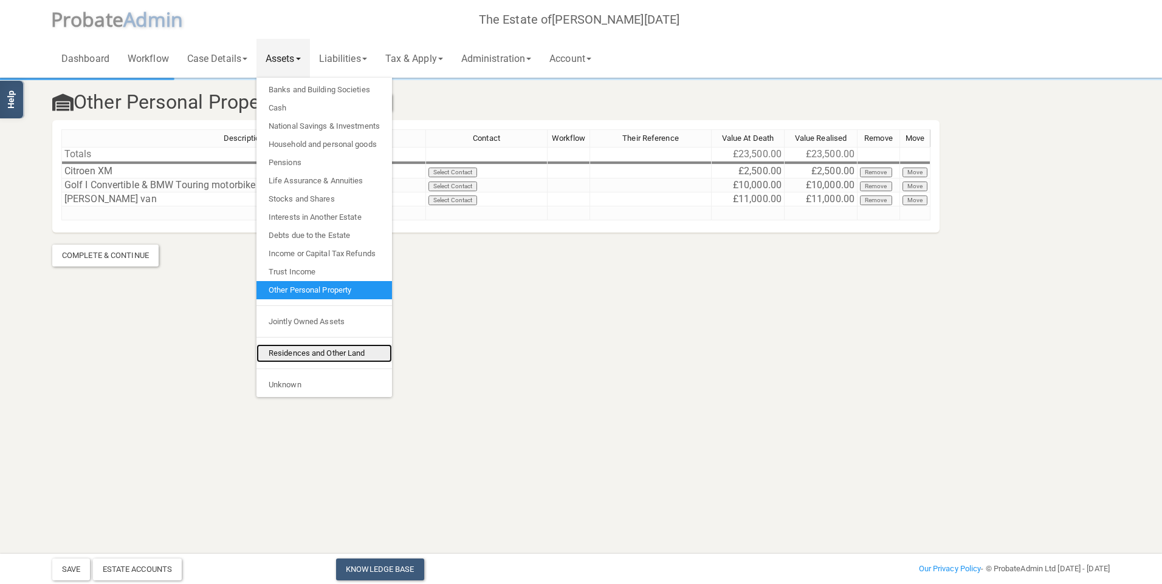
click at [321, 349] on link "Residences and Other Land" at bounding box center [323, 353] width 135 height 18
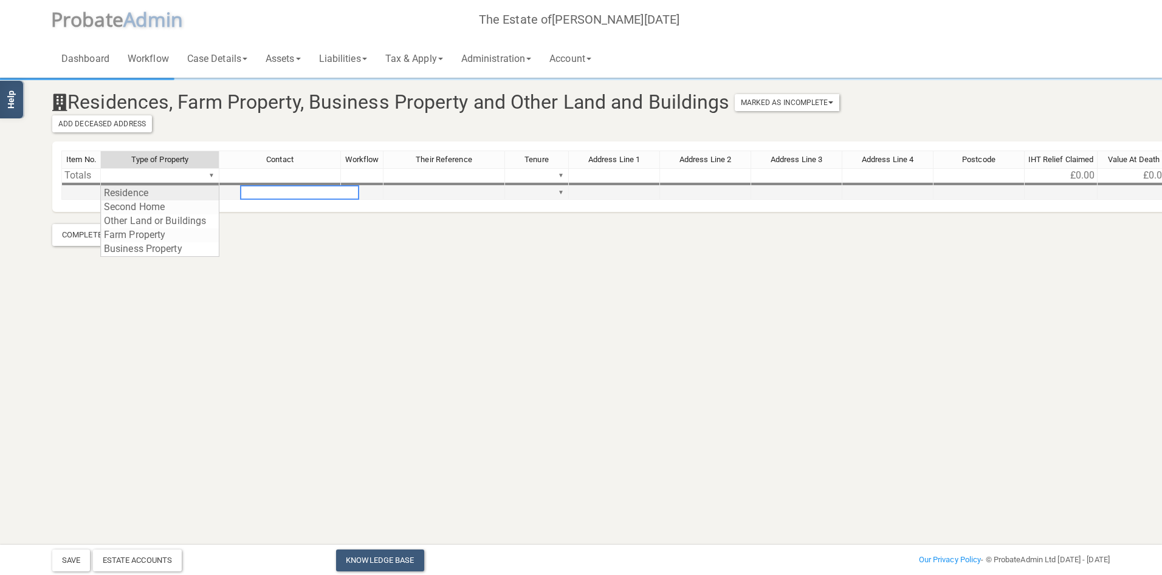
click at [207, 192] on div "Item No. Type of Property Contact Workflow Their Reference Tenure Address Line …" at bounding box center [688, 181] width 1255 height 60
click at [181, 211] on div "Item No. Type of Property Contact Workflow Their Reference Tenure Address Line …" at bounding box center [688, 181] width 1255 height 60
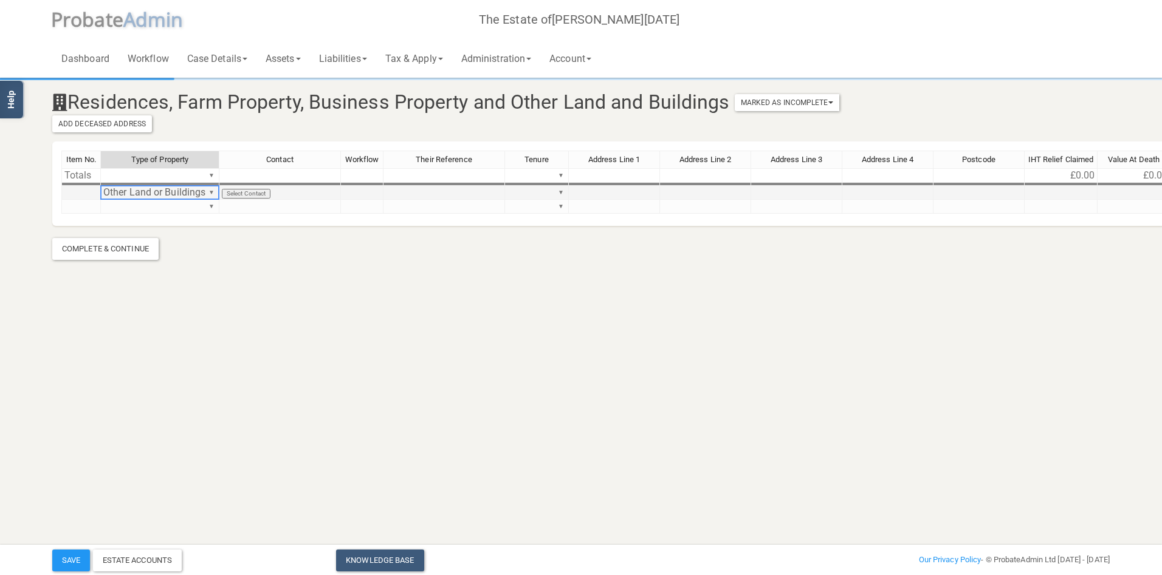
click at [603, 190] on td at bounding box center [614, 193] width 91 height 14
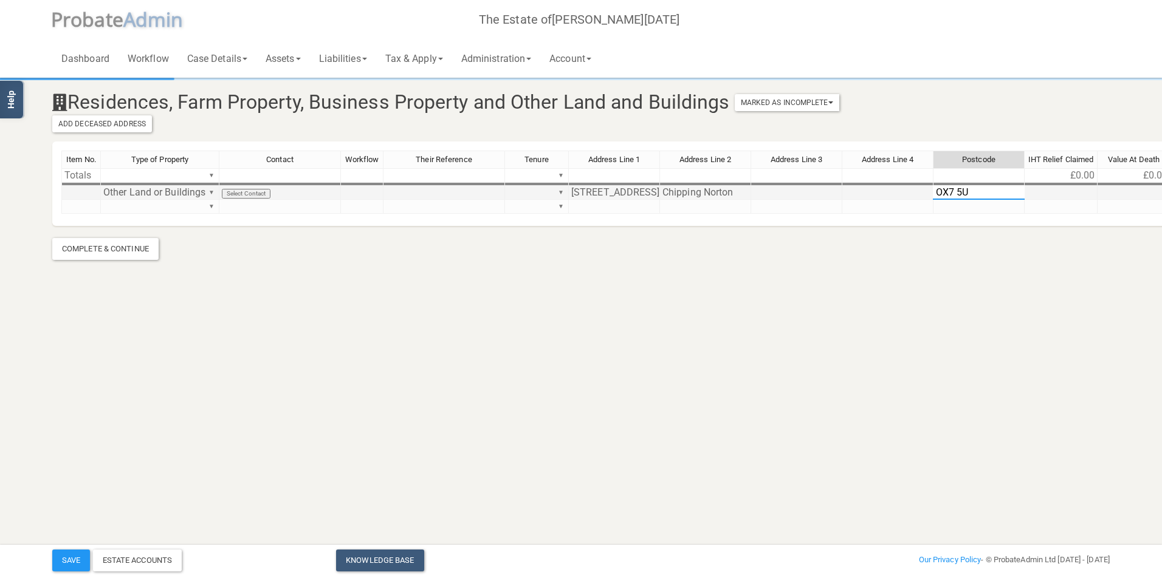
type textarea "OX7 5UJ"
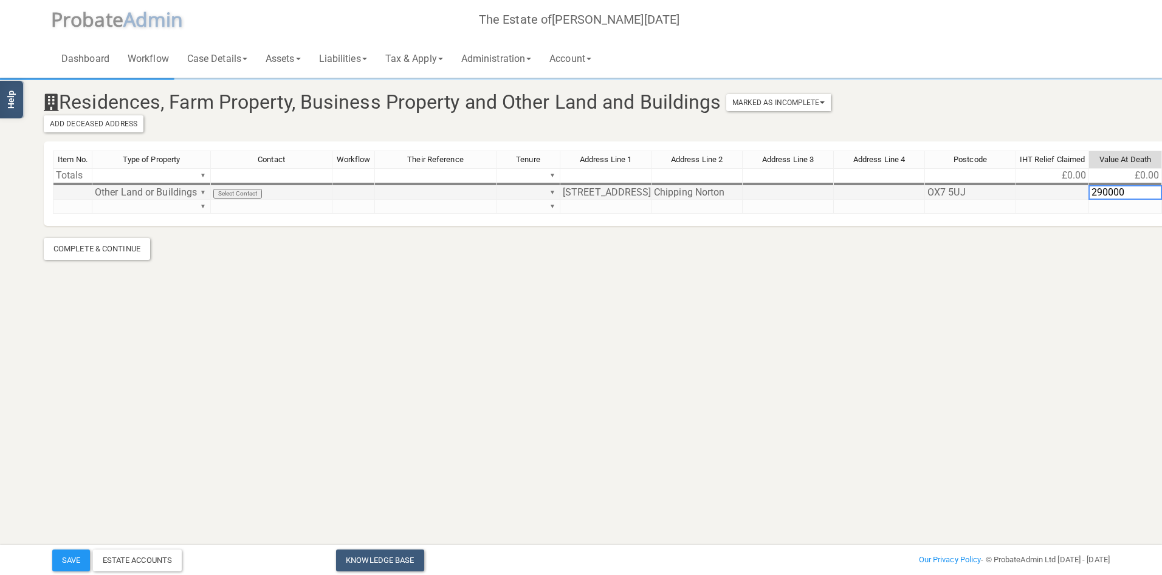
scroll to position [0, 81]
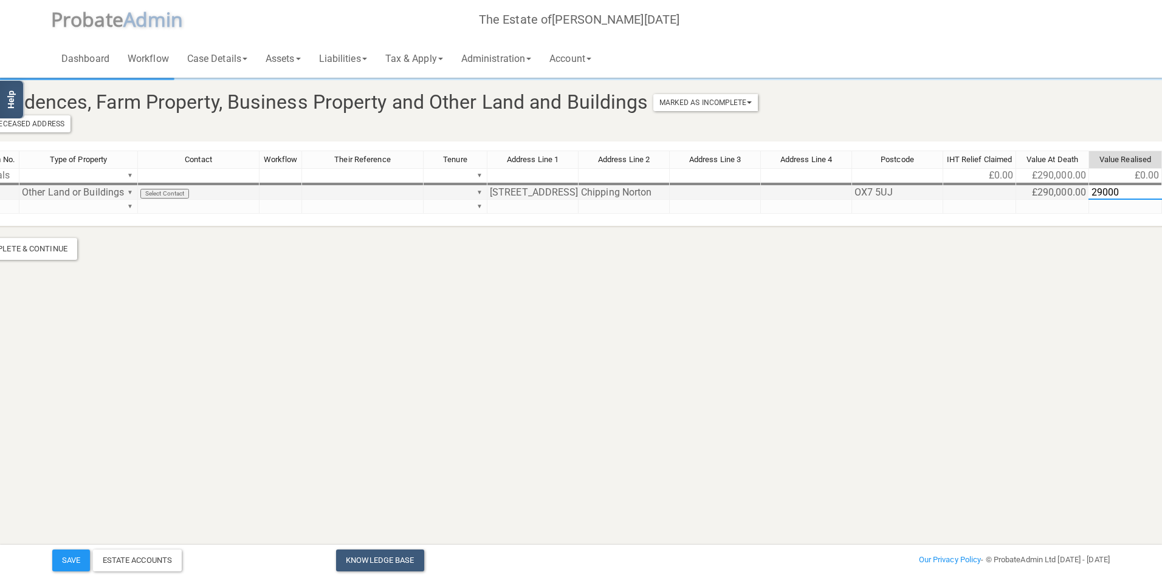
type textarea "290000"
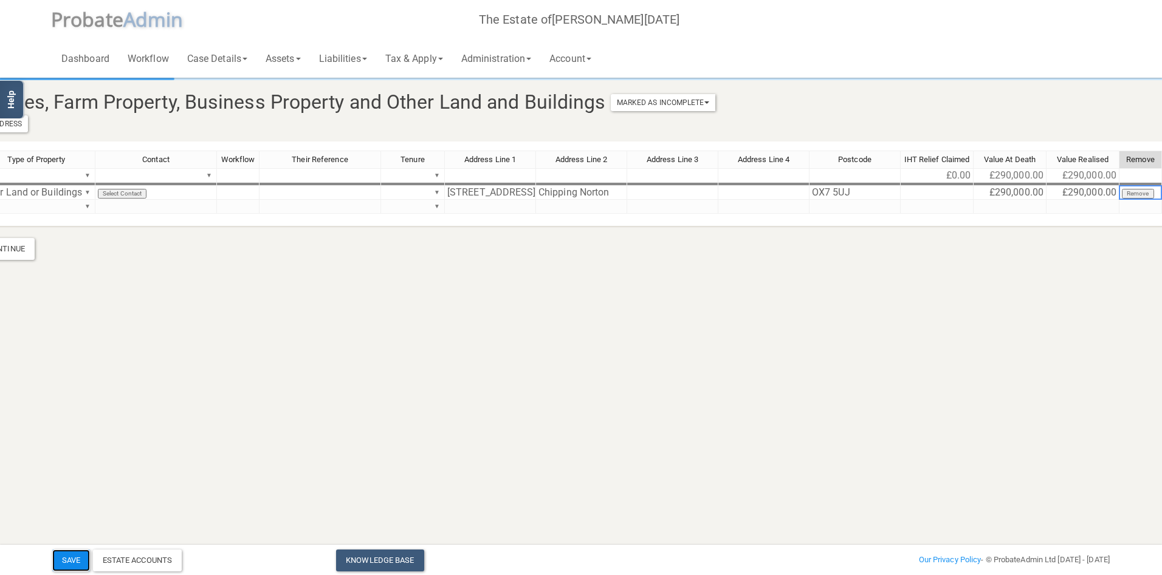
click at [66, 560] on button "Save" at bounding box center [71, 561] width 38 height 22
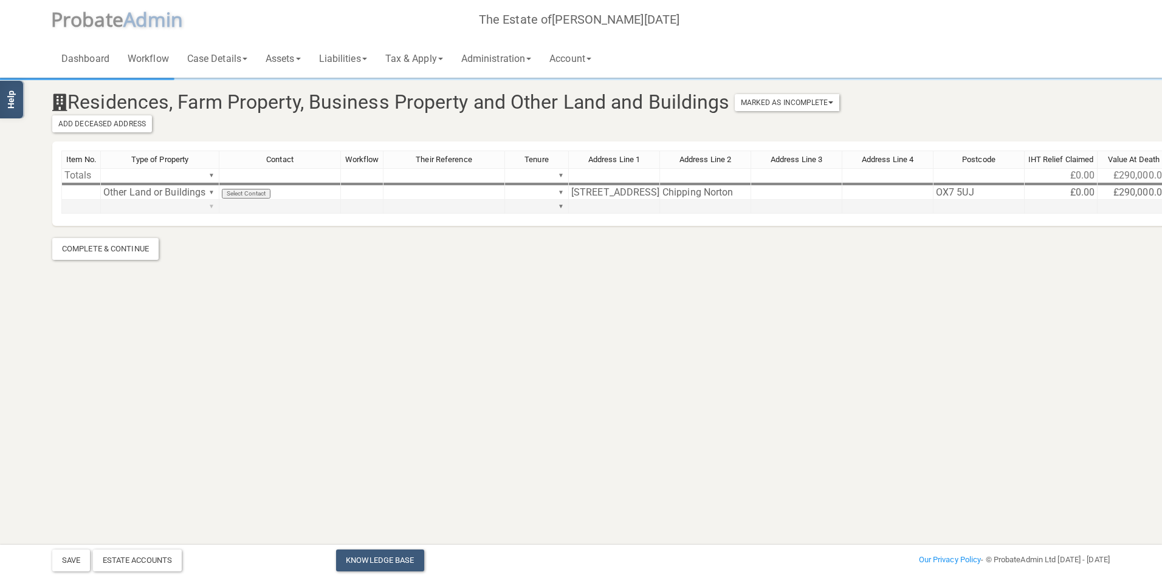
click at [208, 207] on div "Item No. Type of Property Contact Workflow Their Reference Tenure Address Line …" at bounding box center [688, 188] width 1255 height 74
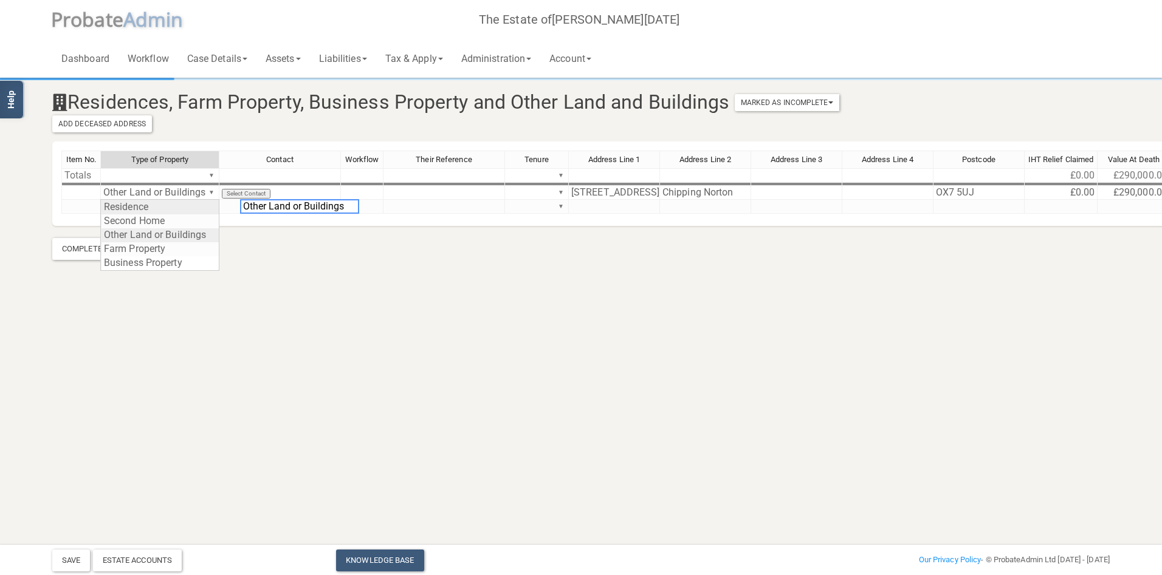
click at [173, 225] on div "Item No. Type of Property Contact Workflow Their Reference Tenure Address Line …" at bounding box center [688, 188] width 1255 height 74
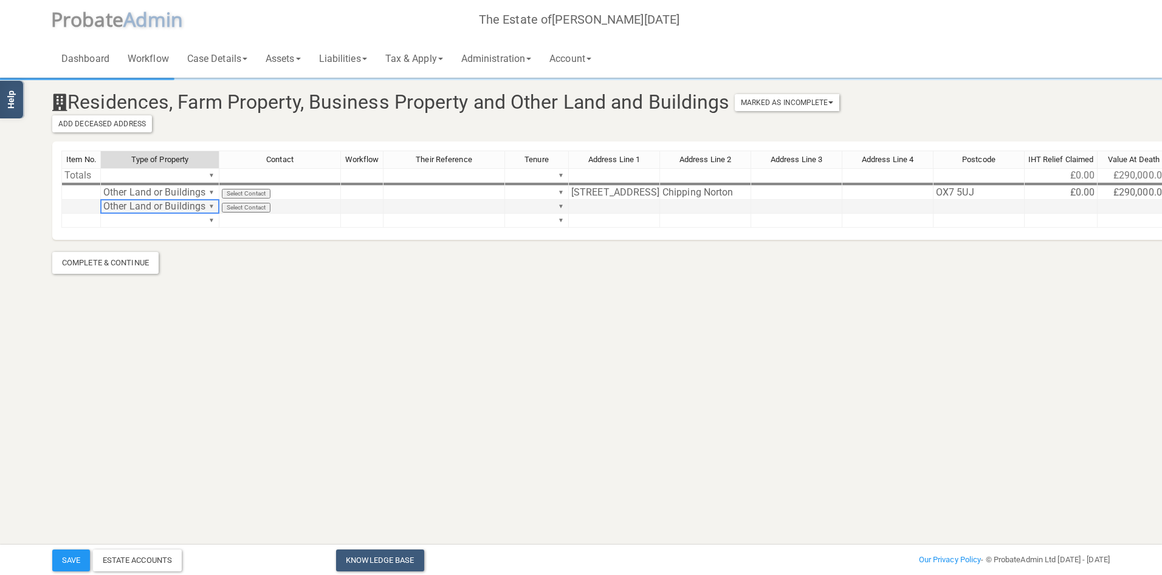
click at [585, 205] on td at bounding box center [614, 207] width 91 height 14
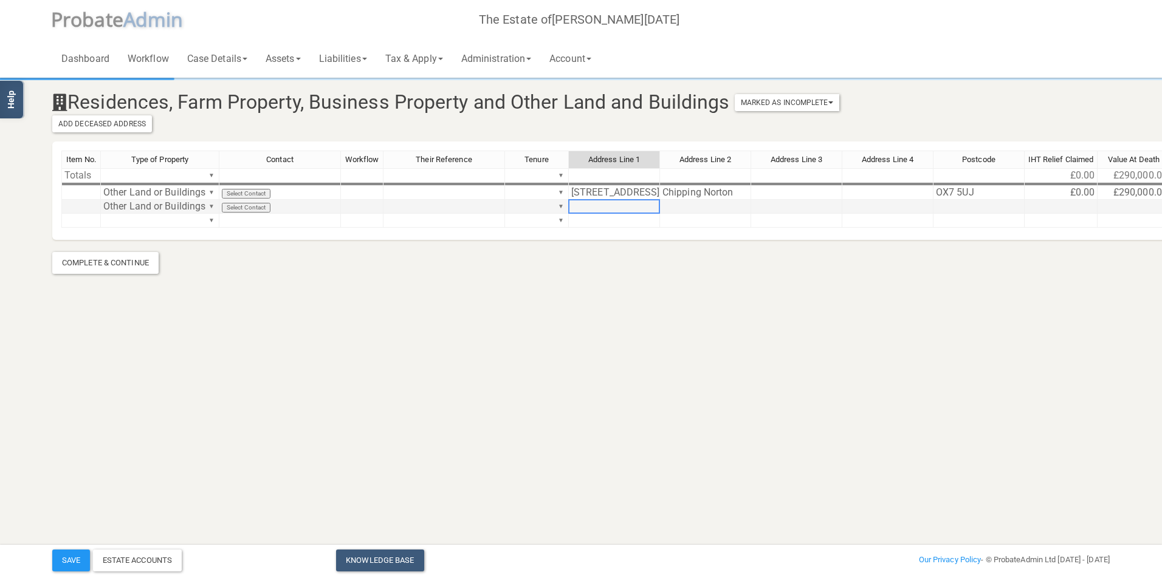
click at [585, 205] on td at bounding box center [614, 207] width 91 height 14
type textarea "OX7 5UJ"
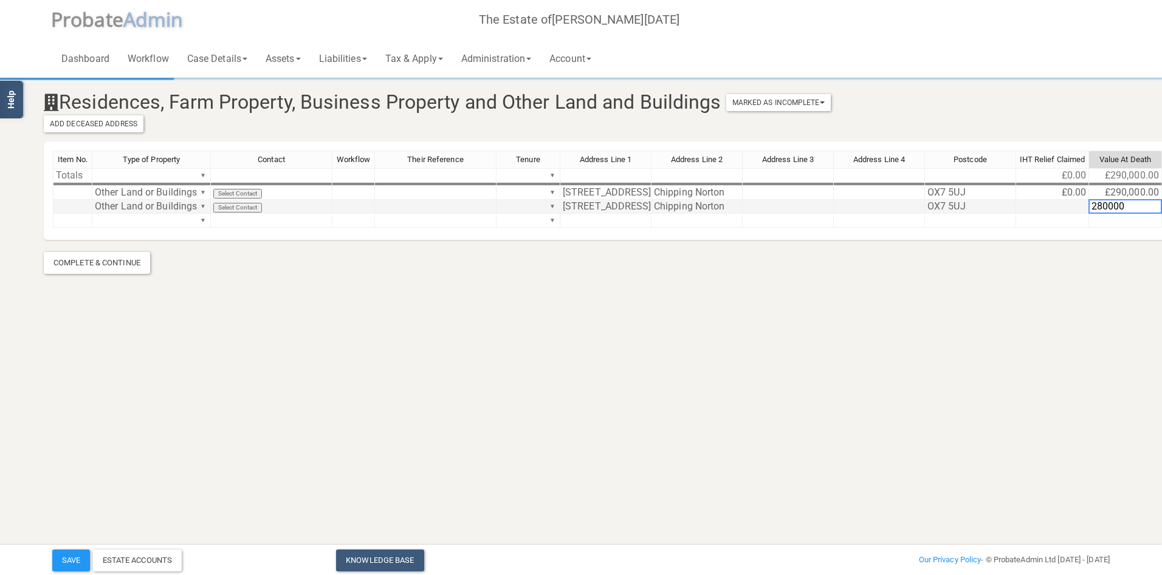
scroll to position [0, 81]
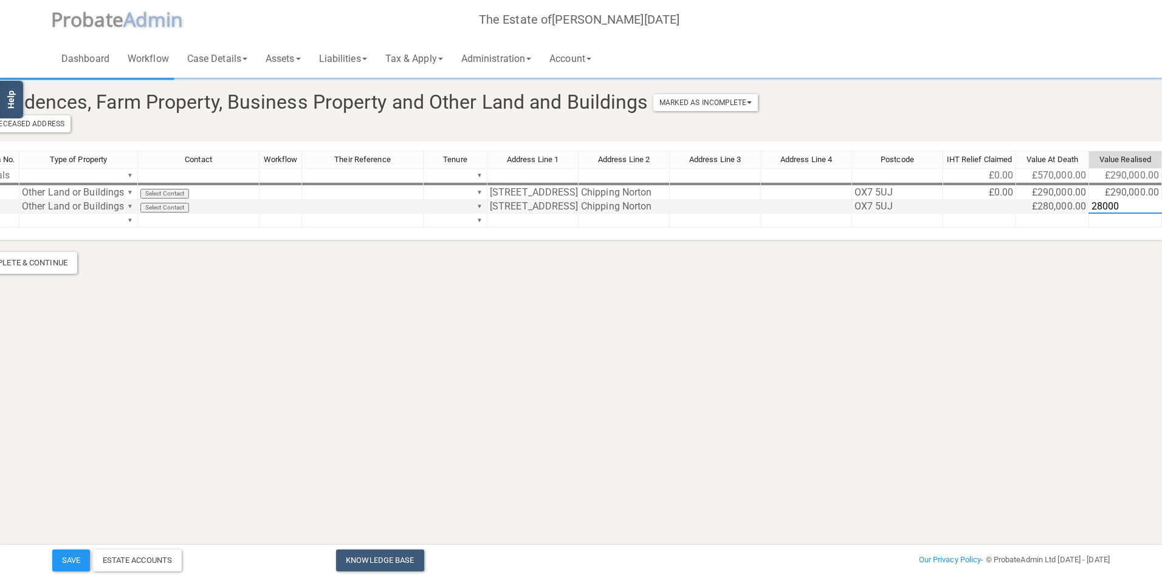
type textarea "280000"
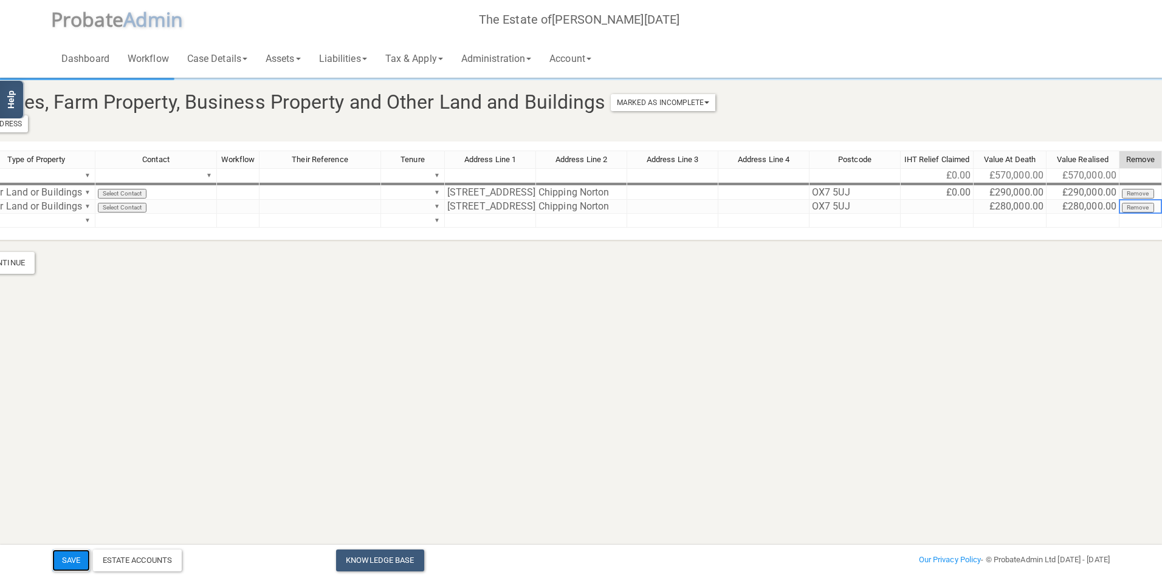
click at [70, 560] on button "Save" at bounding box center [71, 561] width 38 height 22
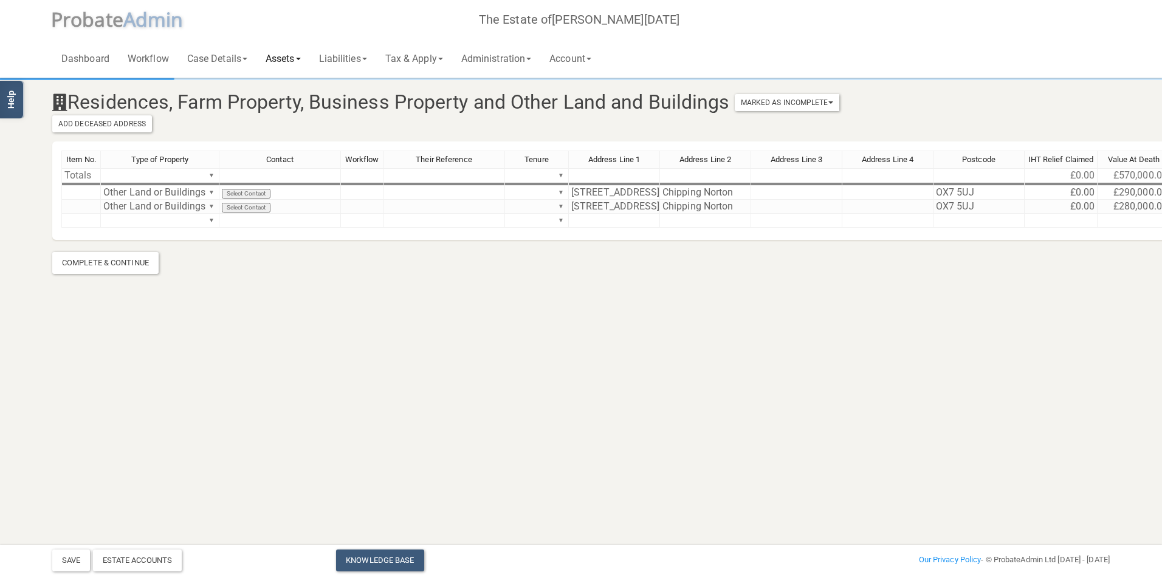
click at [287, 60] on link "Assets" at bounding box center [282, 58] width 53 height 39
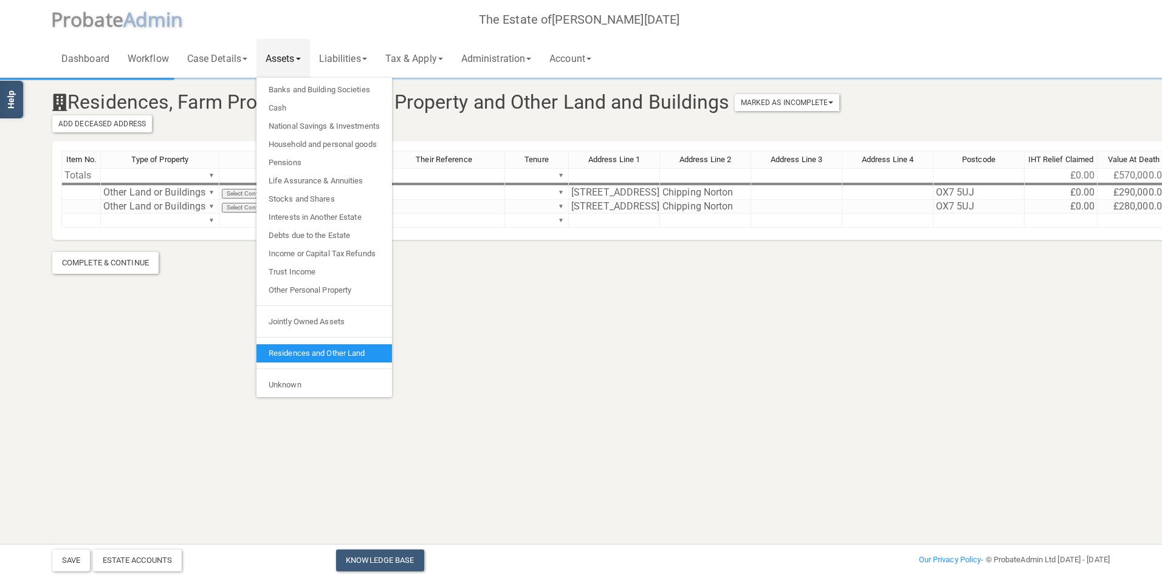
click at [310, 352] on link "Residences and Other Land" at bounding box center [323, 353] width 135 height 18
click at [156, 211] on td "Other Land or Buildings ▼" at bounding box center [160, 207] width 118 height 14
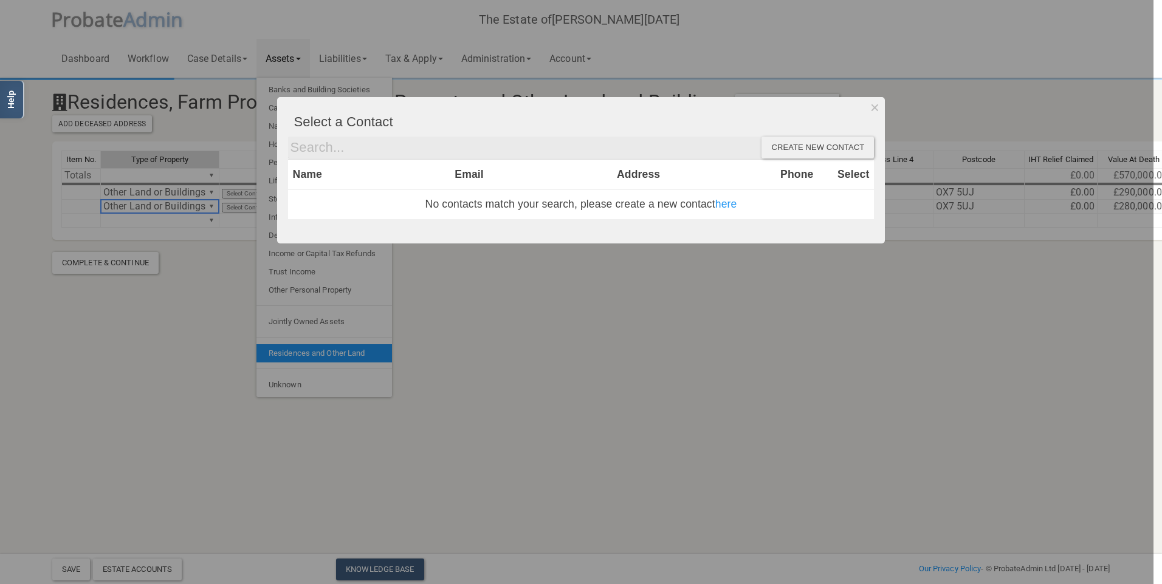
click at [160, 224] on div at bounding box center [576, 292] width 1153 height 584
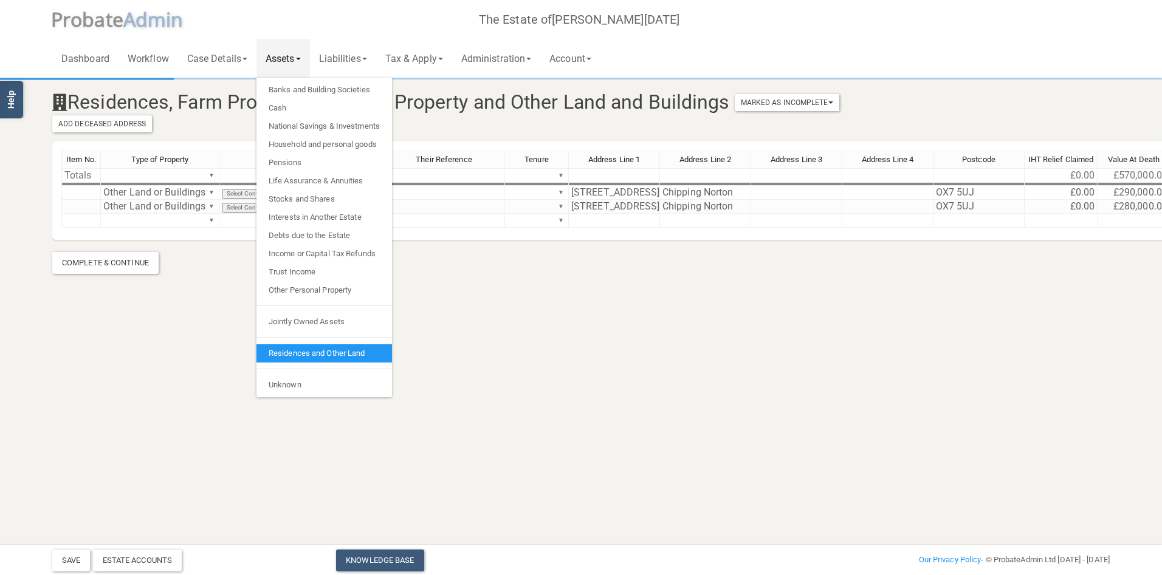
click at [348, 474] on html "</div></div> Help Toggle navigation P robate A dmin The Estate of Martin Noel D…" at bounding box center [581, 287] width 1162 height 575
click at [351, 359] on link "Residences and Other Land" at bounding box center [323, 353] width 135 height 18
click at [355, 355] on link "Residences and Other Land" at bounding box center [323, 353] width 135 height 18
click at [351, 53] on link "Liabilities" at bounding box center [343, 58] width 66 height 39
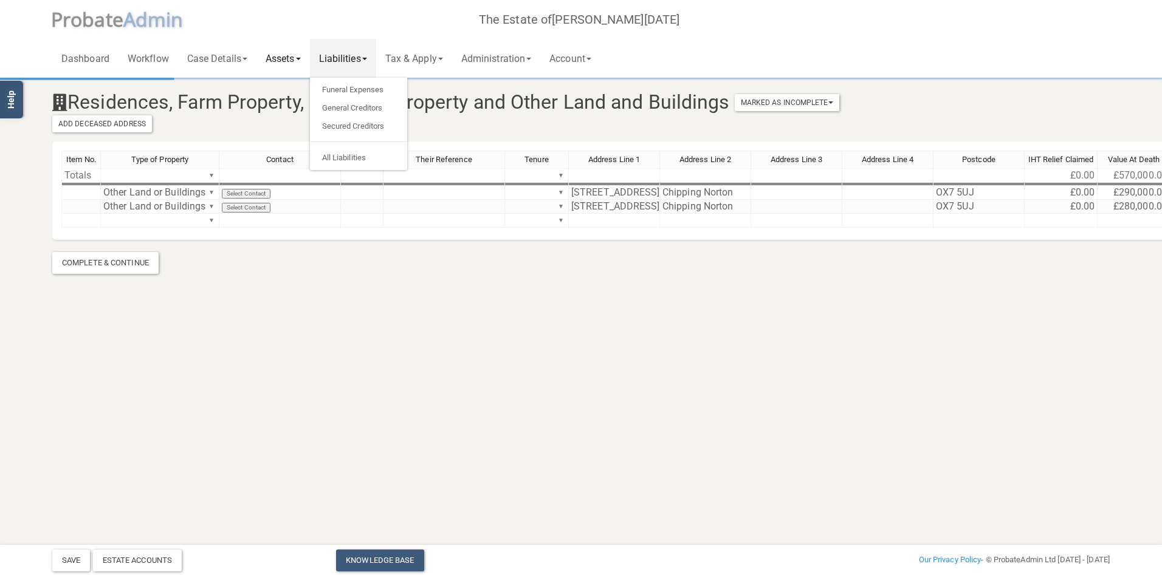
click at [298, 54] on link "Assets" at bounding box center [282, 58] width 53 height 39
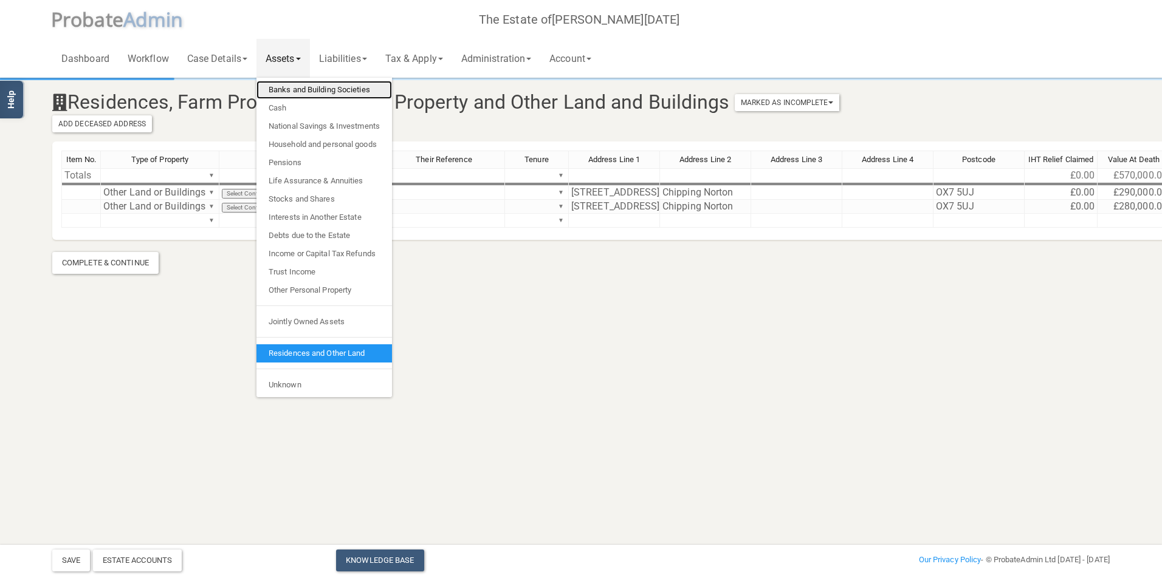
click at [332, 94] on link "Banks and Building Societies" at bounding box center [323, 90] width 135 height 18
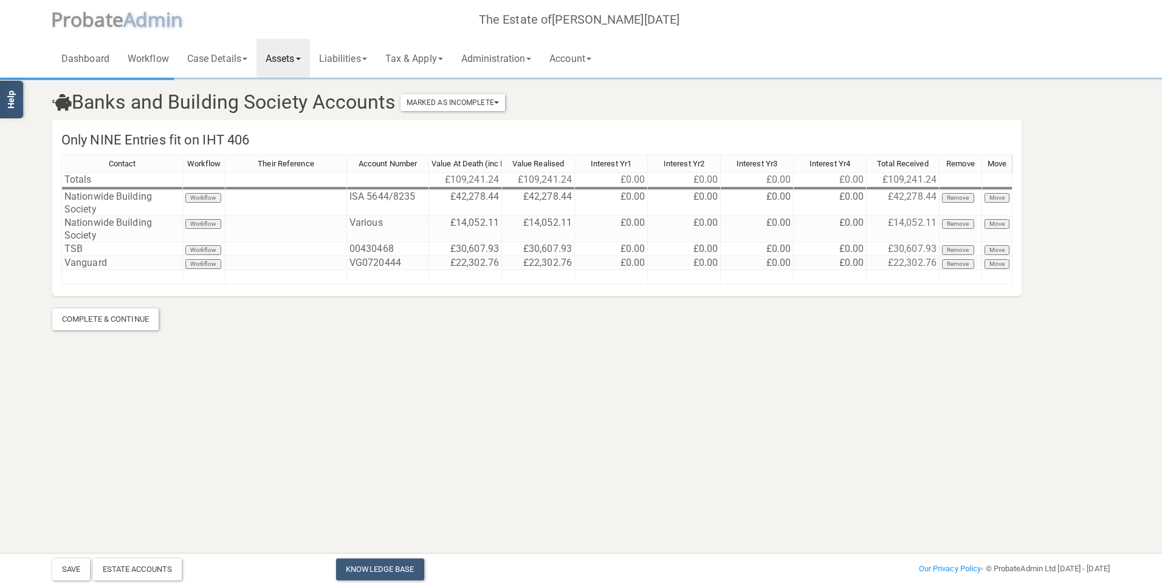
click at [286, 59] on link "Assets" at bounding box center [282, 58] width 53 height 39
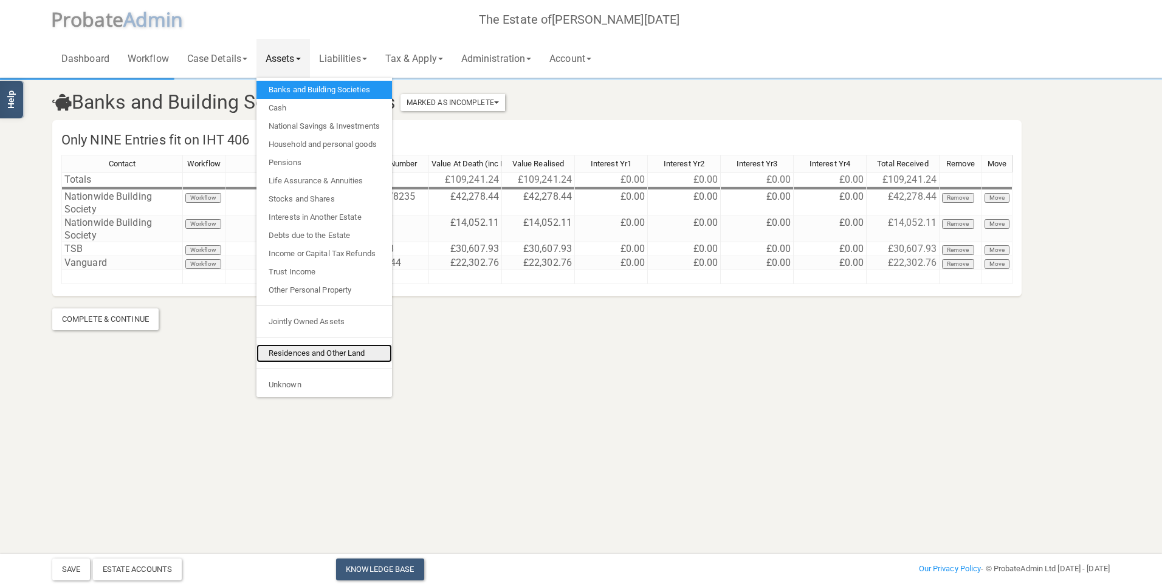
click at [301, 351] on link "Residences and Other Land" at bounding box center [323, 353] width 135 height 18
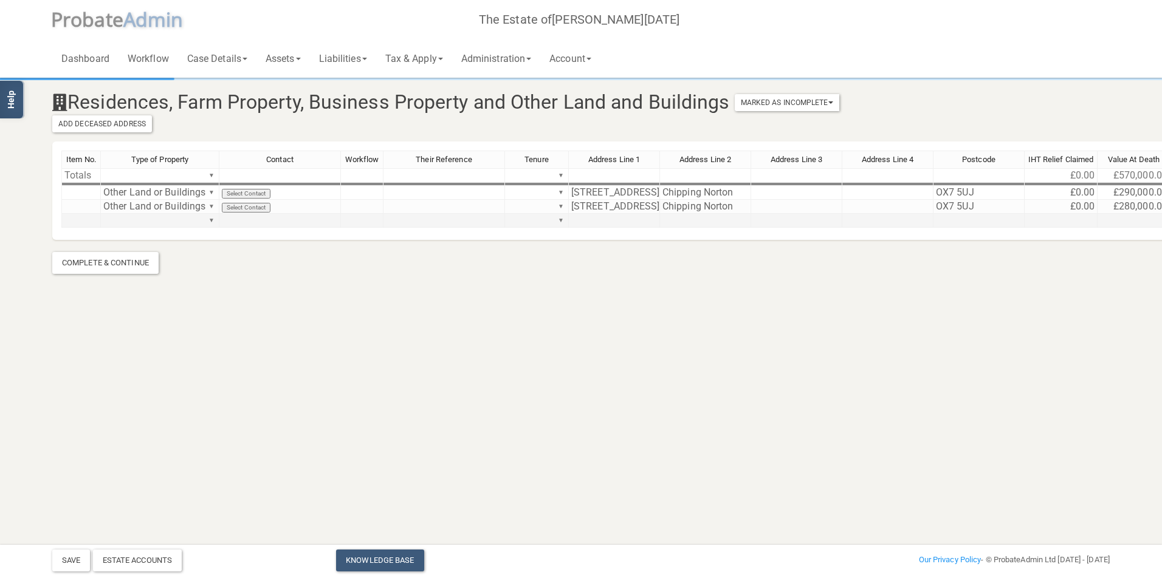
click at [139, 223] on td "▼" at bounding box center [160, 221] width 118 height 14
click at [208, 219] on div "Item No. Type of Property Contact Workflow Their Reference Tenure Address Line …" at bounding box center [688, 195] width 1255 height 88
click at [173, 224] on div "Item No. Type of Property Contact Workflow Their Reference Tenure Address Line …" at bounding box center [688, 195] width 1255 height 88
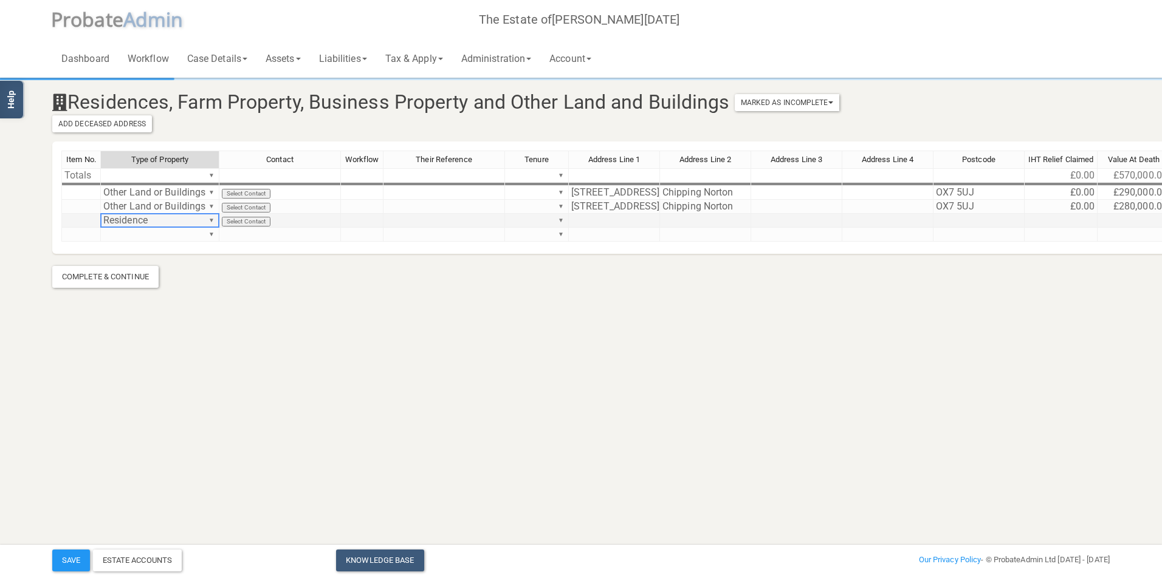
click at [596, 220] on td at bounding box center [614, 221] width 91 height 14
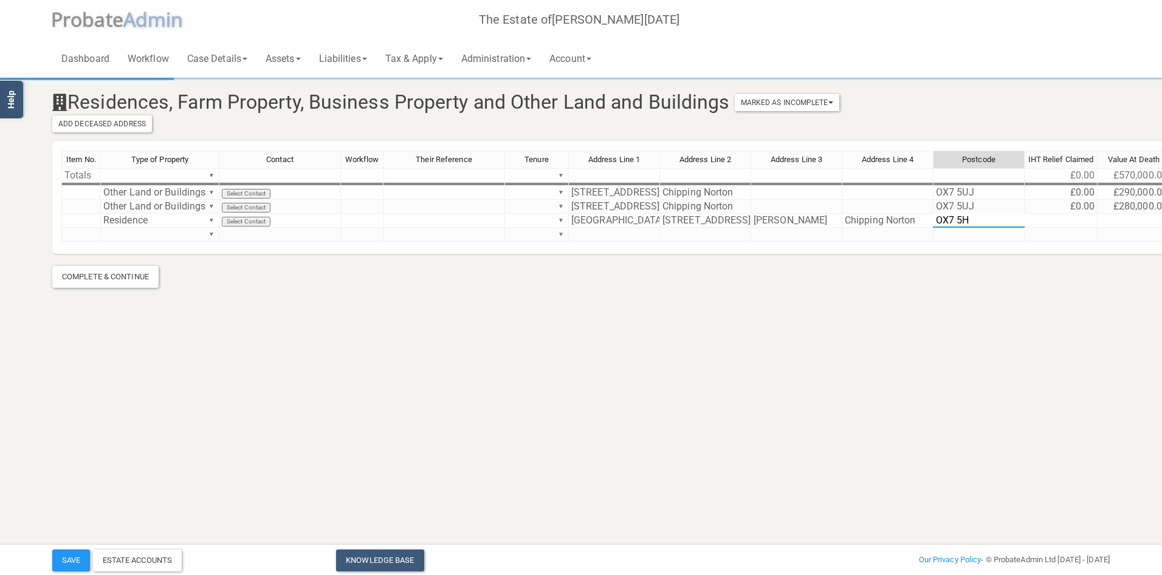
type textarea "OX7 5HR"
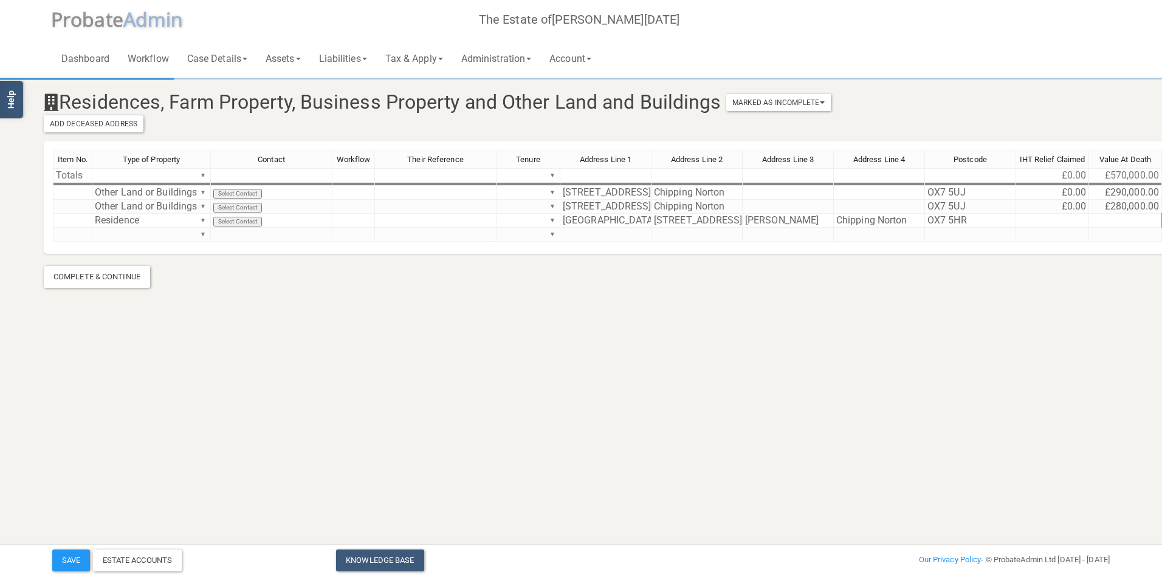
scroll to position [0, 81]
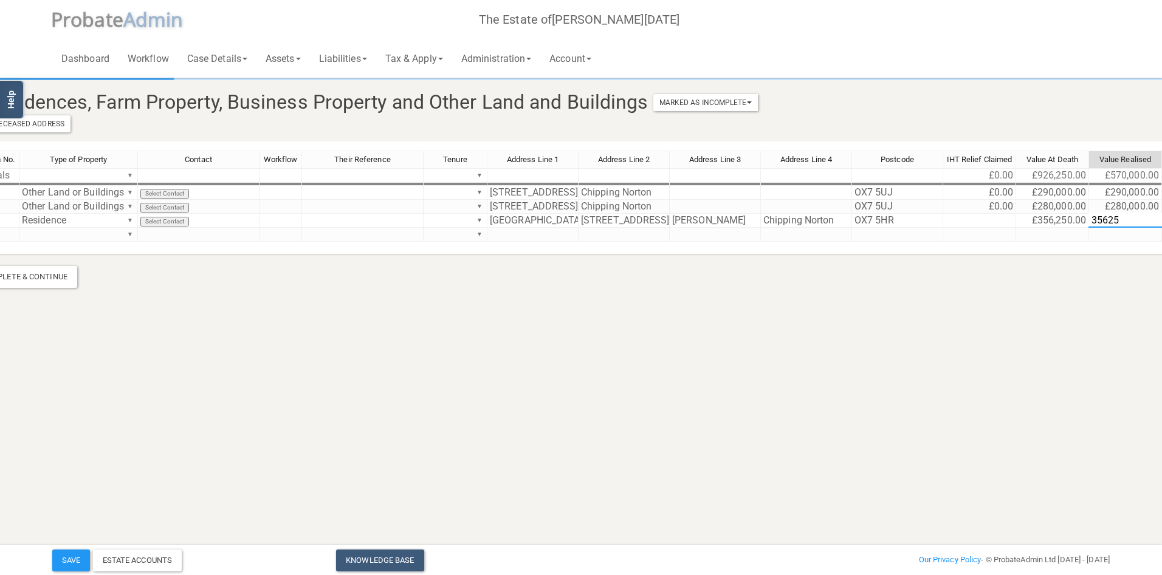
type textarea "356250"
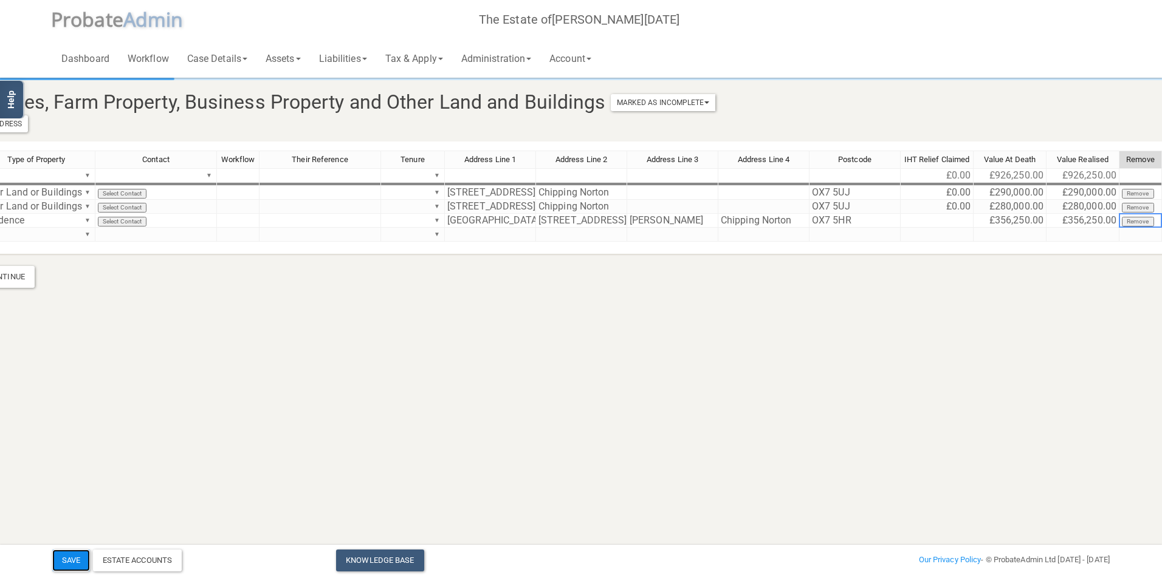
click at [75, 557] on button "Save" at bounding box center [71, 561] width 38 height 22
click at [65, 553] on button "Save" at bounding box center [71, 561] width 38 height 22
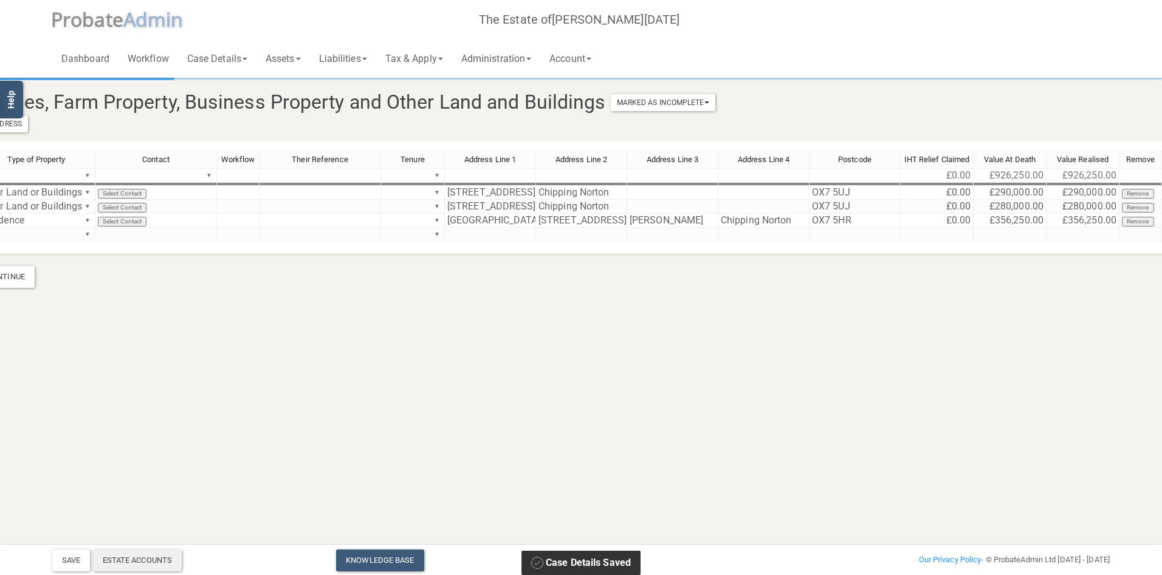
click at [135, 553] on div "Estate Accounts" at bounding box center [137, 561] width 89 height 22
click at [417, 58] on link "Tax & Apply" at bounding box center [414, 58] width 76 height 39
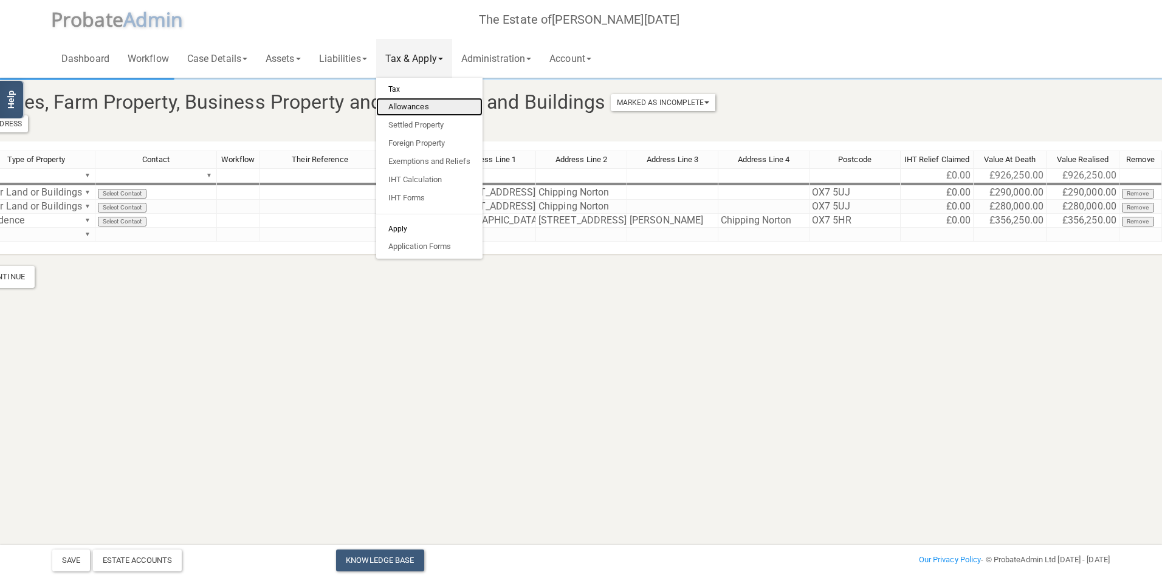
click at [420, 109] on link "Allowances" at bounding box center [429, 107] width 106 height 18
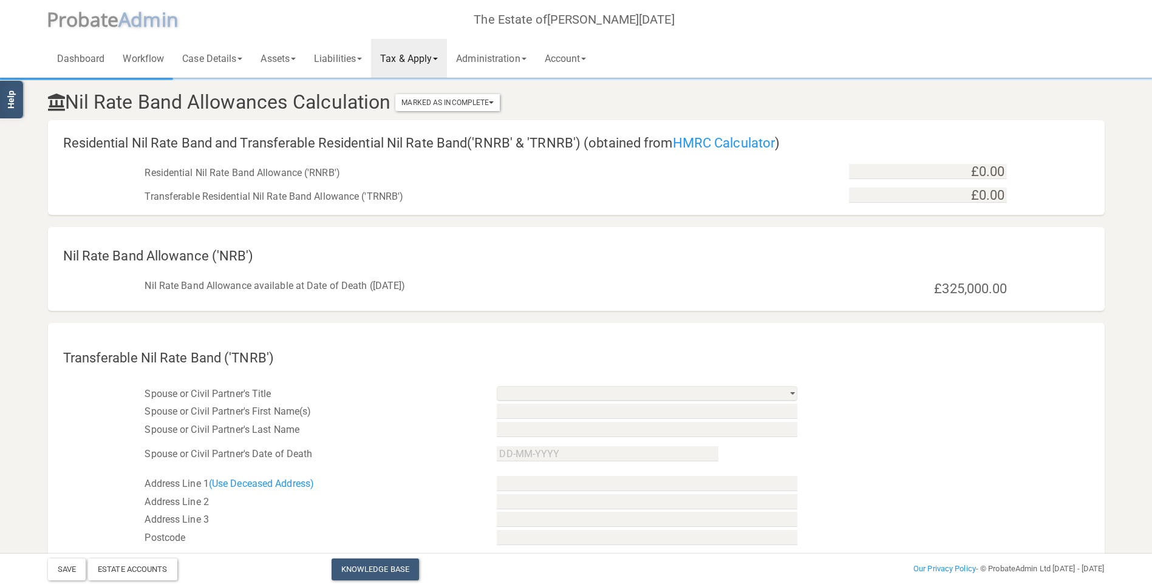
click at [410, 56] on link "Tax & Apply" at bounding box center [409, 58] width 76 height 39
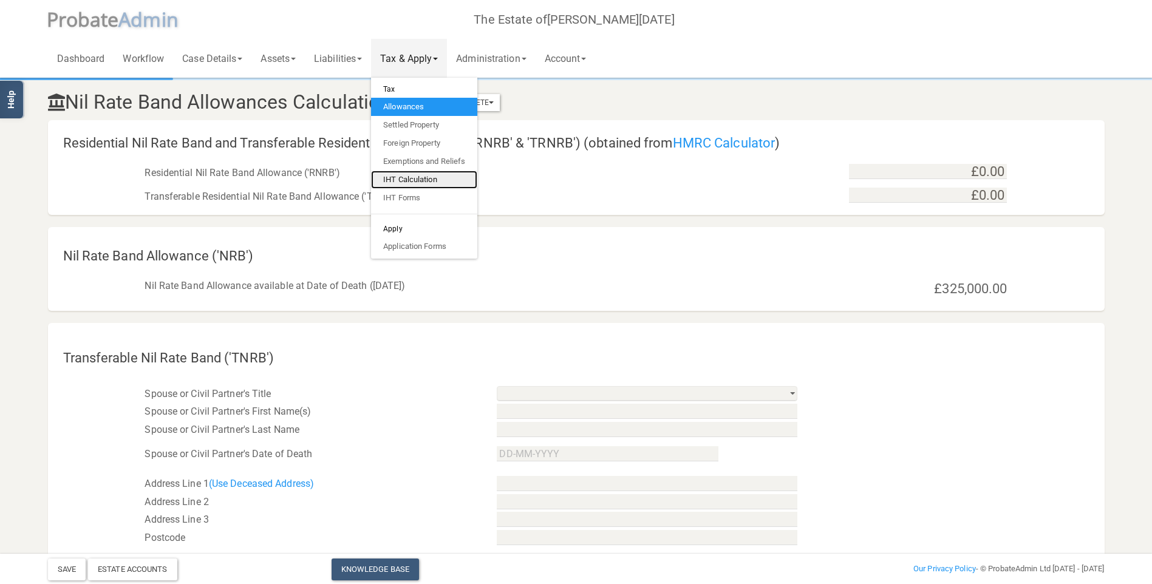
click at [411, 178] on link "IHT Calculation" at bounding box center [424, 180] width 106 height 18
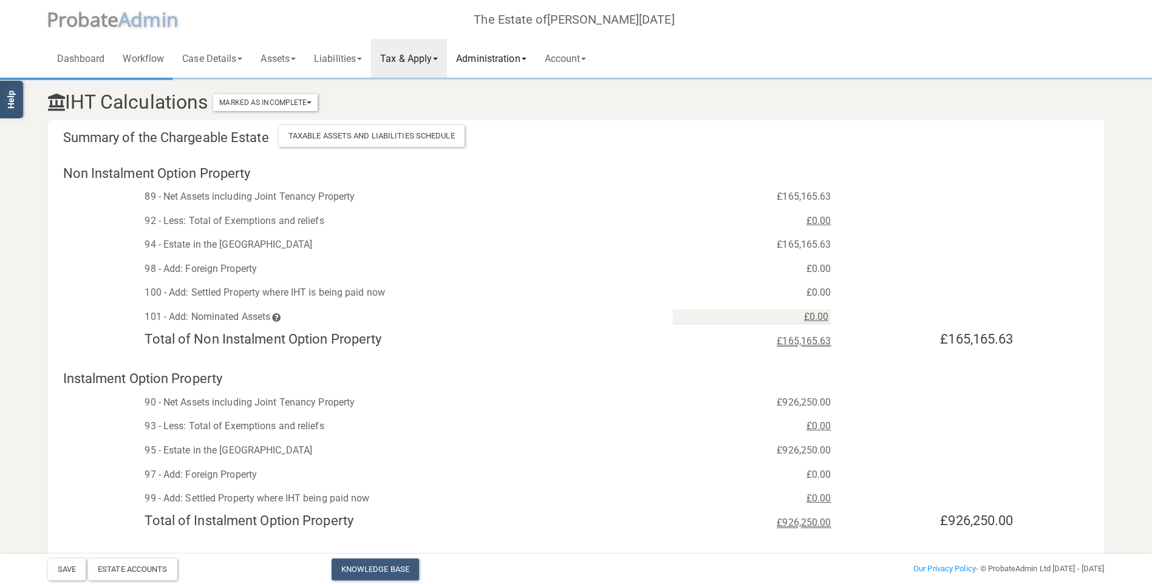
click at [489, 58] on link "Administration" at bounding box center [491, 58] width 88 height 39
click at [404, 56] on link "Tax & Apply" at bounding box center [409, 58] width 76 height 39
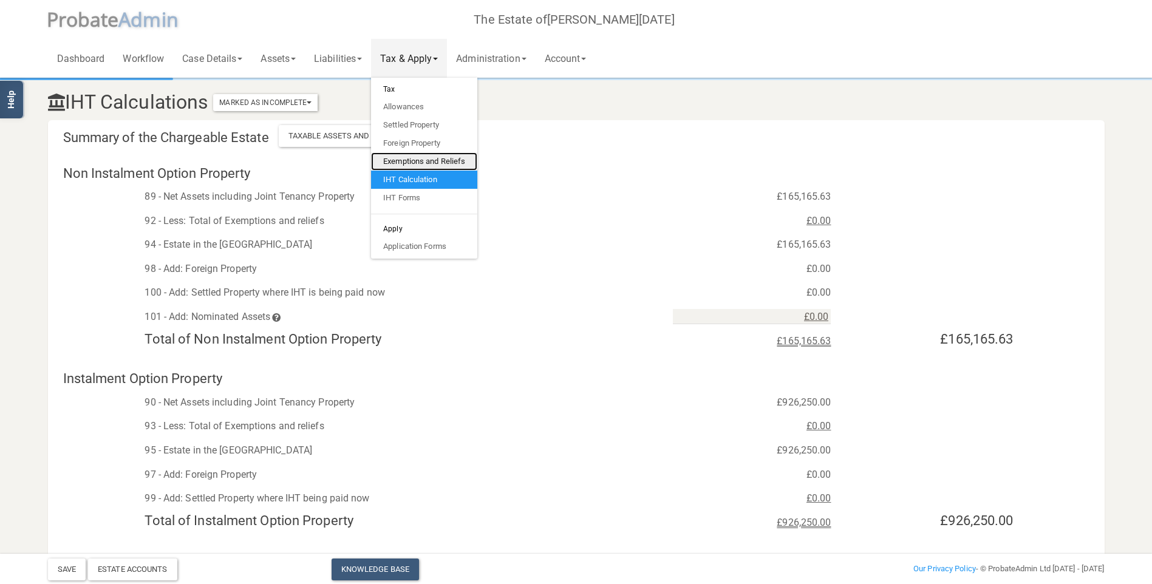
click at [409, 163] on link "Exemptions and Reliefs" at bounding box center [424, 161] width 106 height 18
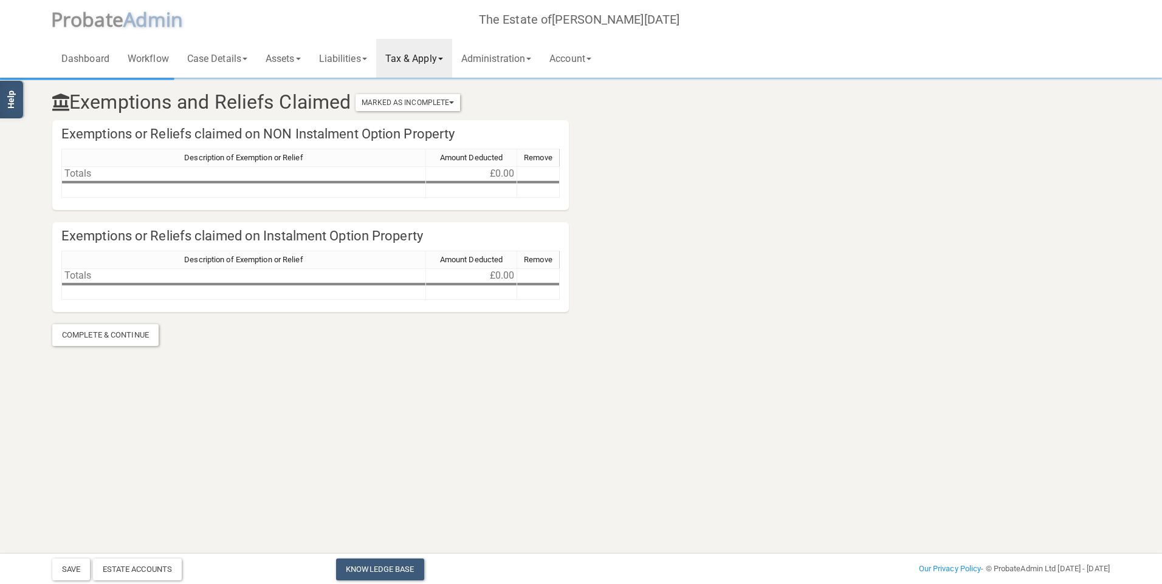
click at [416, 56] on link "Tax & Apply" at bounding box center [414, 58] width 76 height 39
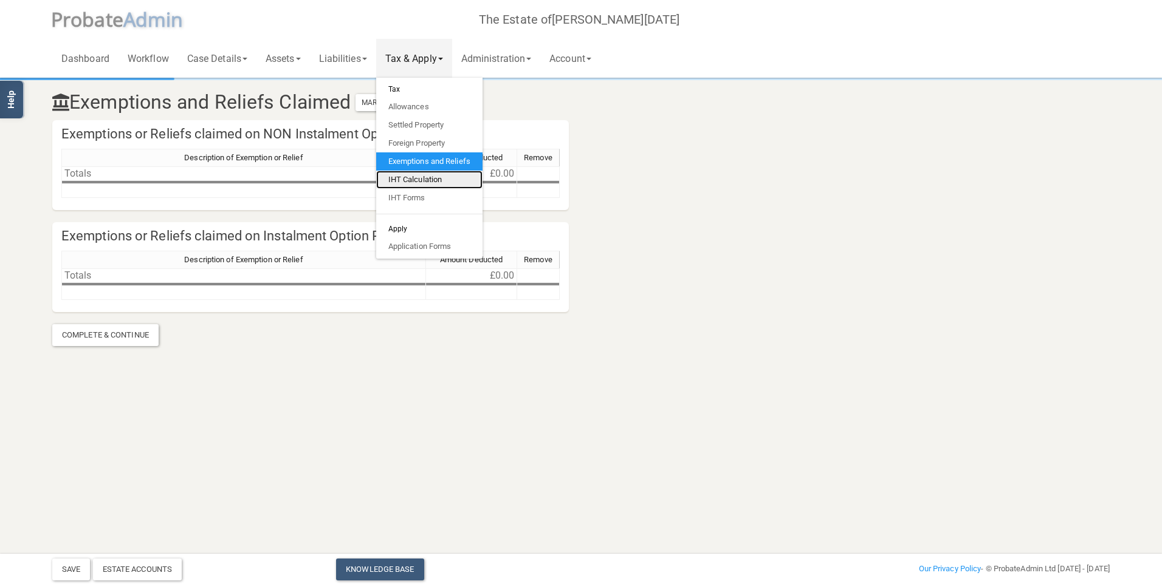
click at [416, 176] on link "IHT Calculation" at bounding box center [429, 180] width 106 height 18
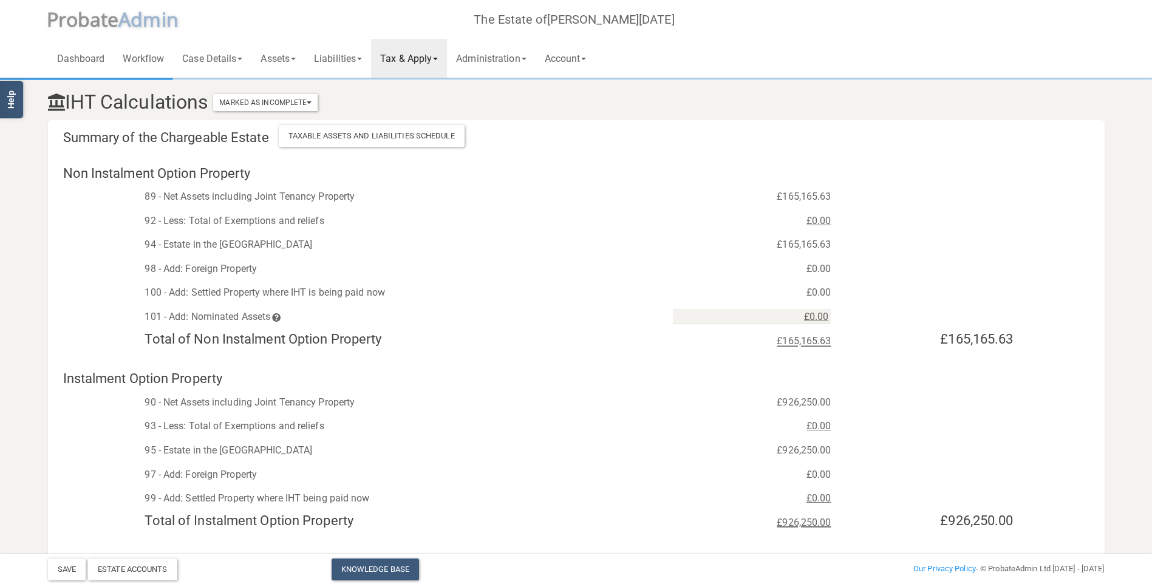
click at [409, 61] on link "Tax & Apply" at bounding box center [409, 58] width 76 height 39
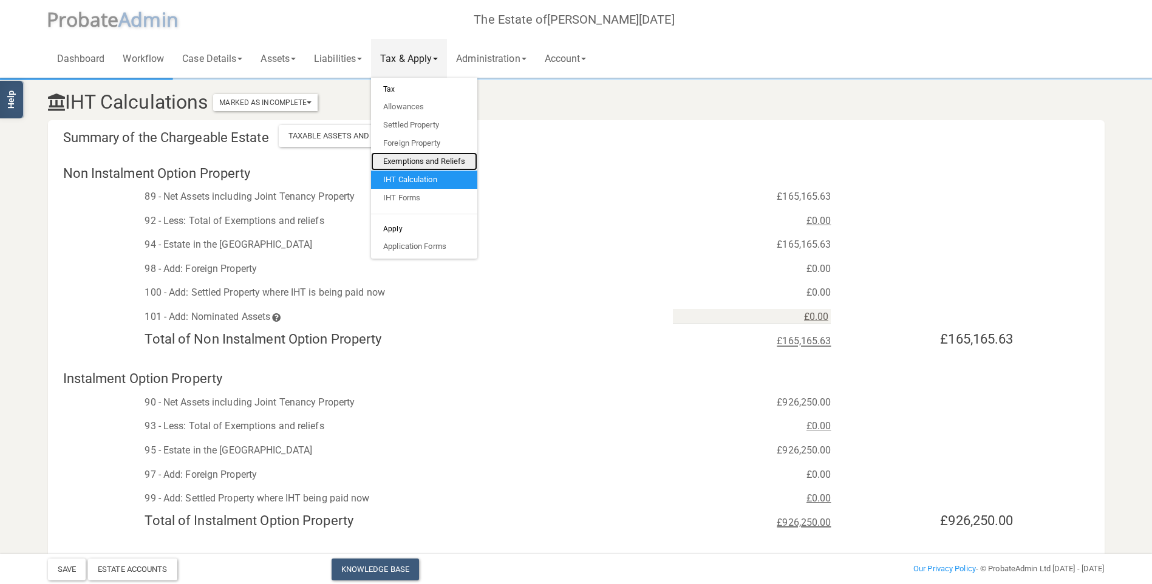
click at [417, 157] on link "Exemptions and Reliefs" at bounding box center [424, 161] width 106 height 18
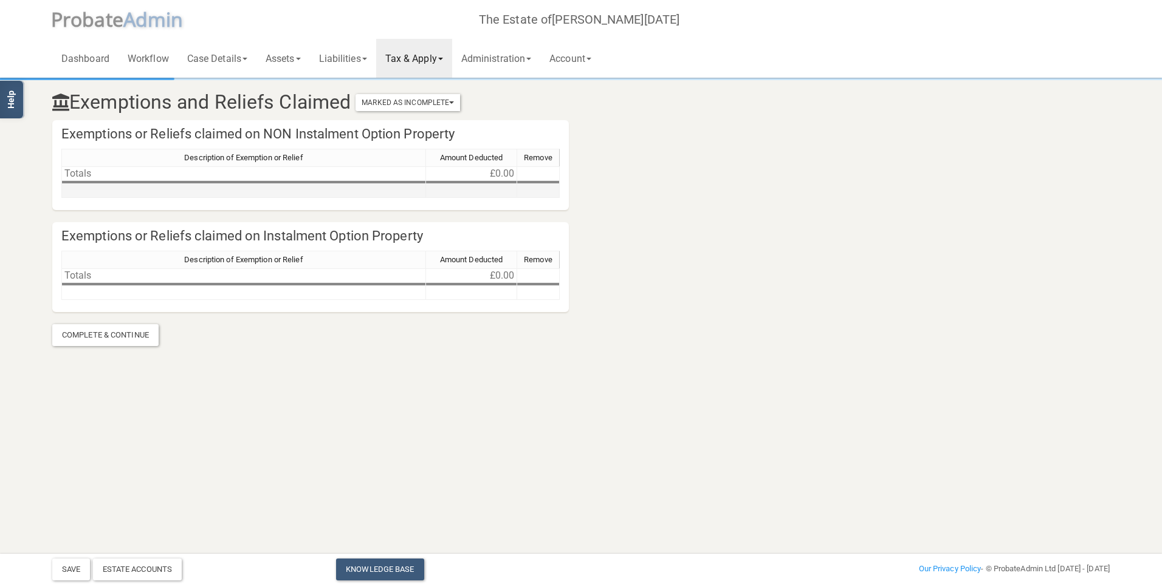
click at [304, 187] on td at bounding box center [243, 191] width 365 height 14
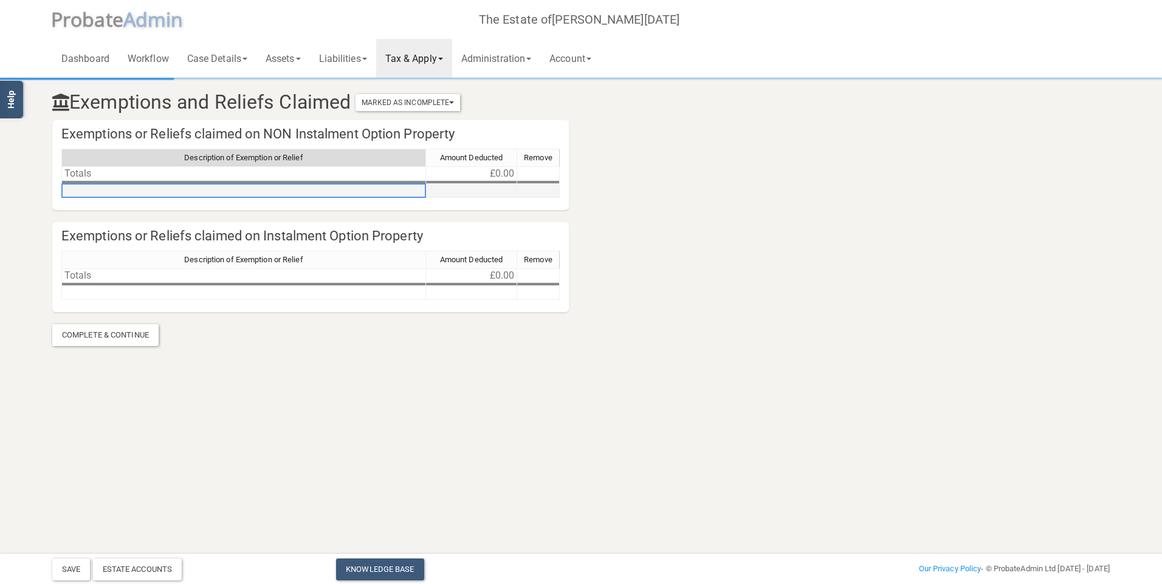
click at [304, 187] on td at bounding box center [243, 191] width 365 height 14
type textarea "Spousal exemption"
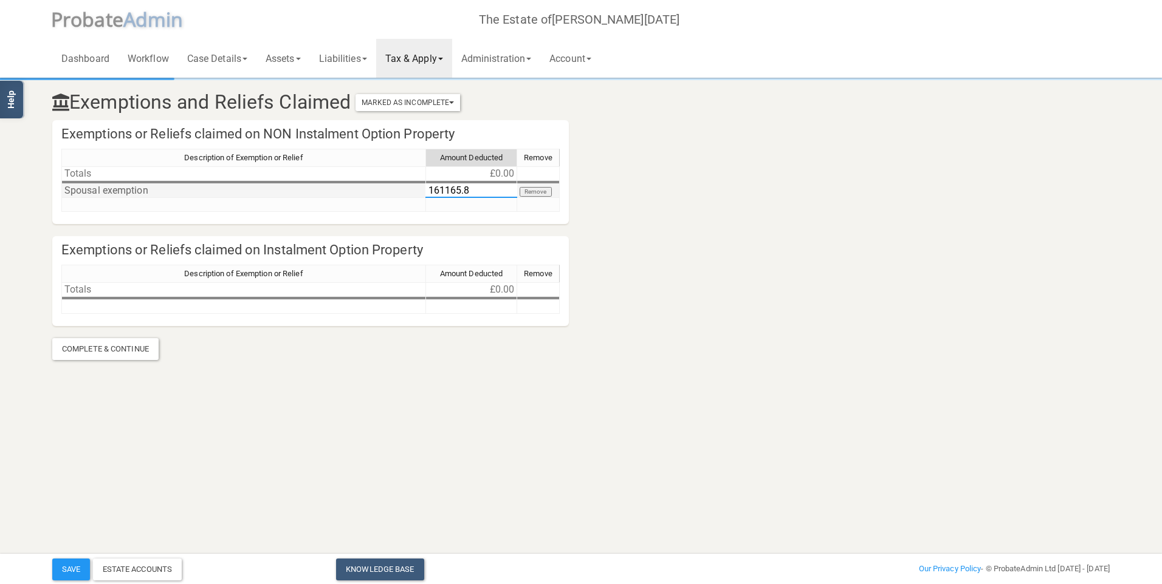
type textarea "161165.83"
click at [162, 309] on td at bounding box center [243, 307] width 365 height 14
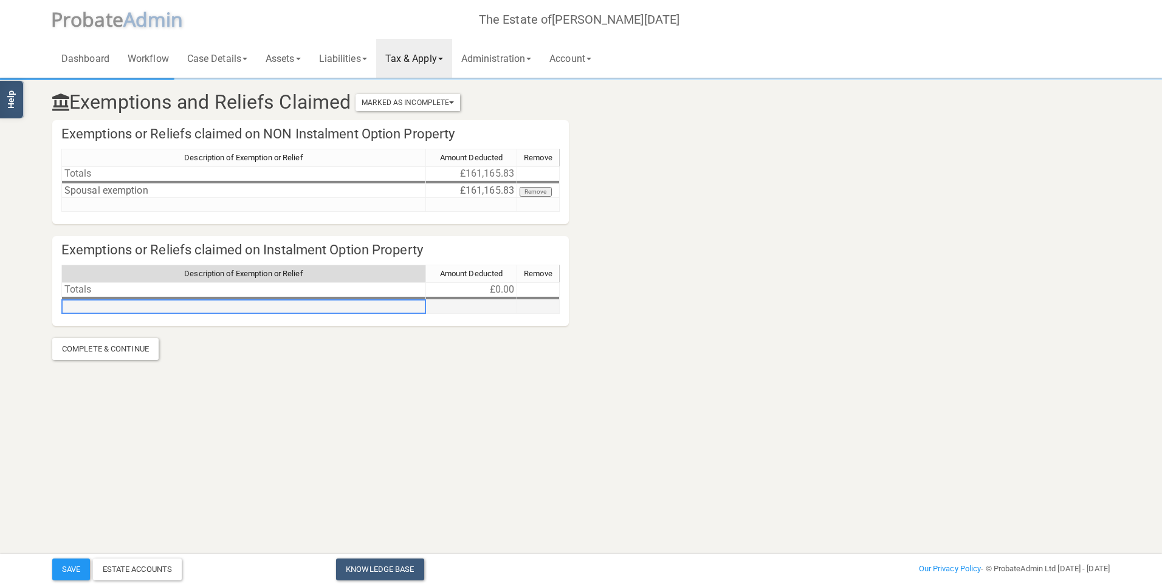
click at [162, 308] on td at bounding box center [243, 307] width 365 height 14
click at [162, 308] on textarea at bounding box center [243, 307] width 365 height 15
type textarea "Spousal exemption"
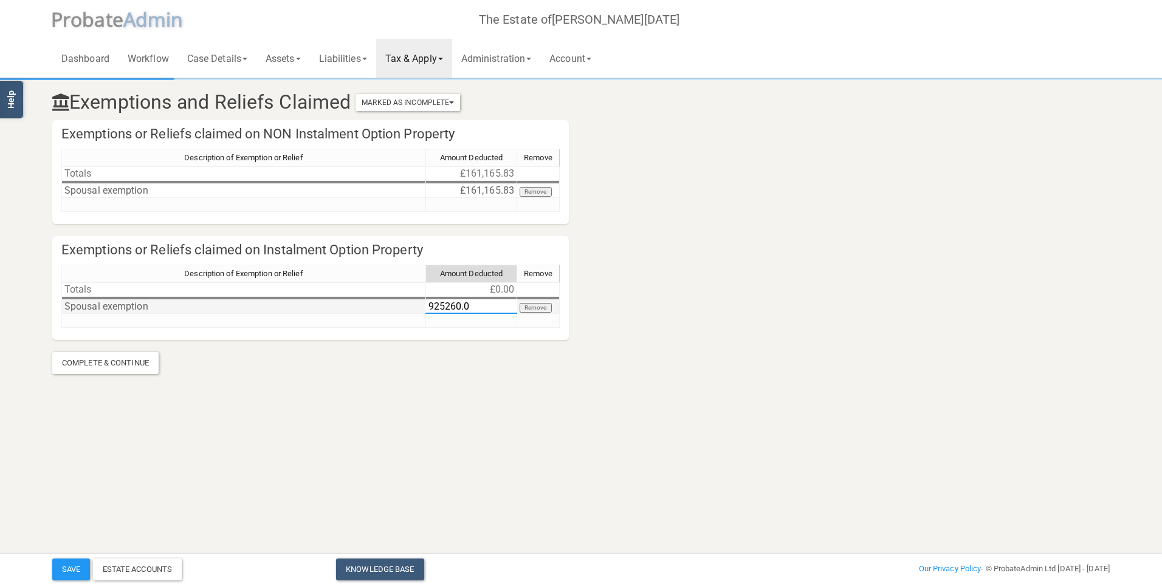
type textarea "925260.00"
click at [74, 561] on button "Save" at bounding box center [71, 570] width 38 height 22
click at [422, 55] on link "Tax & Apply" at bounding box center [414, 58] width 76 height 39
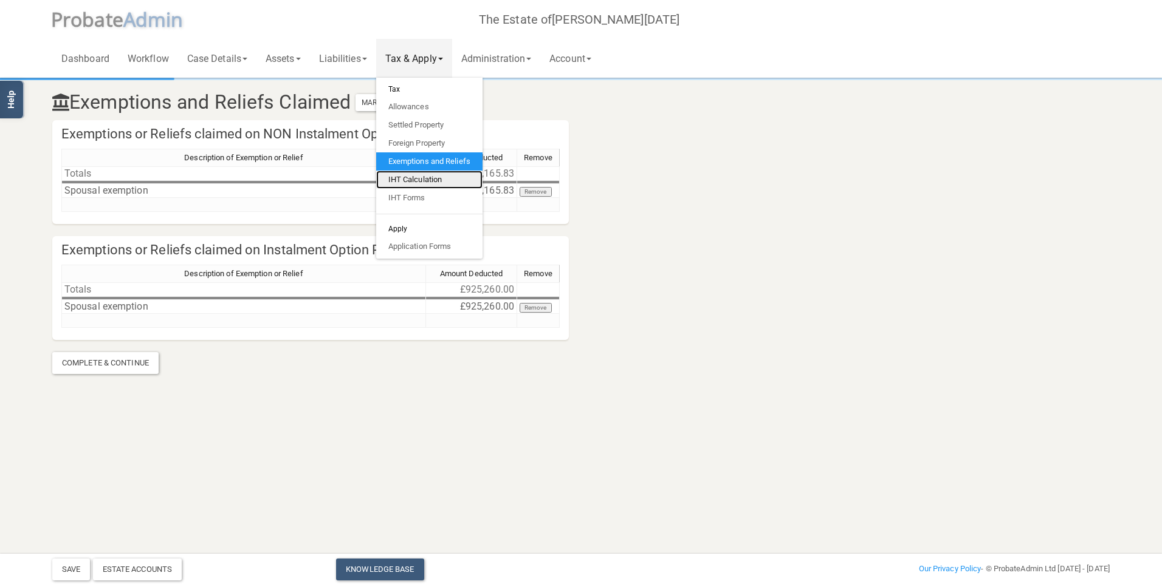
click at [423, 178] on link "IHT Calculation" at bounding box center [429, 180] width 106 height 18
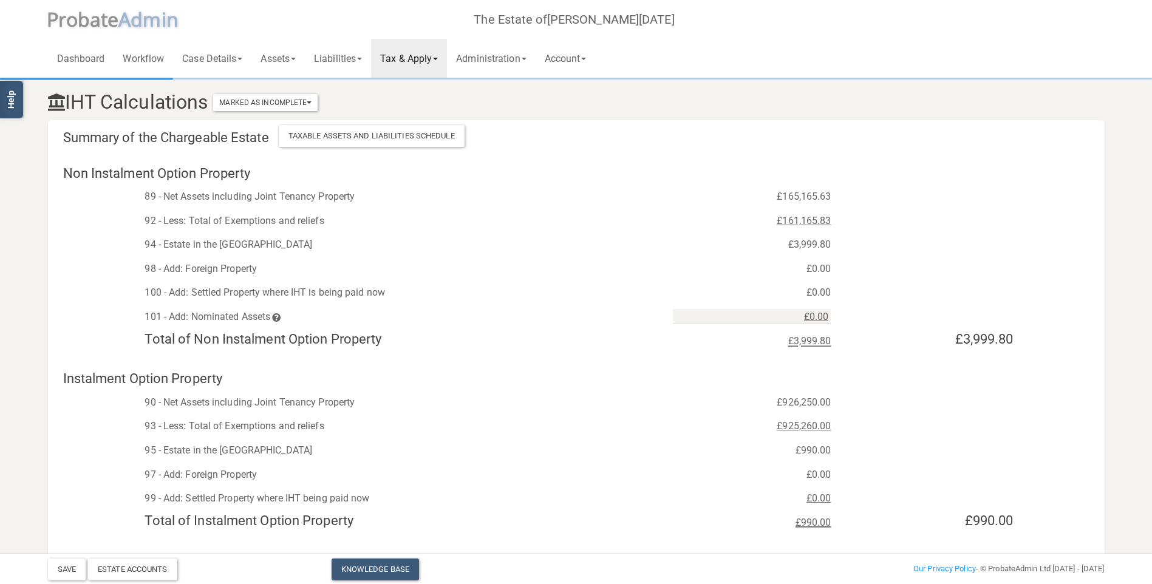
click at [412, 54] on link "Tax & Apply" at bounding box center [409, 58] width 76 height 39
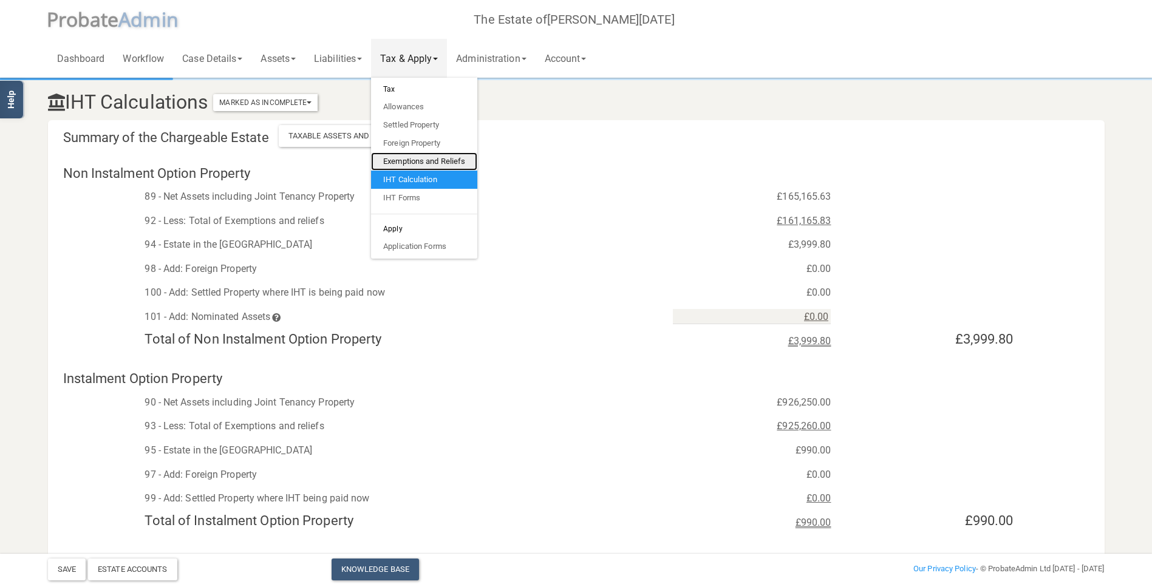
click at [429, 162] on link "Exemptions and Reliefs" at bounding box center [424, 161] width 106 height 18
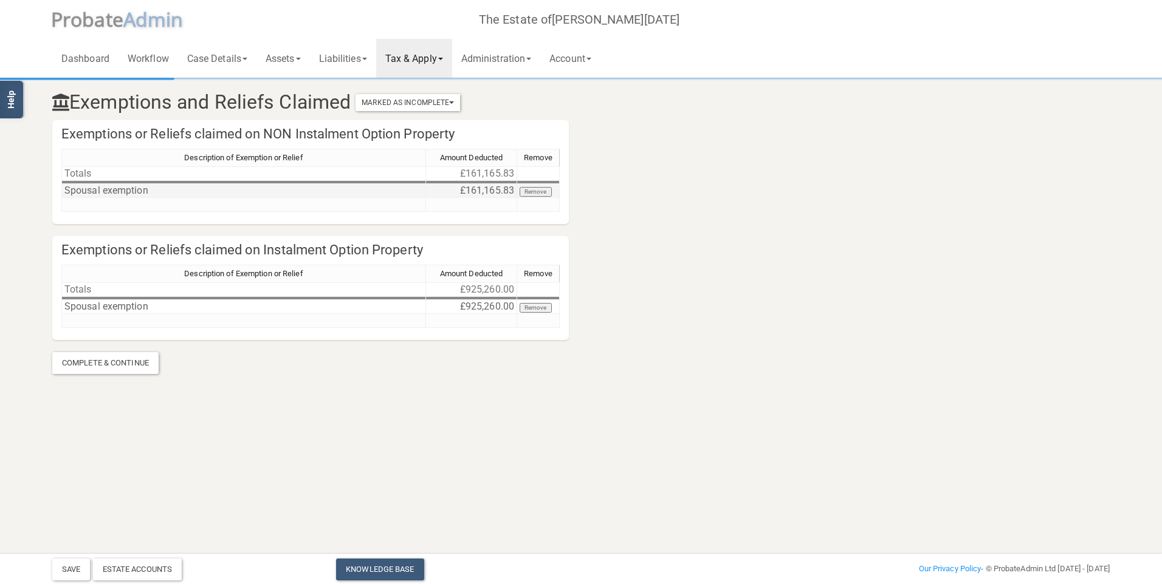
click at [466, 190] on td "£161,165.83" at bounding box center [471, 191] width 91 height 14
drag, startPoint x: 474, startPoint y: 189, endPoint x: 372, endPoint y: 199, distance: 101.9
click at [372, 199] on div "Description of Exemption or Relief Amount Deducted Remove Totals £161,165.83 Sp…" at bounding box center [310, 186] width 498 height 74
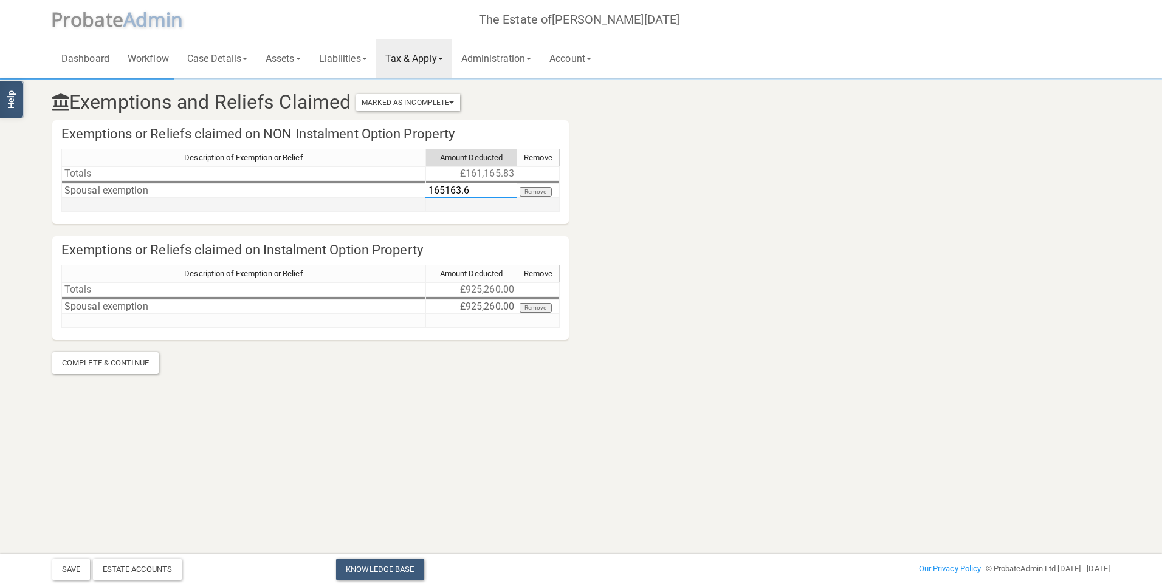
type textarea "165163.63"
click at [61, 561] on button "Save" at bounding box center [71, 570] width 38 height 22
click at [461, 307] on td "£925,260.00" at bounding box center [471, 307] width 91 height 14
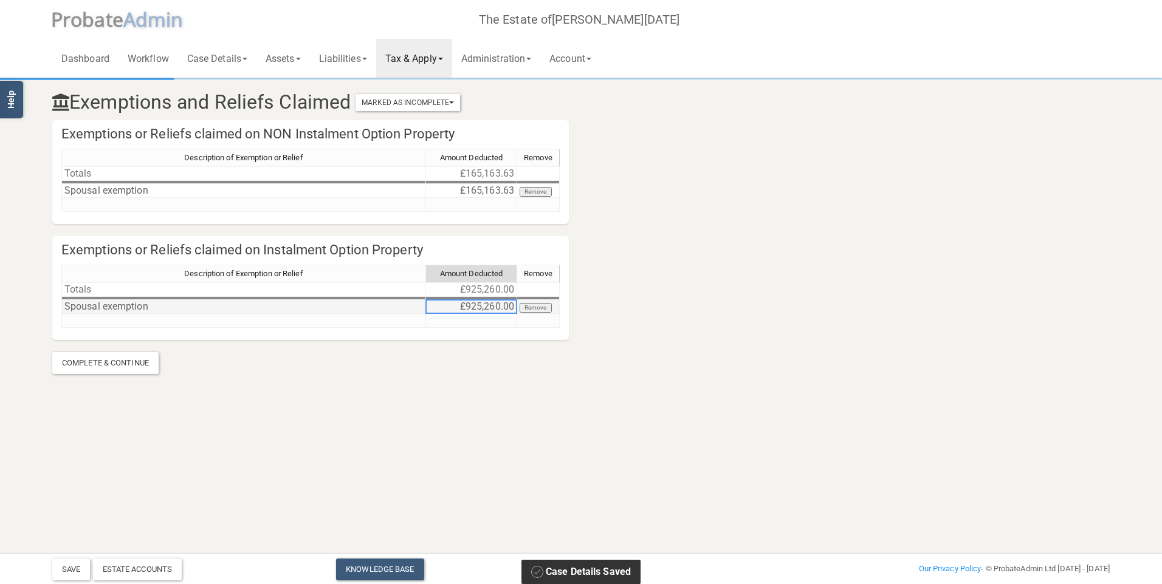
click at [461, 307] on td "£925,260.00" at bounding box center [471, 307] width 91 height 14
click at [461, 307] on textarea "925260" at bounding box center [471, 307] width 92 height 15
type textarea "926250"
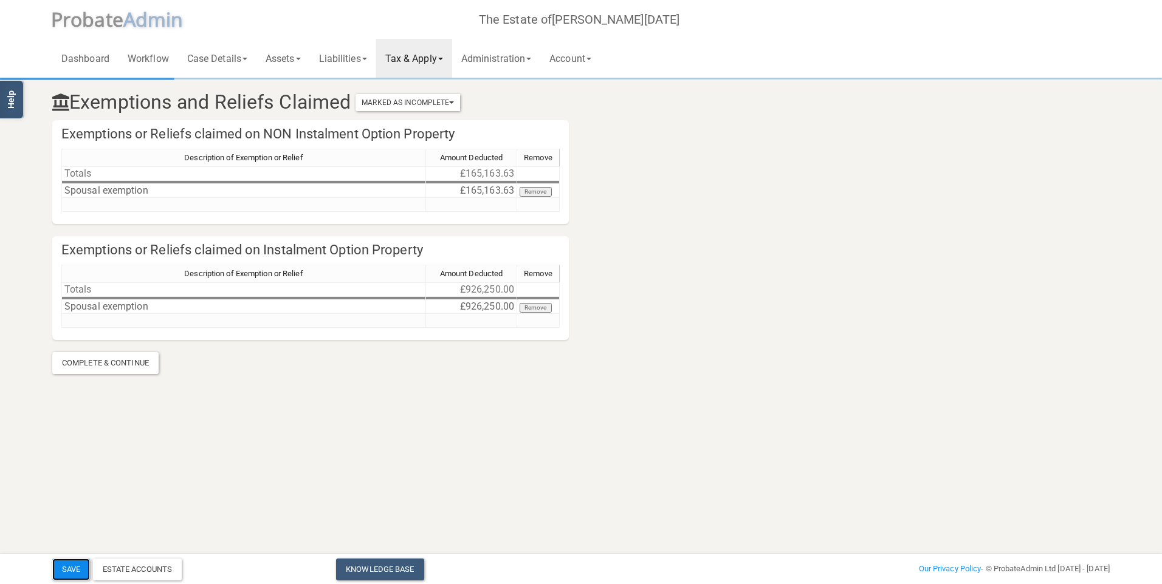
click at [60, 561] on button "Save" at bounding box center [71, 570] width 38 height 22
click at [428, 58] on link "Tax & Apply" at bounding box center [414, 58] width 76 height 39
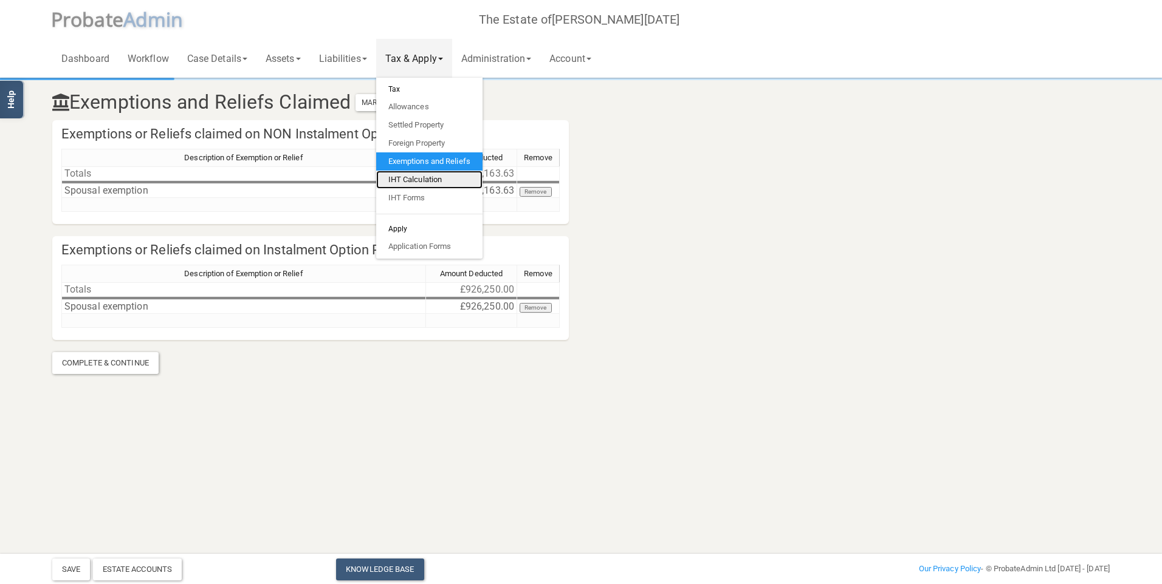
click at [440, 178] on link "IHT Calculation" at bounding box center [429, 180] width 106 height 18
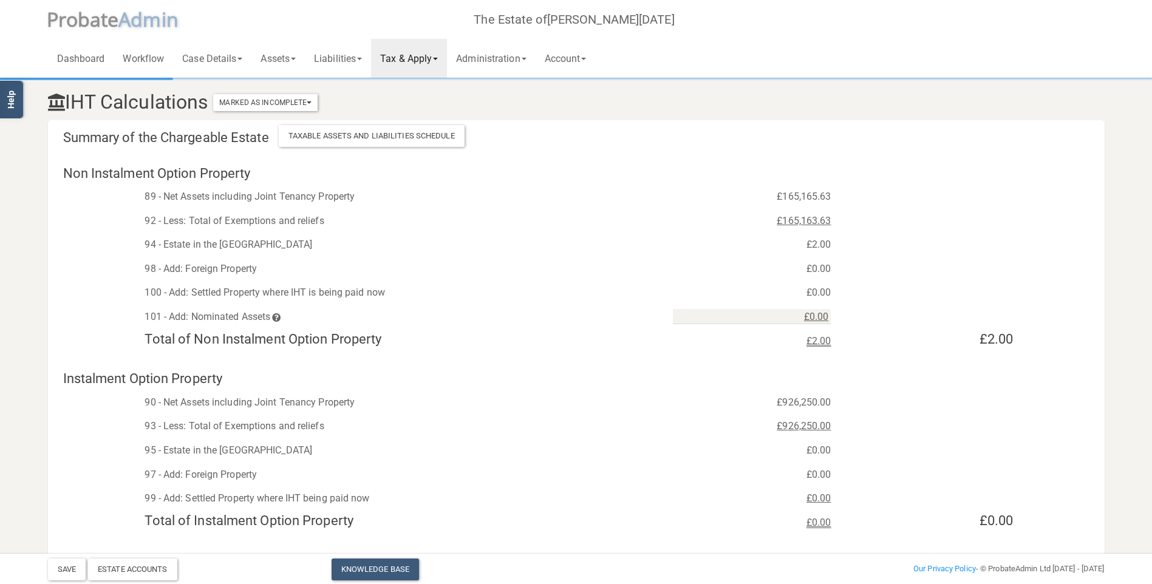
click at [406, 58] on link "Tax & Apply" at bounding box center [409, 58] width 76 height 39
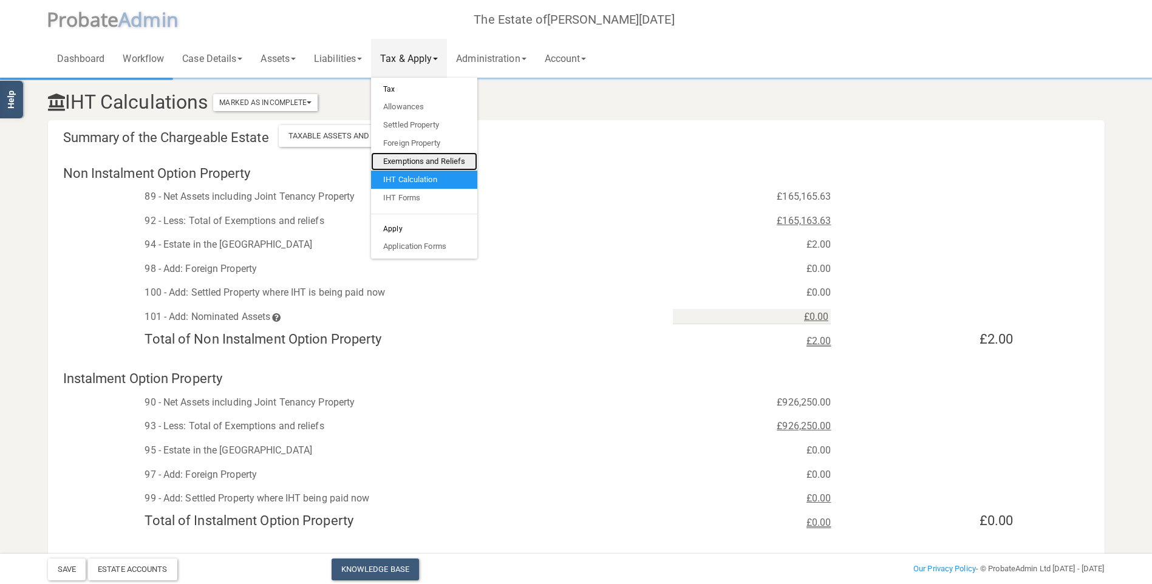
click at [407, 160] on link "Exemptions and Reliefs" at bounding box center [424, 161] width 106 height 18
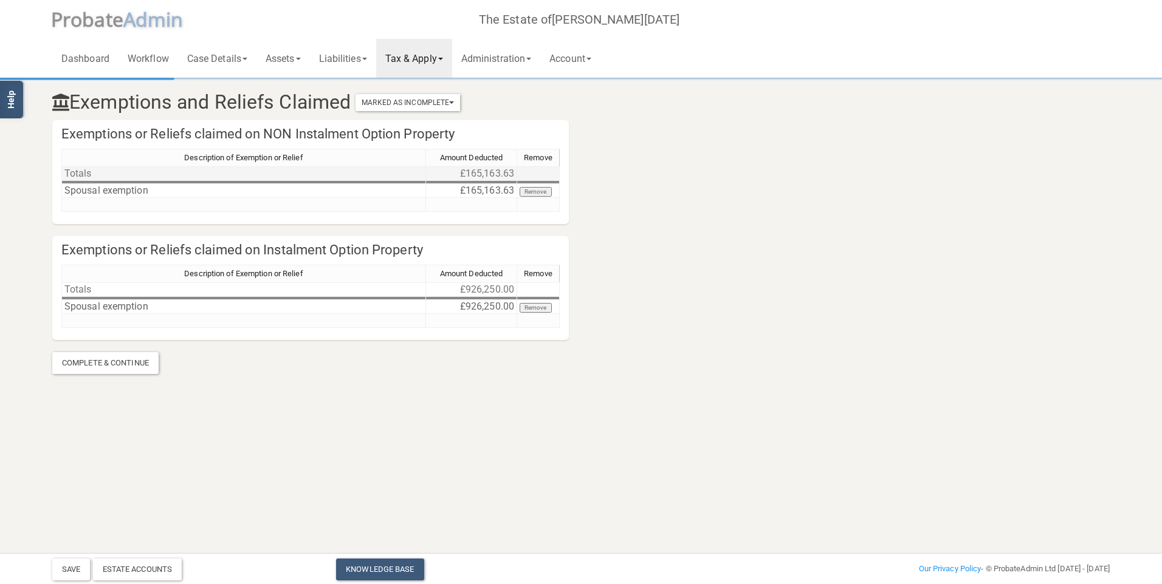
click at [487, 173] on td "£165,163.63" at bounding box center [471, 173] width 91 height 15
click at [491, 190] on td "£165,163.63" at bounding box center [471, 191] width 91 height 14
click at [459, 185] on textarea "165163.63" at bounding box center [471, 190] width 92 height 15
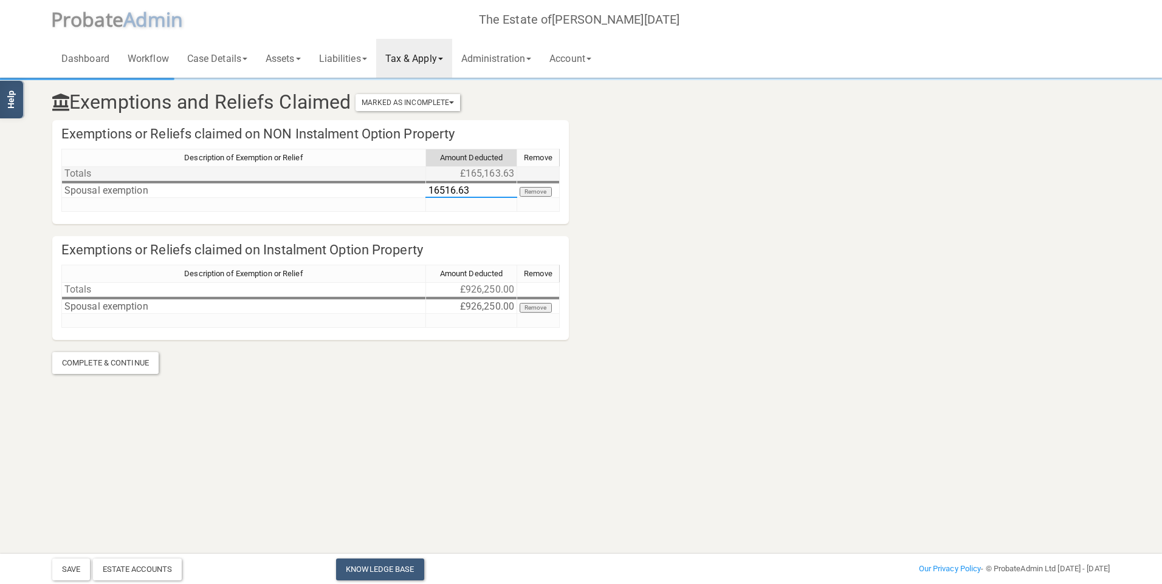
type textarea "165165.63"
click at [70, 561] on button "Save" at bounding box center [71, 570] width 38 height 22
click at [442, 61] on link "Tax & Apply" at bounding box center [414, 58] width 76 height 39
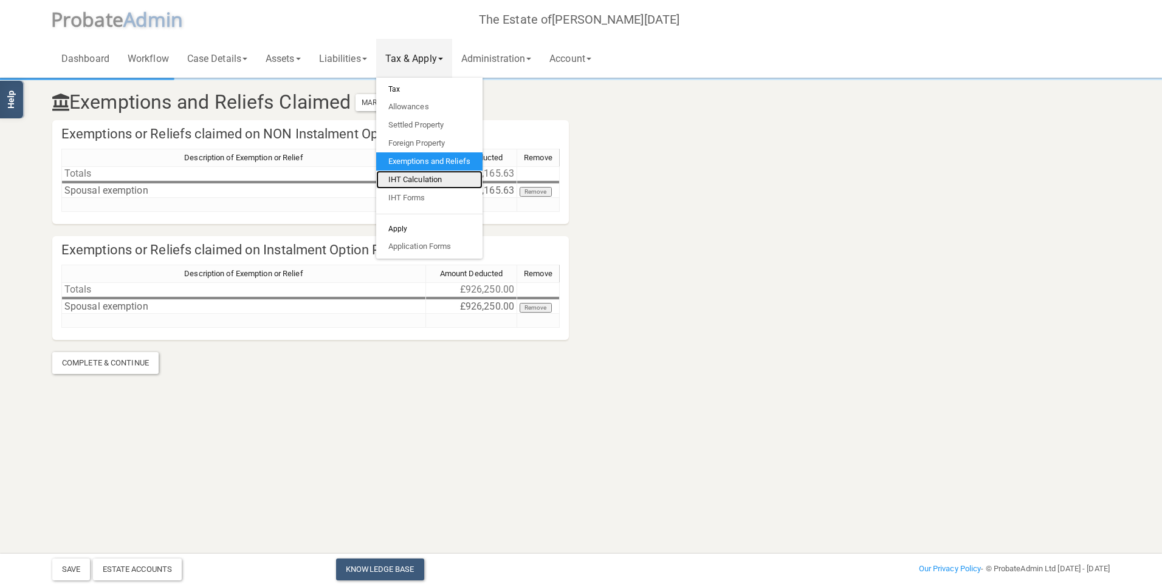
click at [425, 179] on link "IHT Calculation" at bounding box center [429, 180] width 106 height 18
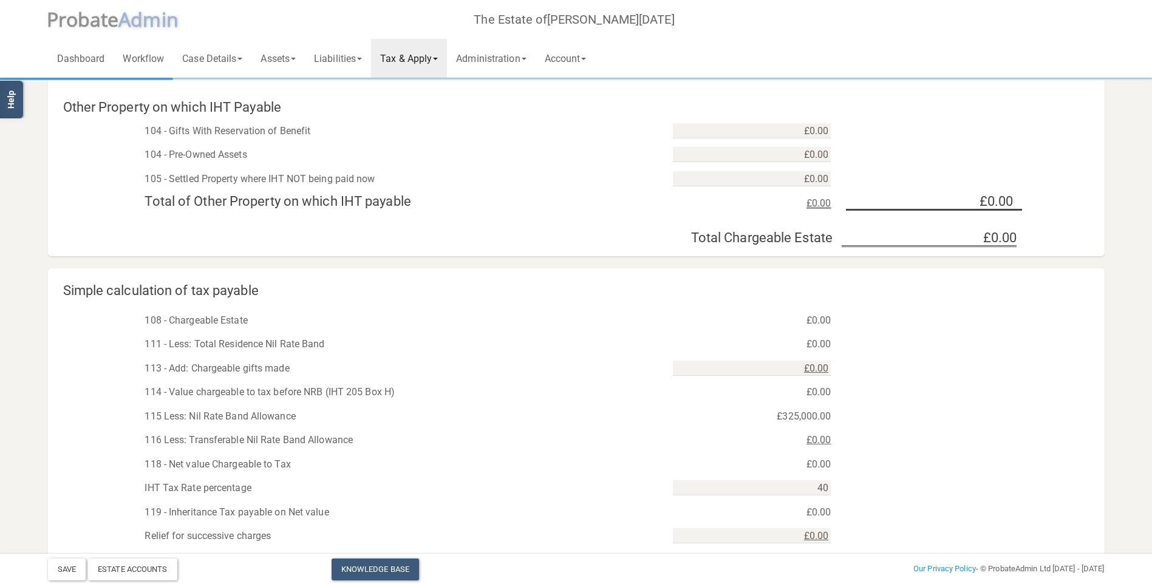
scroll to position [558, 0]
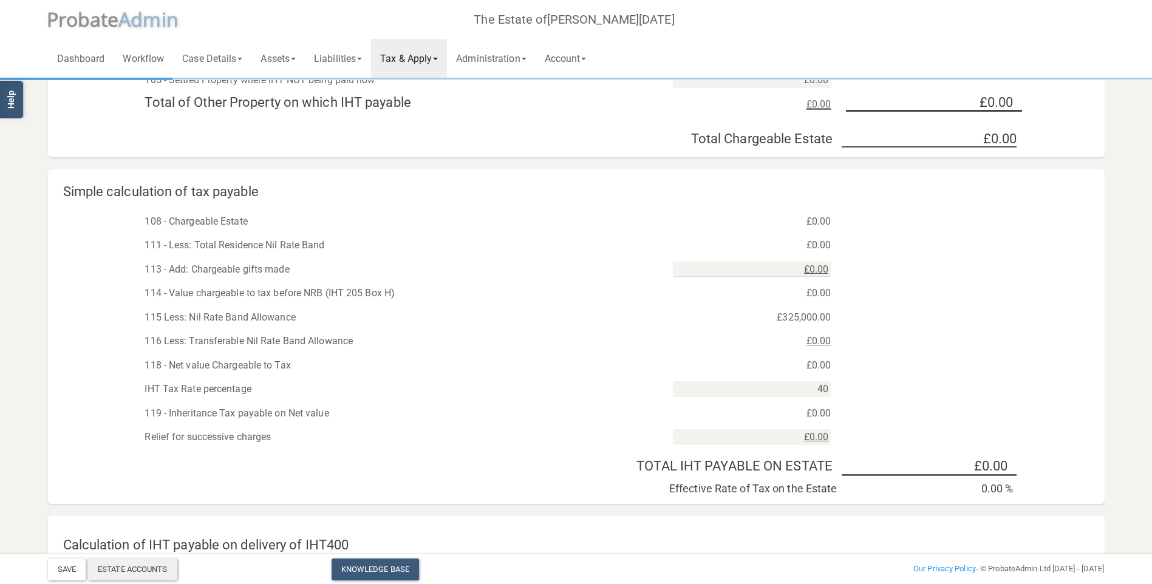
click at [104, 561] on div "Estate Accounts" at bounding box center [132, 570] width 89 height 22
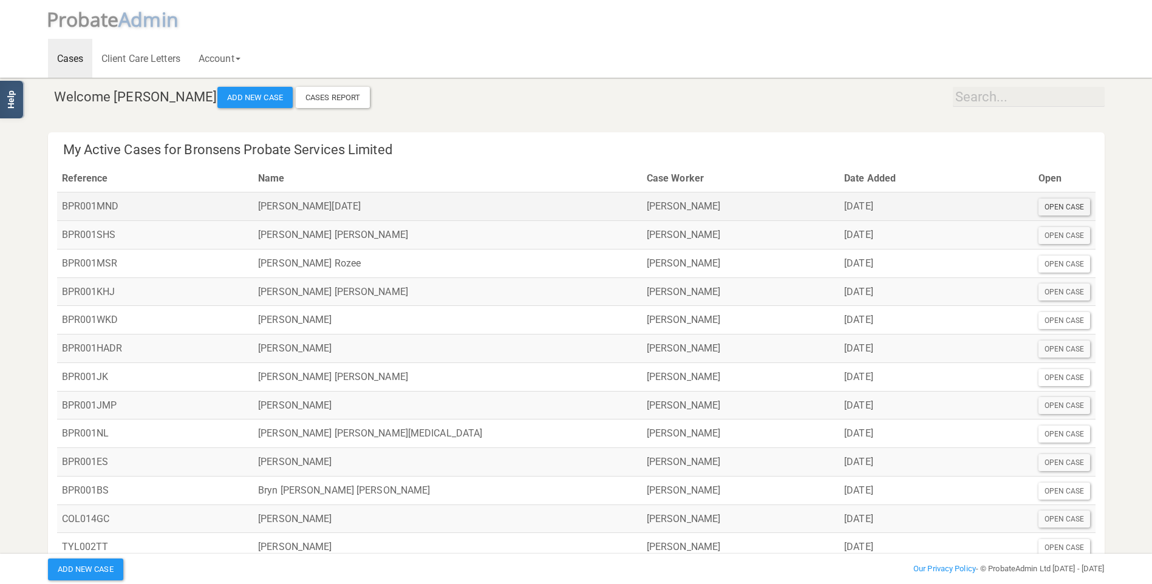
click at [1058, 207] on div "Open Case" at bounding box center [1065, 207] width 52 height 17
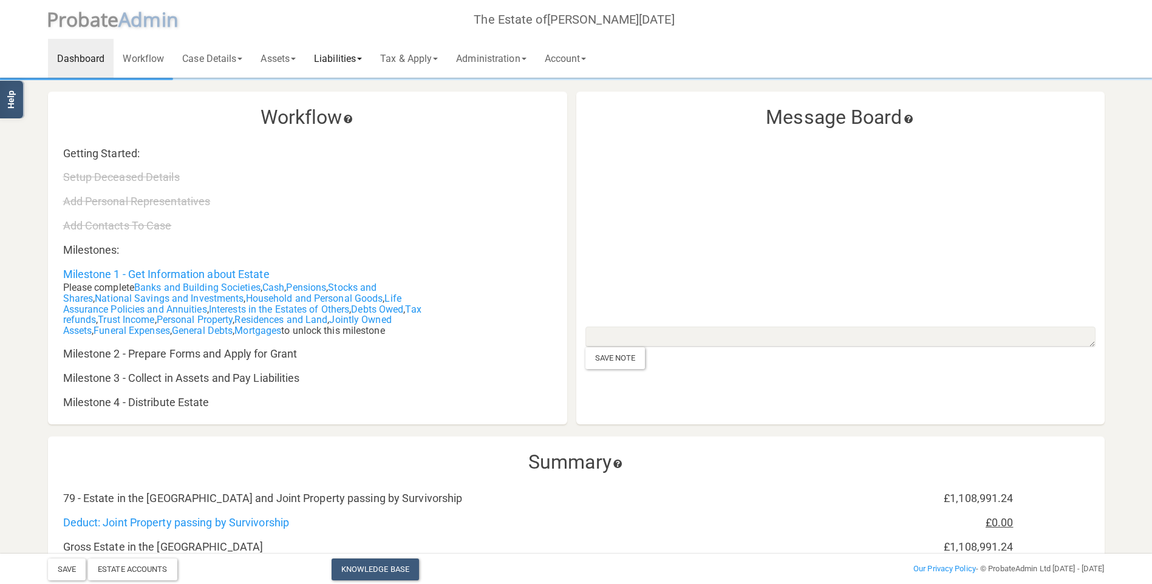
click at [347, 55] on link "Liabilities" at bounding box center [338, 58] width 66 height 39
click at [348, 152] on link "All Liabilities" at bounding box center [353, 158] width 97 height 18
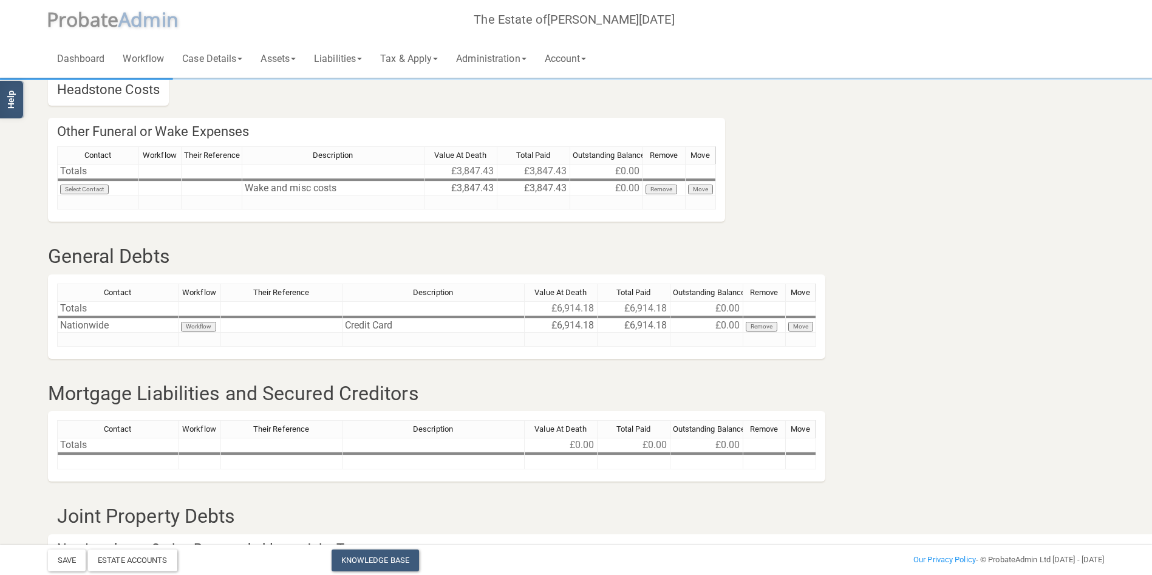
scroll to position [207, 0]
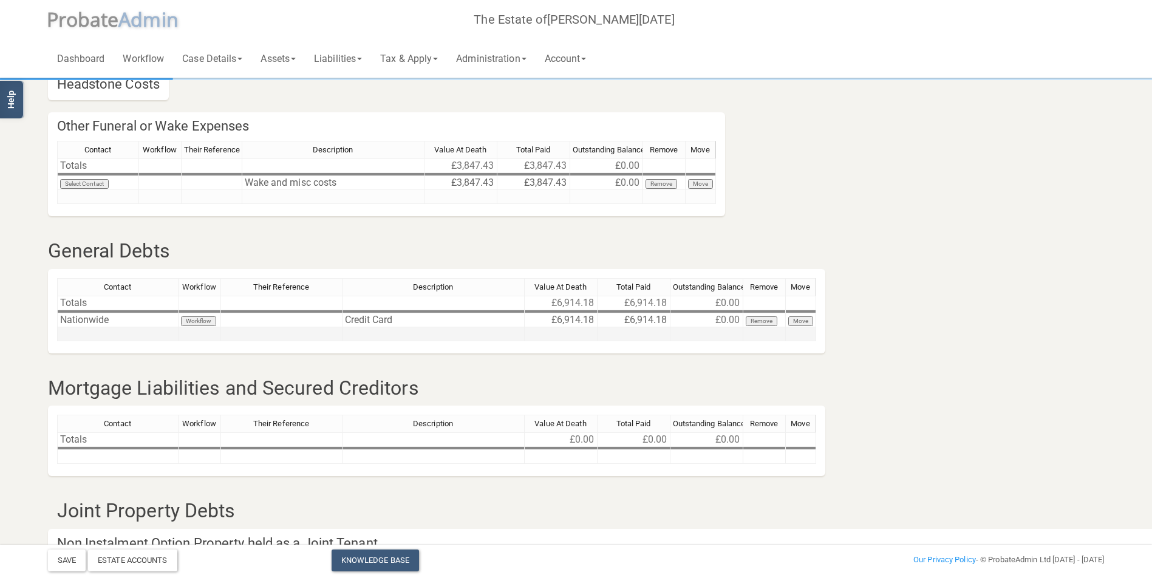
click at [102, 330] on td at bounding box center [118, 334] width 122 height 14
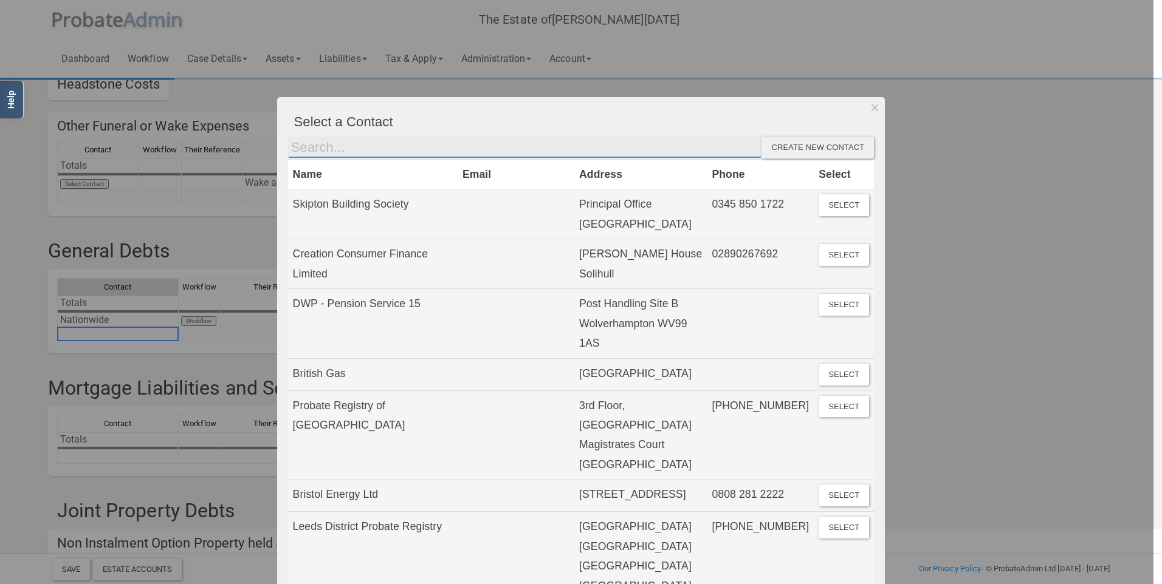
click at [470, 152] on input "text" at bounding box center [525, 148] width 474 height 22
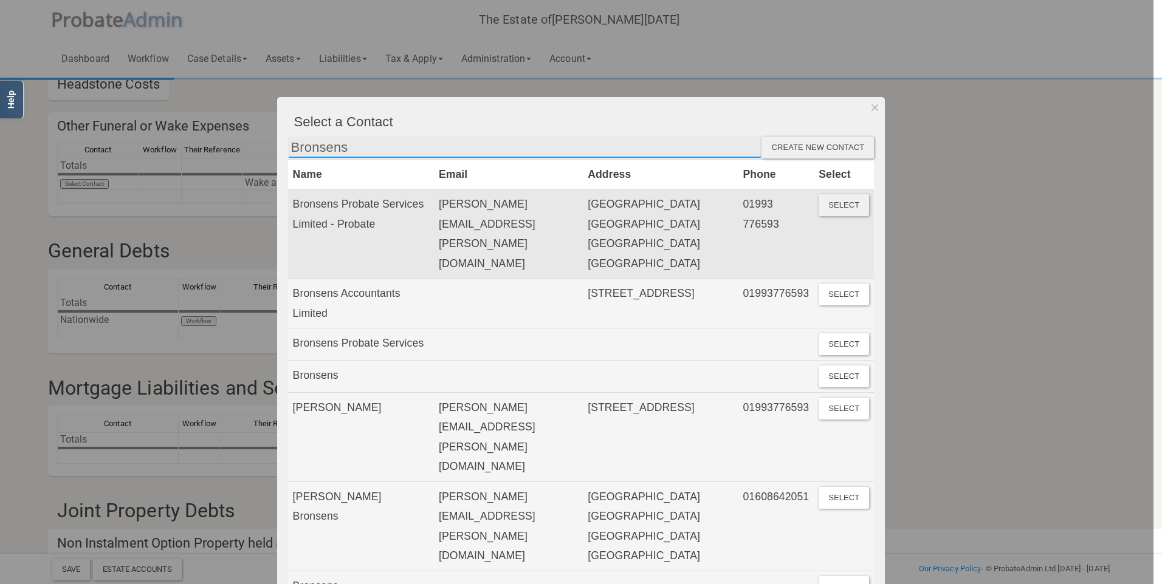
type input "Bronsens"
click at [838, 204] on button "Select" at bounding box center [843, 205] width 50 height 22
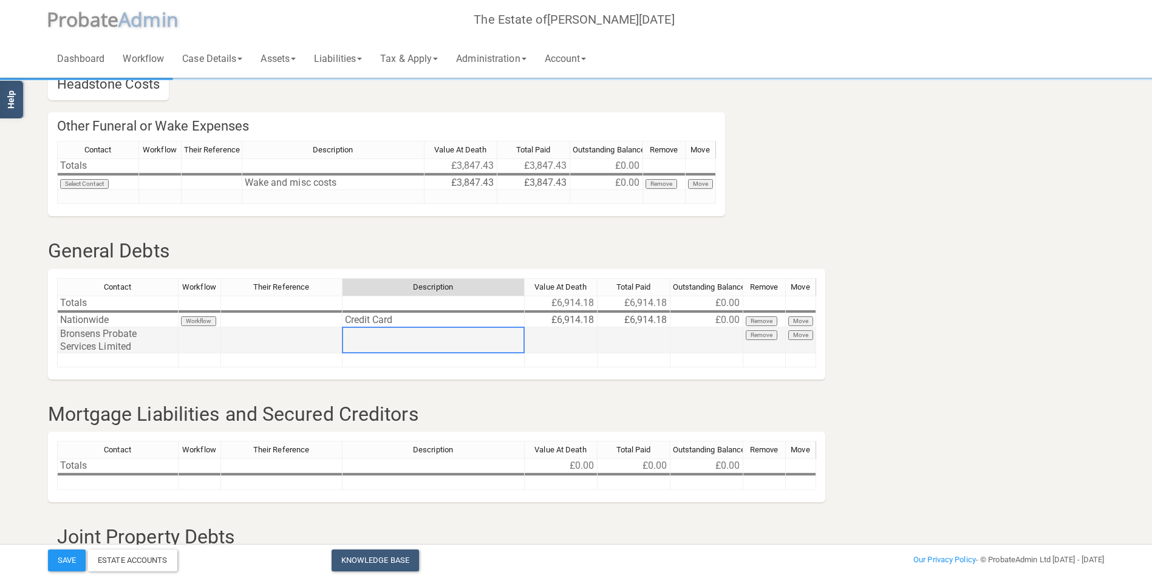
click at [372, 341] on td at bounding box center [434, 340] width 182 height 26
click at [372, 341] on textarea at bounding box center [433, 340] width 183 height 27
type textarea "Fees for tax work to date of death"
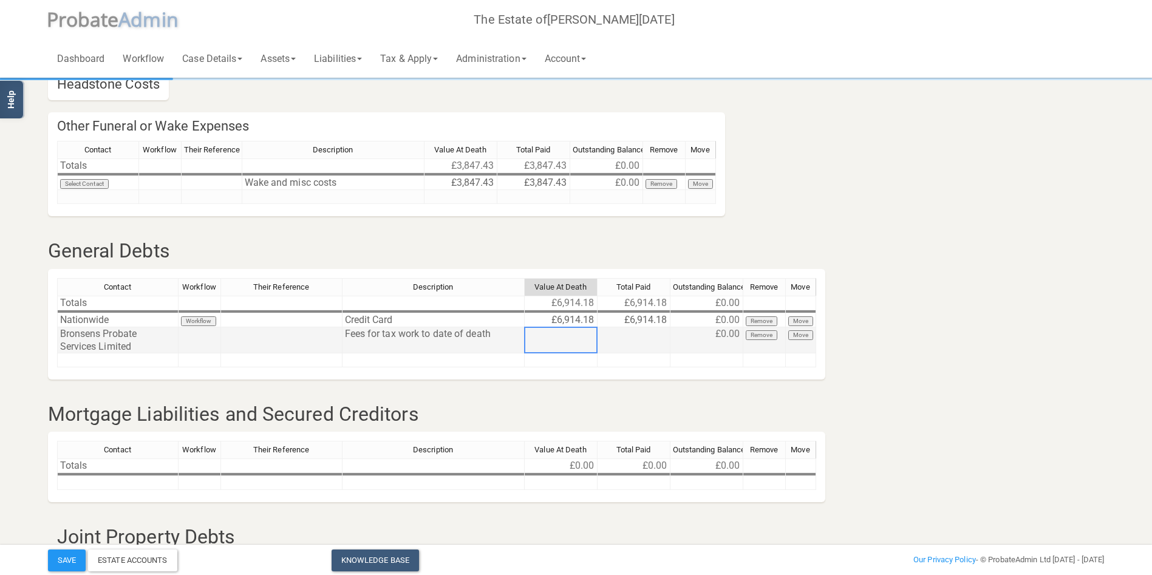
click at [558, 343] on td at bounding box center [561, 340] width 73 height 26
type textarea "840"
click at [85, 540] on h3 "Joint Property Debts" at bounding box center [488, 537] width 881 height 21
click at [47, 561] on div "Save Estate Accounts Knowledge Base Add New Case" at bounding box center [397, 561] width 717 height 22
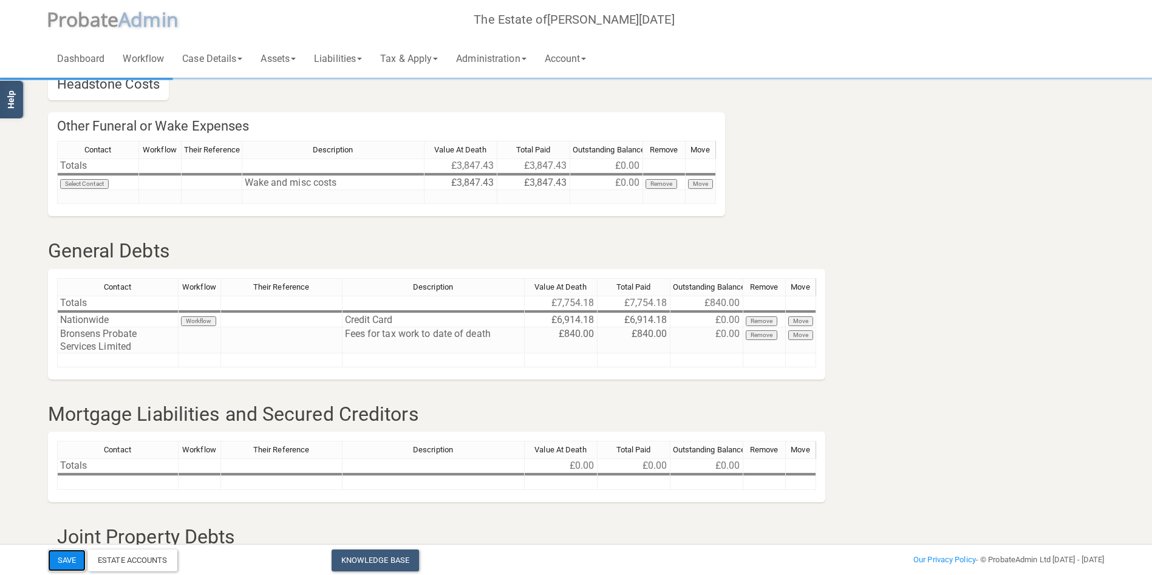
click at [66, 561] on button "Save" at bounding box center [67, 561] width 38 height 22
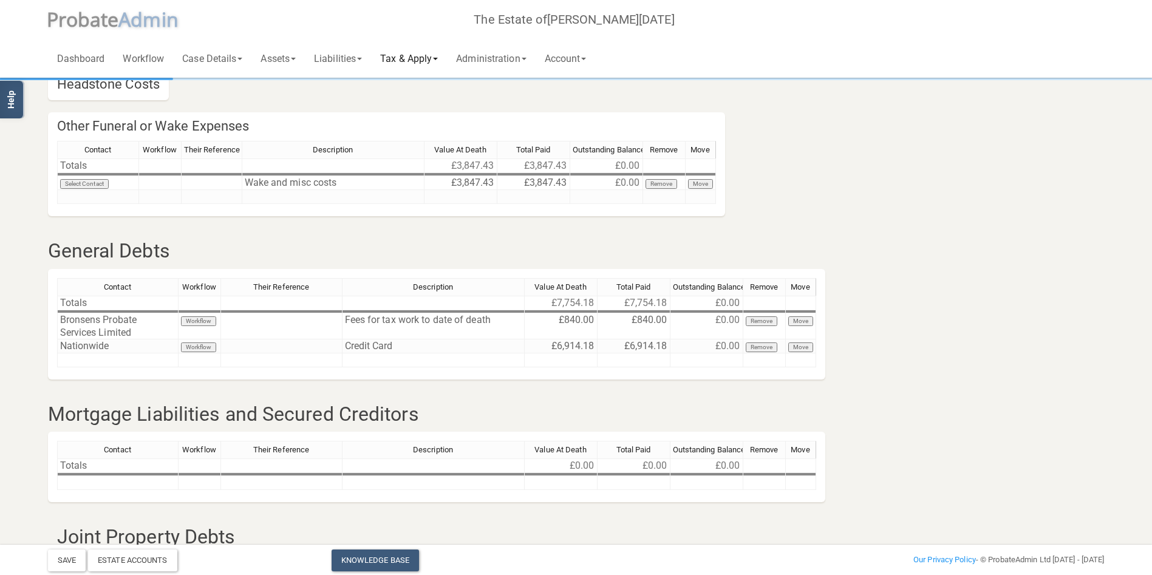
click at [416, 58] on link "Tax & Apply" at bounding box center [409, 58] width 76 height 39
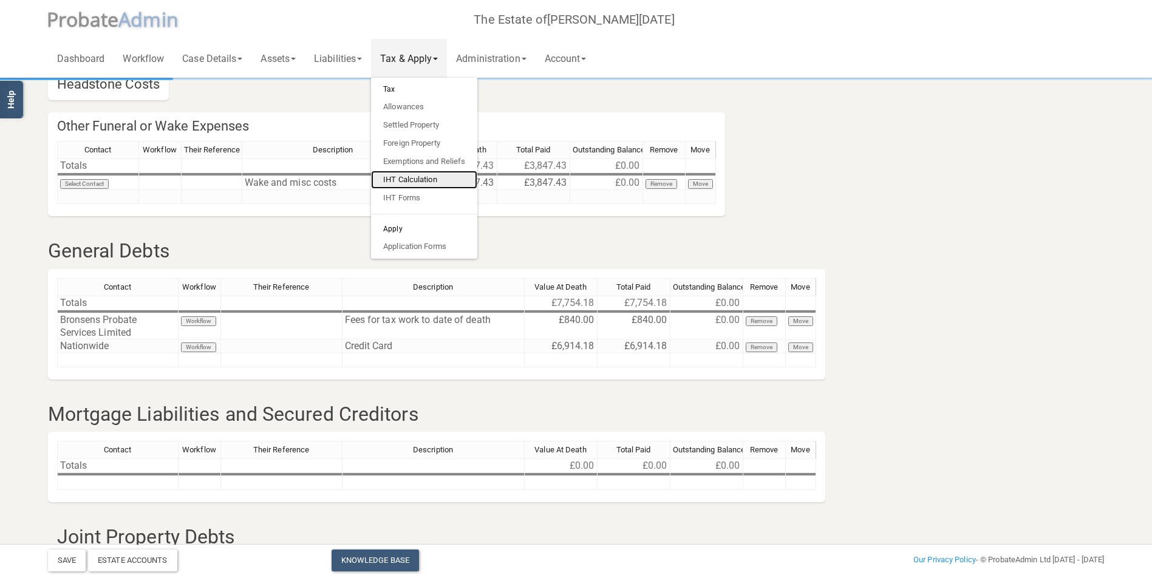
click at [423, 182] on link "IHT Calculation" at bounding box center [424, 180] width 106 height 18
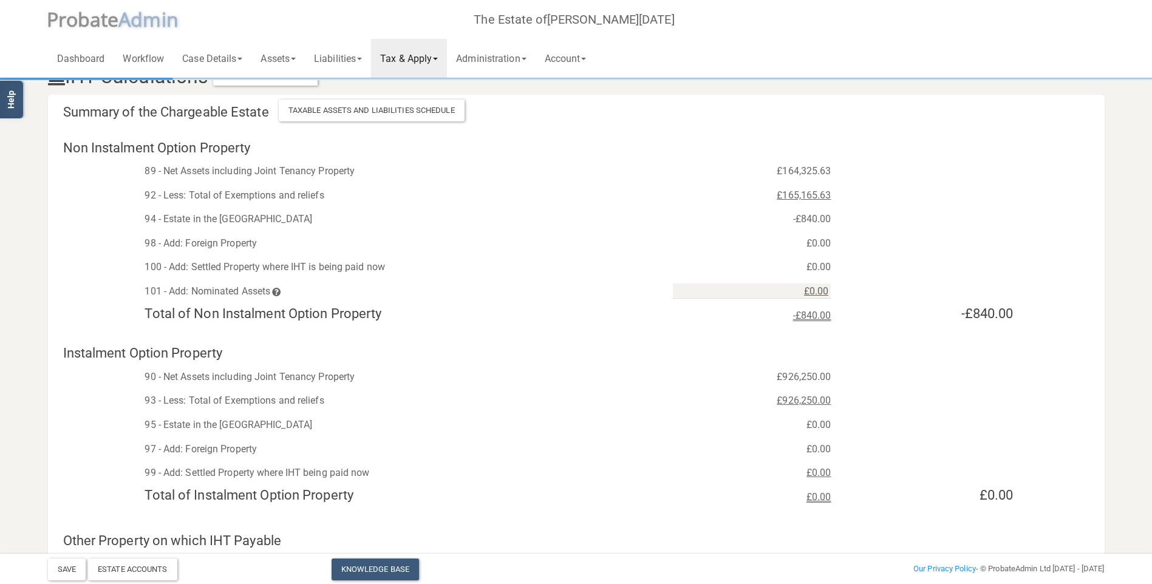
scroll to position [24, 0]
click at [434, 56] on link "Tax & Apply" at bounding box center [409, 58] width 76 height 39
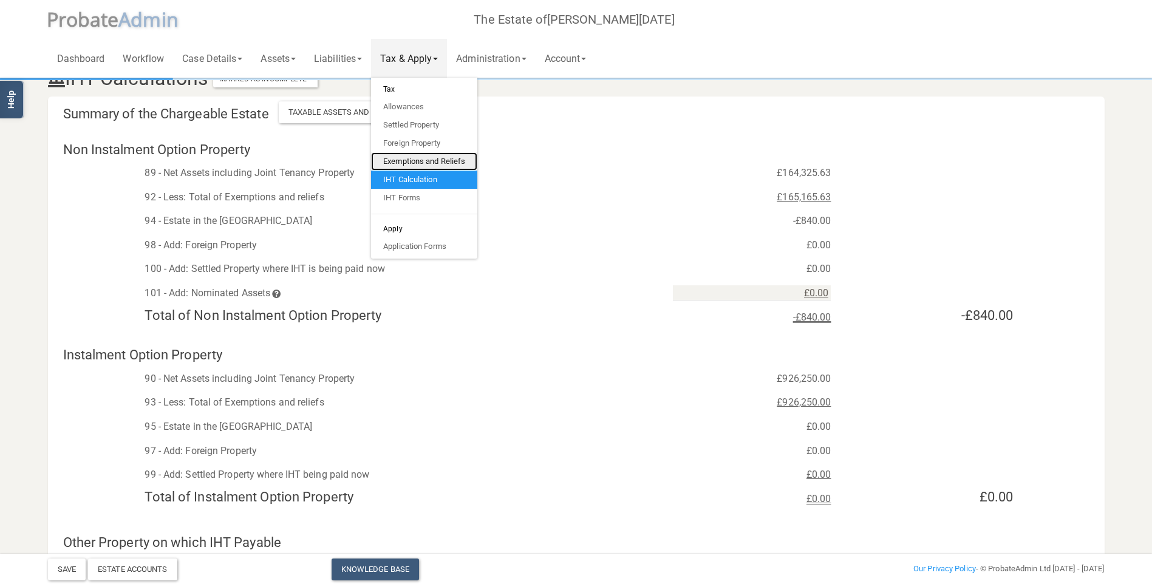
click at [426, 158] on link "Exemptions and Reliefs" at bounding box center [424, 161] width 106 height 18
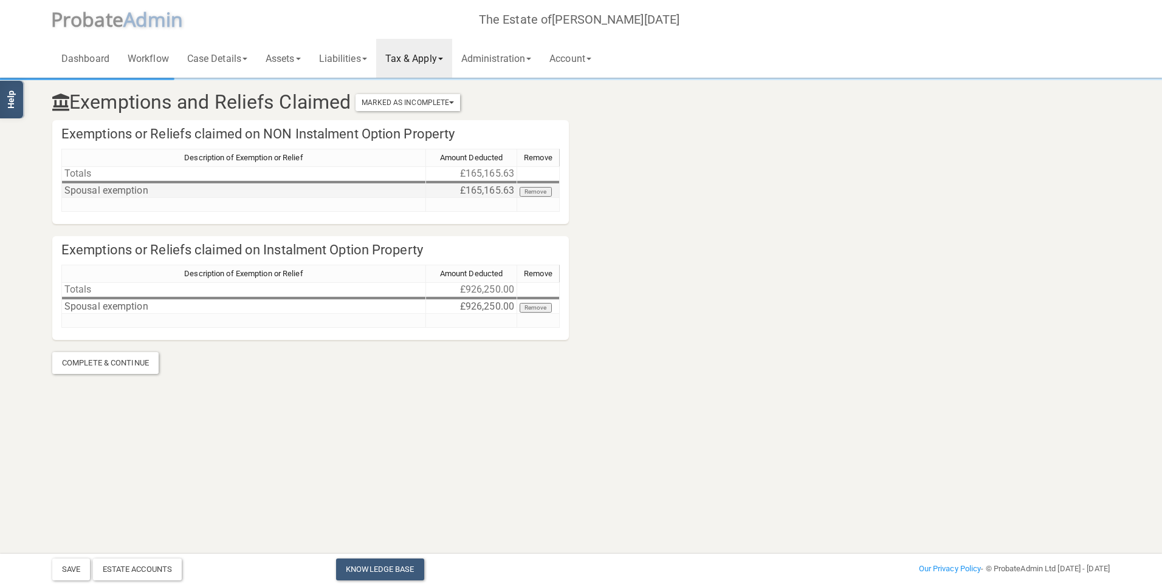
click at [474, 194] on td "£165,165.63" at bounding box center [471, 191] width 91 height 14
type textarea "164325.63"
click at [65, 573] on button "Save" at bounding box center [71, 570] width 38 height 22
click at [417, 59] on link "Tax & Apply" at bounding box center [414, 58] width 76 height 39
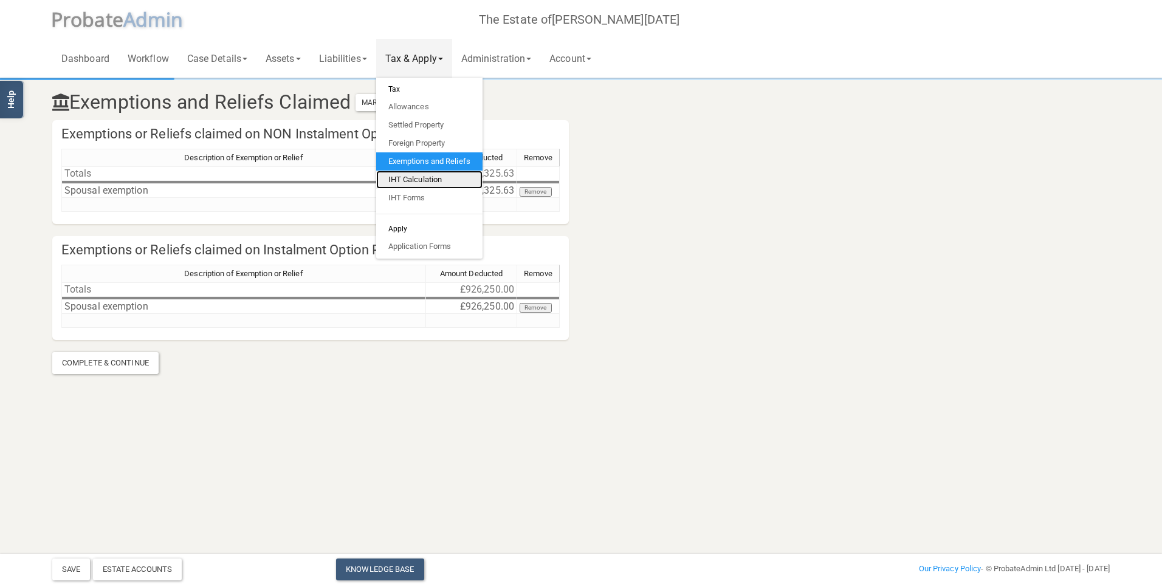
click at [436, 176] on link "IHT Calculation" at bounding box center [429, 180] width 106 height 18
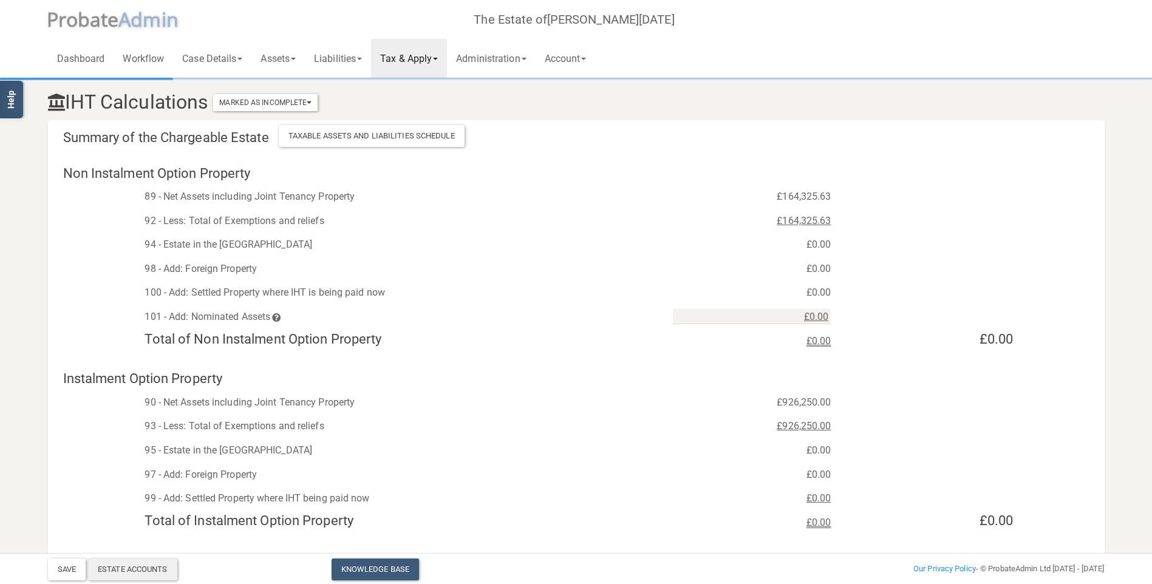
click at [123, 564] on div "Estate Accounts" at bounding box center [132, 570] width 89 height 22
